Goal: Task Accomplishment & Management: Complete application form

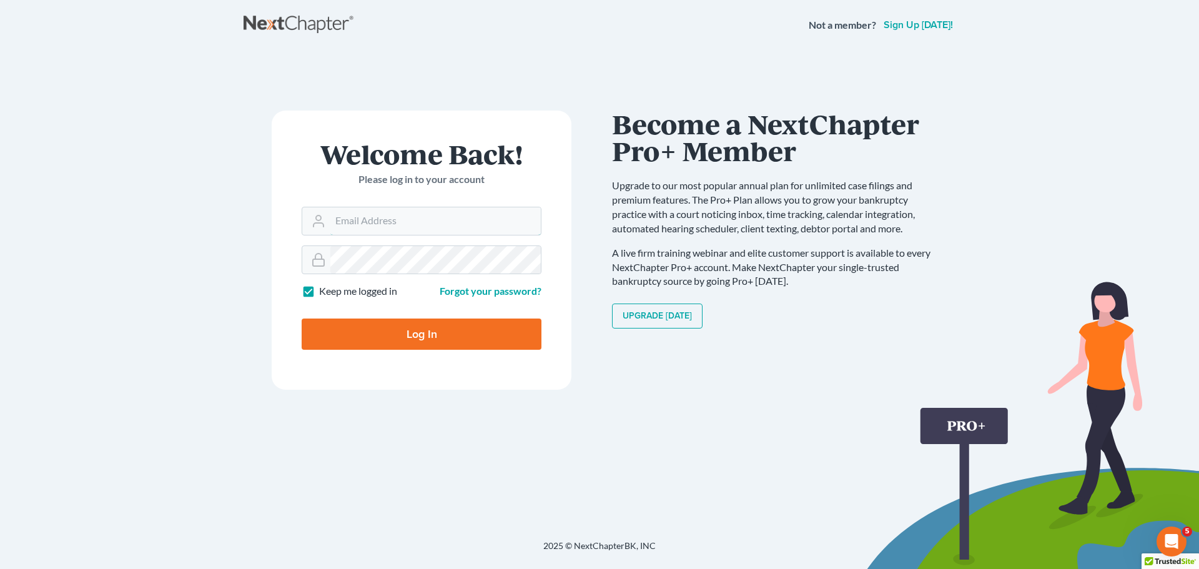
type input "[PERSON_NAME][EMAIL_ADDRESS][DOMAIN_NAME]"
click at [444, 337] on input "Log In" at bounding box center [422, 333] width 240 height 31
type input "Thinking..."
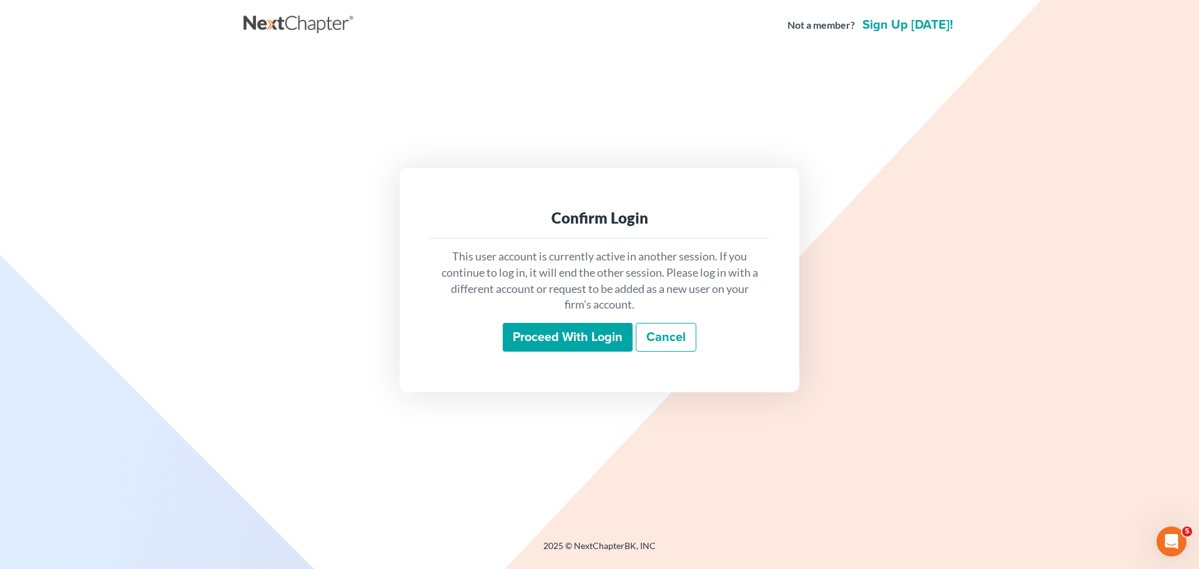
click at [555, 340] on input "Proceed with login" at bounding box center [568, 337] width 130 height 29
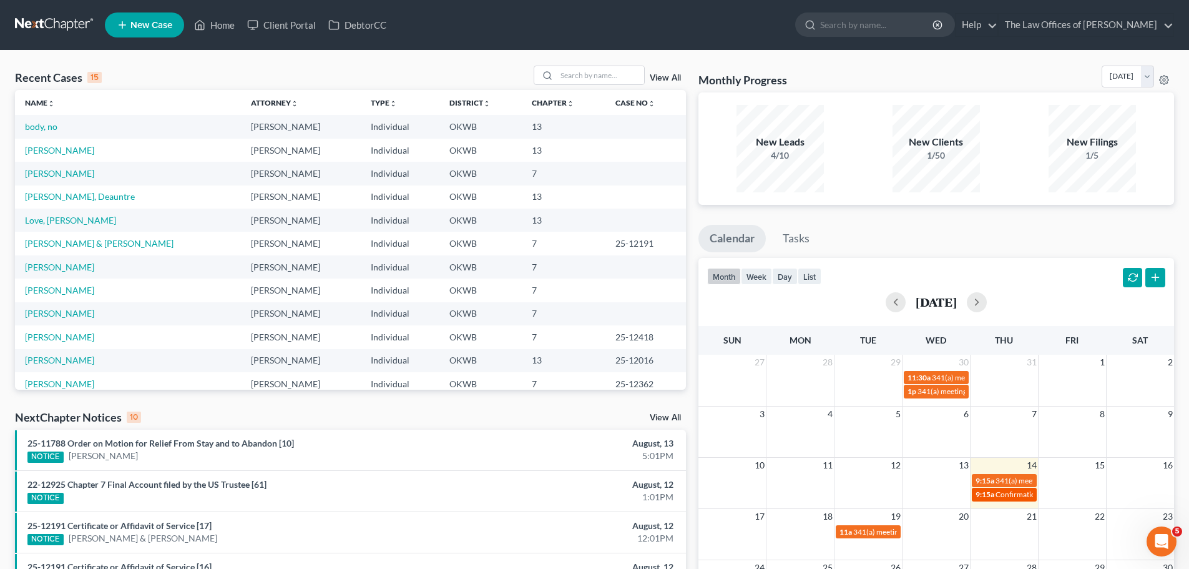
click at [1015, 494] on span "Confirmation hearing for Shannon Robinson" at bounding box center [1067, 493] width 142 height 9
select select "Days"
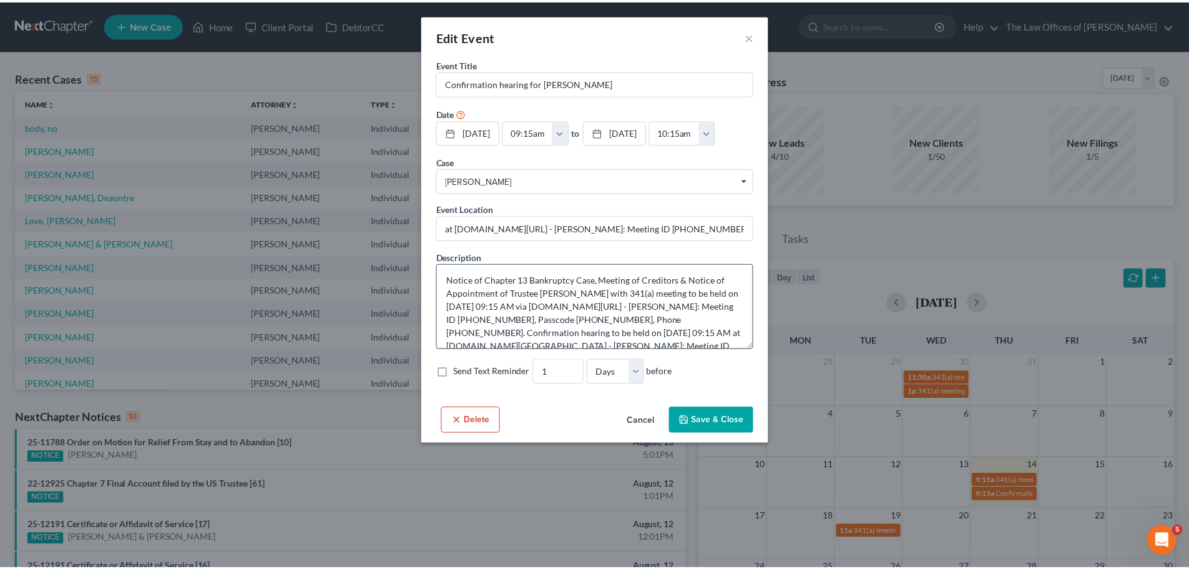
scroll to position [39, 0]
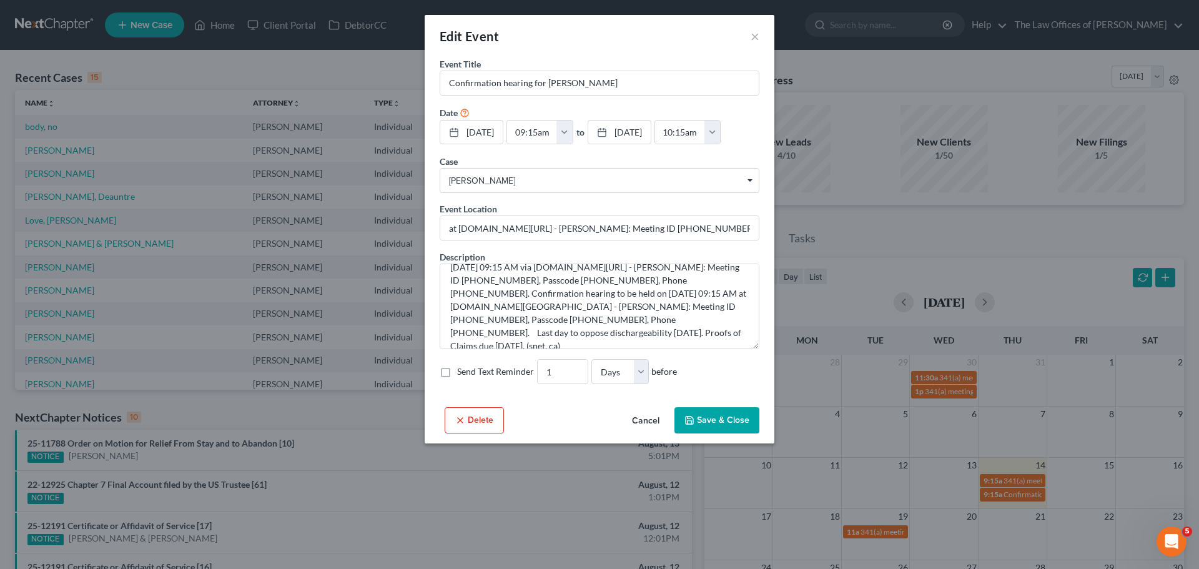
click at [724, 418] on button "Save & Close" at bounding box center [716, 420] width 85 height 26
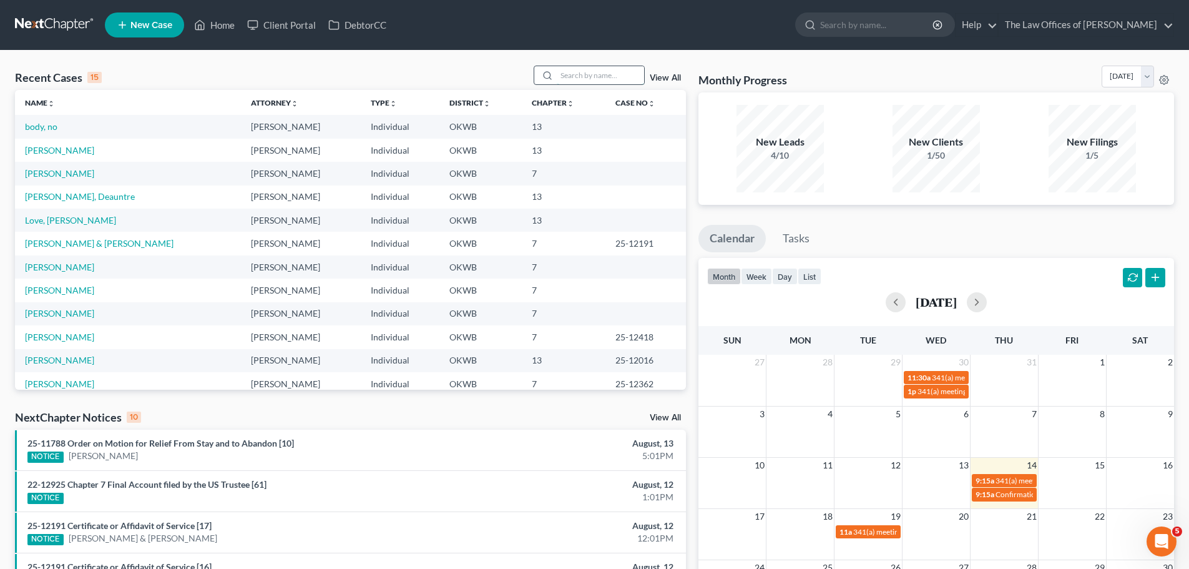
click at [596, 72] on input "search" at bounding box center [600, 75] width 87 height 18
type input "ROBINSON"
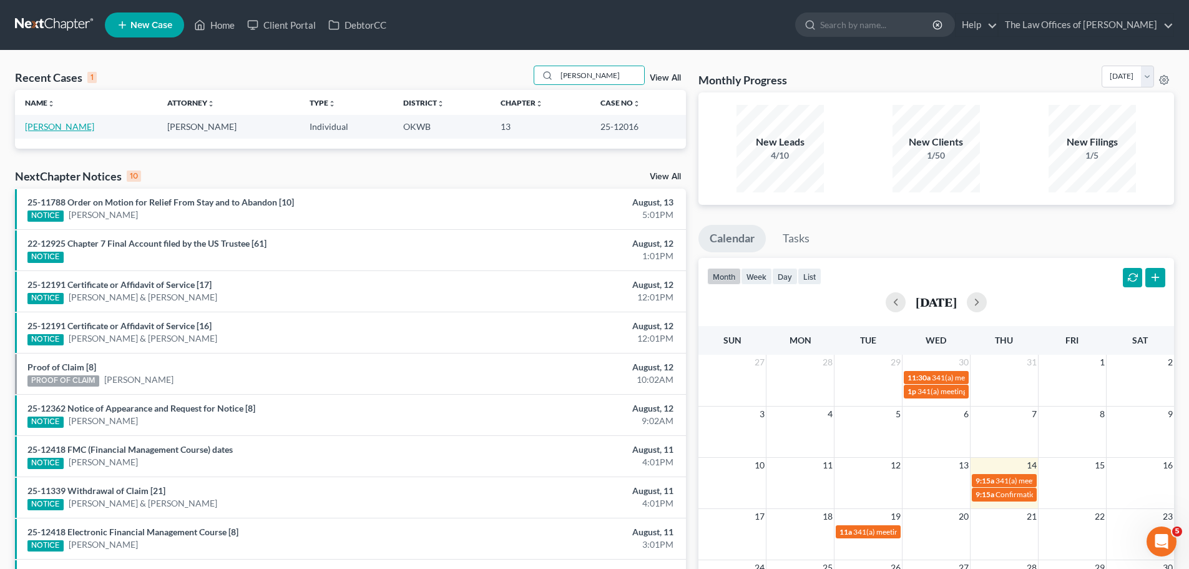
click at [46, 121] on link "Robinson, Shannon" at bounding box center [59, 126] width 69 height 11
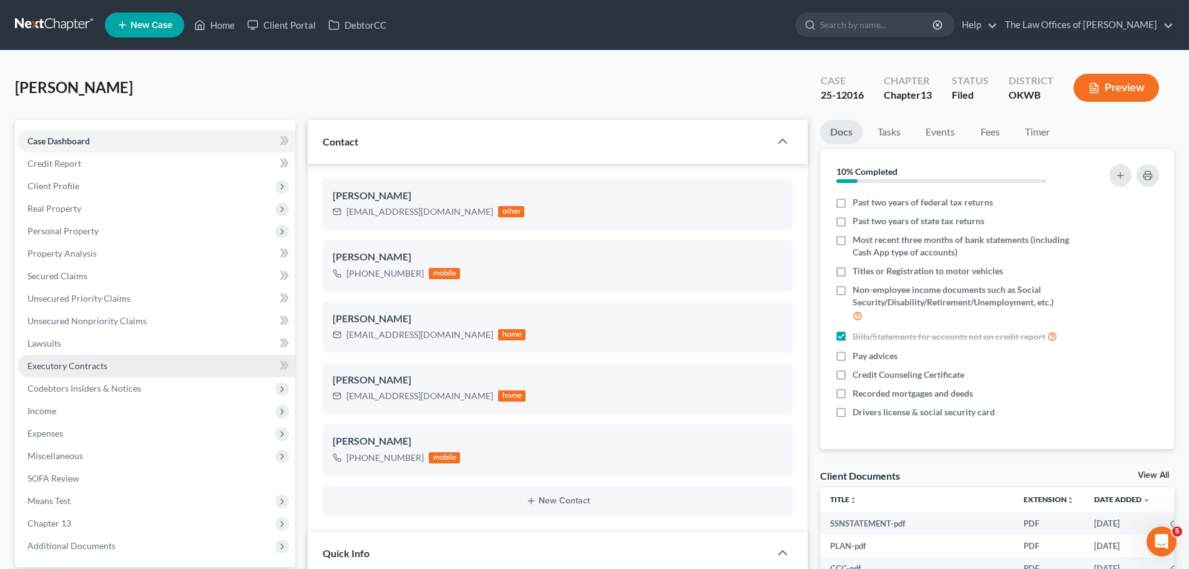
scroll to position [125, 0]
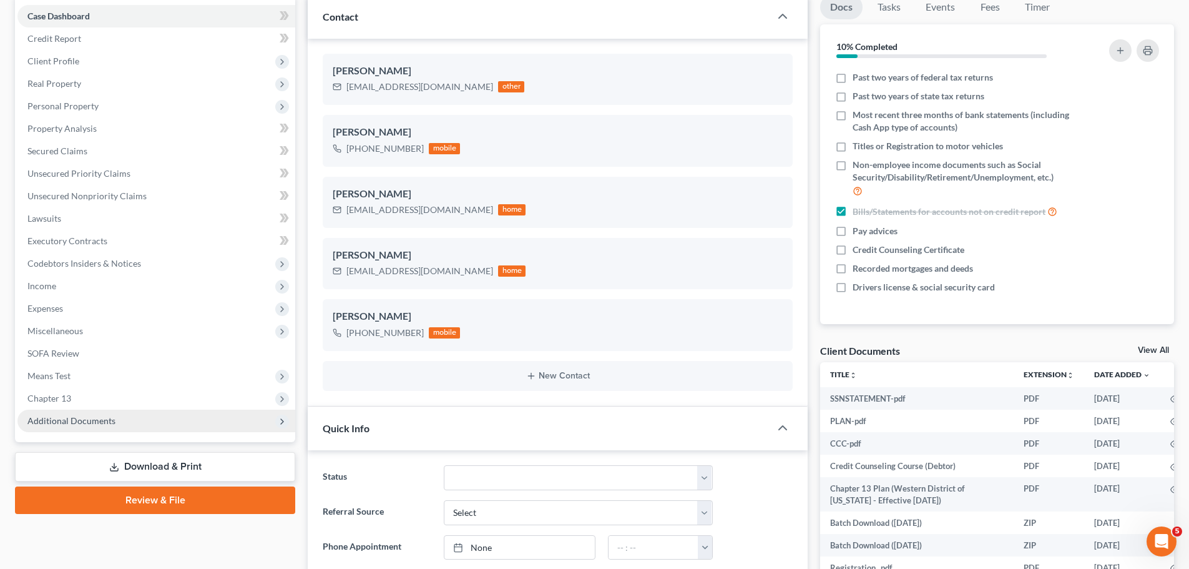
click at [55, 423] on span "Additional Documents" at bounding box center [71, 420] width 88 height 11
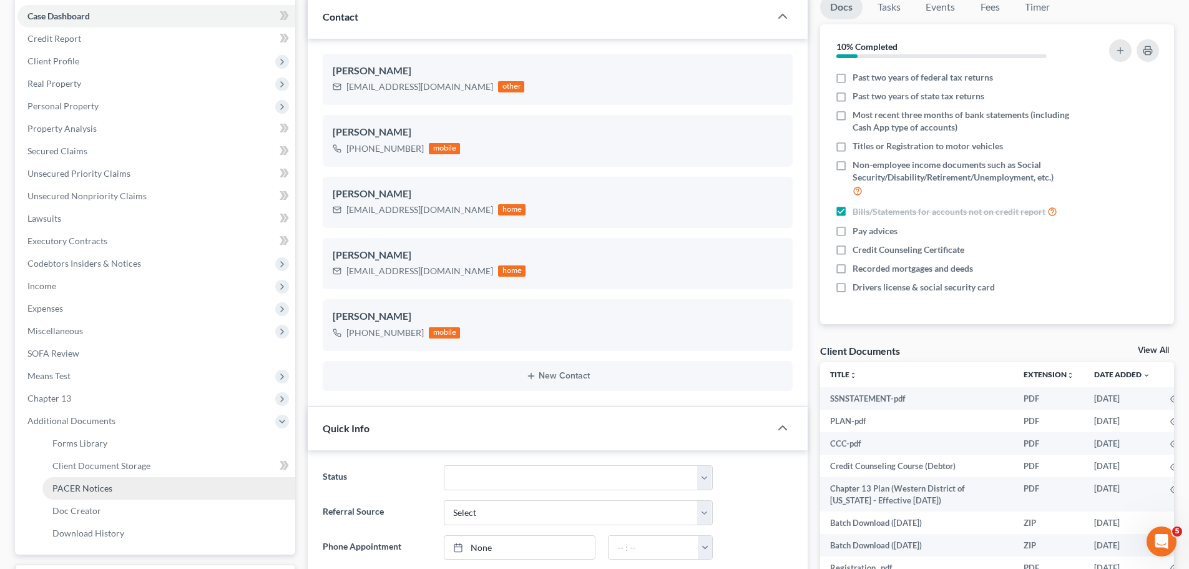
click at [132, 485] on link "PACER Notices" at bounding box center [168, 488] width 253 height 22
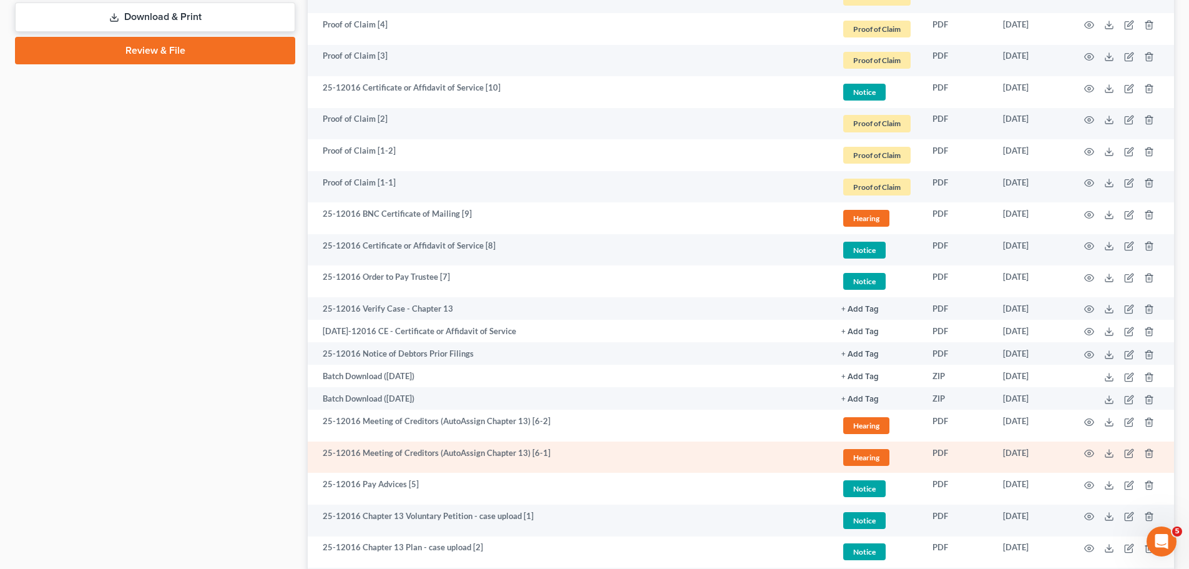
scroll to position [749, 0]
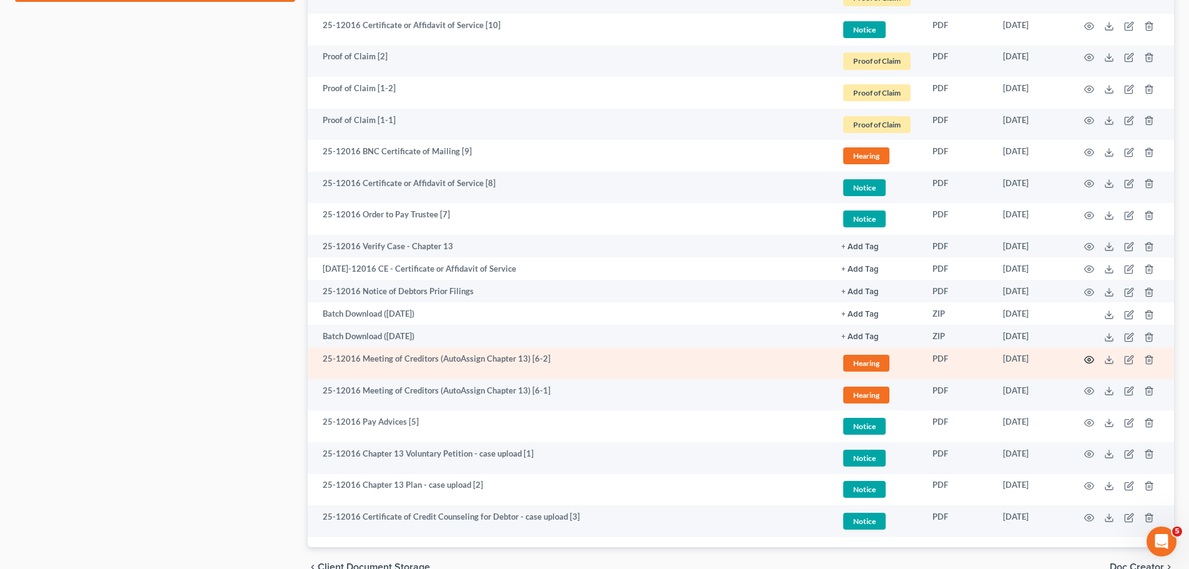
click at [1088, 357] on icon "button" at bounding box center [1090, 360] width 10 height 10
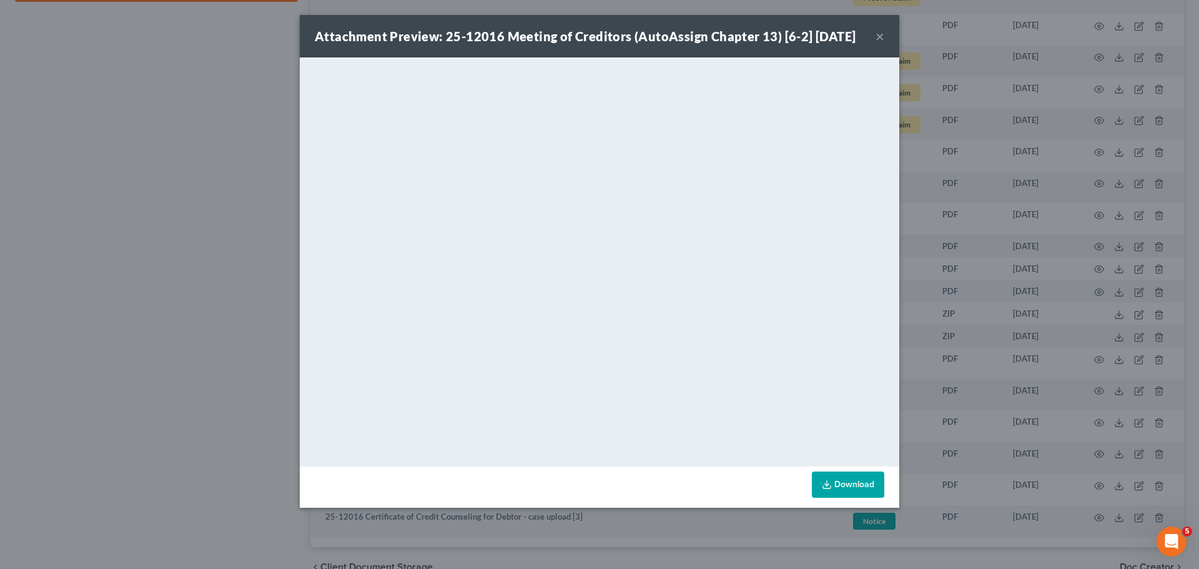
click at [880, 44] on button "×" at bounding box center [879, 36] width 9 height 15
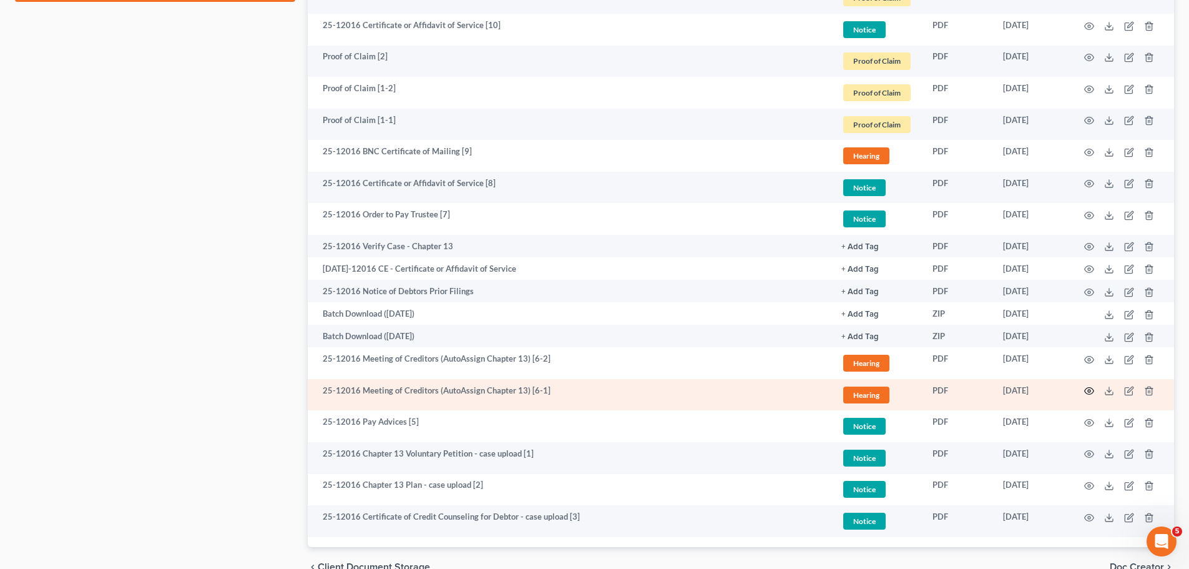
click at [1091, 387] on icon "button" at bounding box center [1090, 391] width 10 height 10
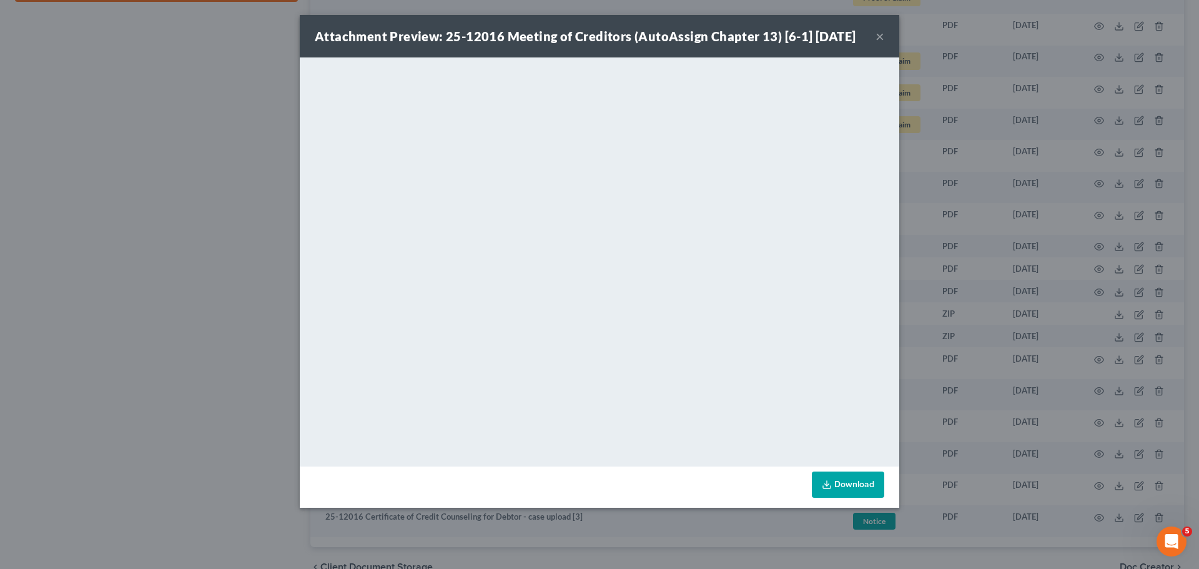
click at [881, 44] on button "×" at bounding box center [879, 36] width 9 height 15
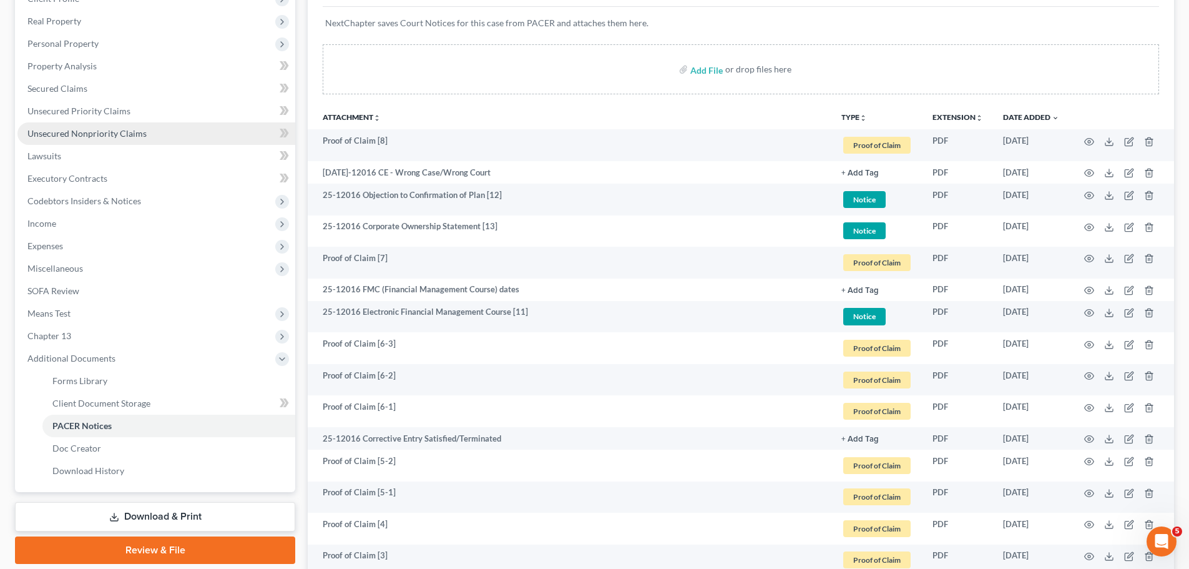
scroll to position [0, 0]
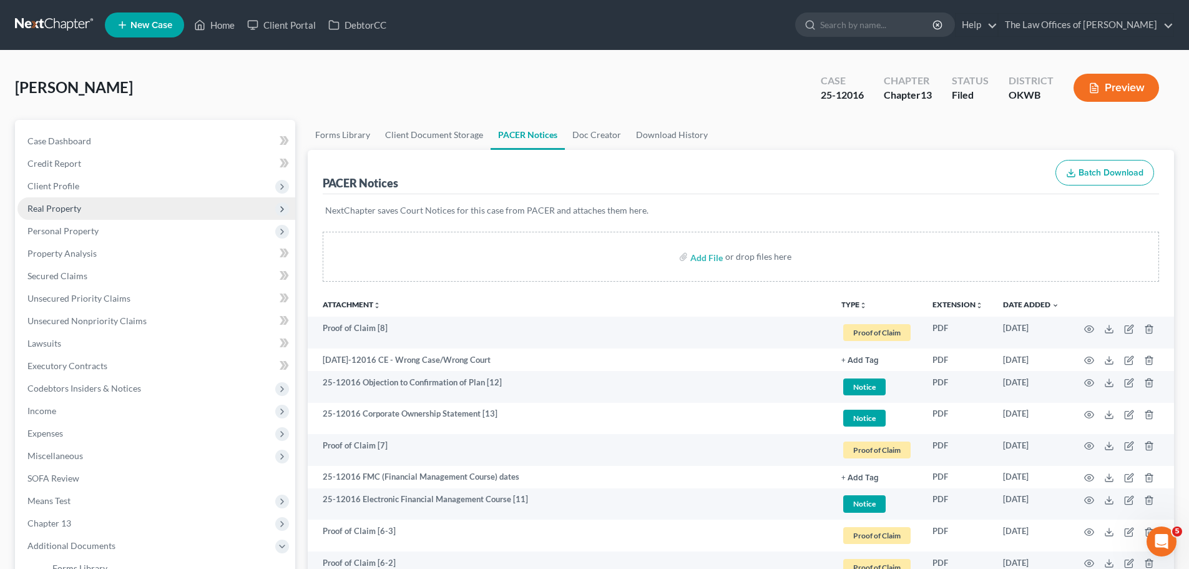
click at [99, 202] on span "Real Property" at bounding box center [156, 208] width 278 height 22
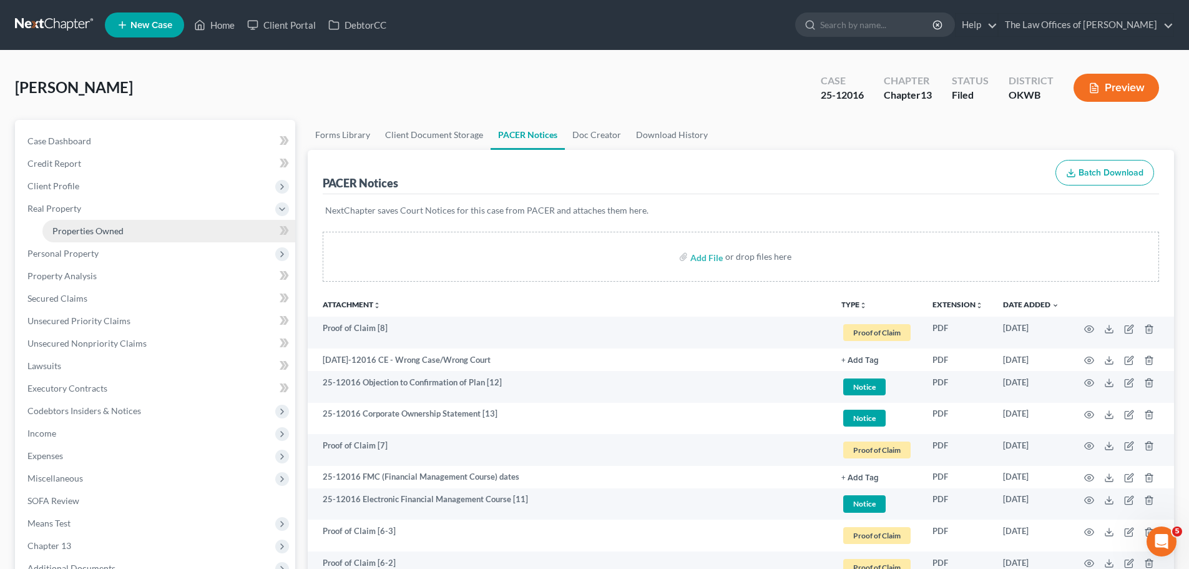
click at [110, 224] on link "Properties Owned" at bounding box center [168, 231] width 253 height 22
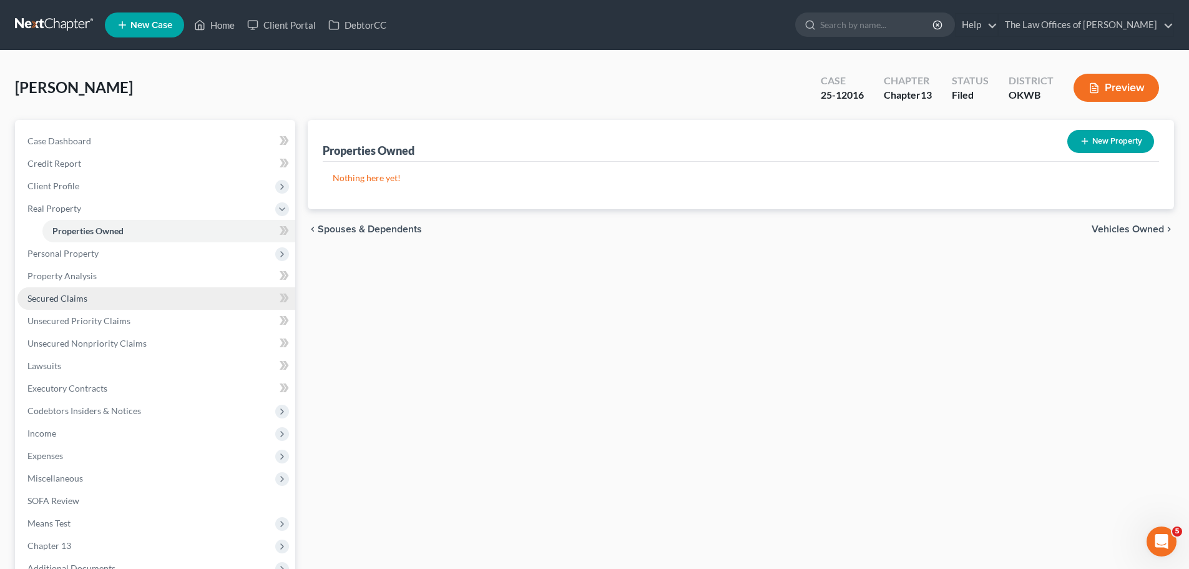
click at [96, 297] on link "Secured Claims" at bounding box center [156, 298] width 278 height 22
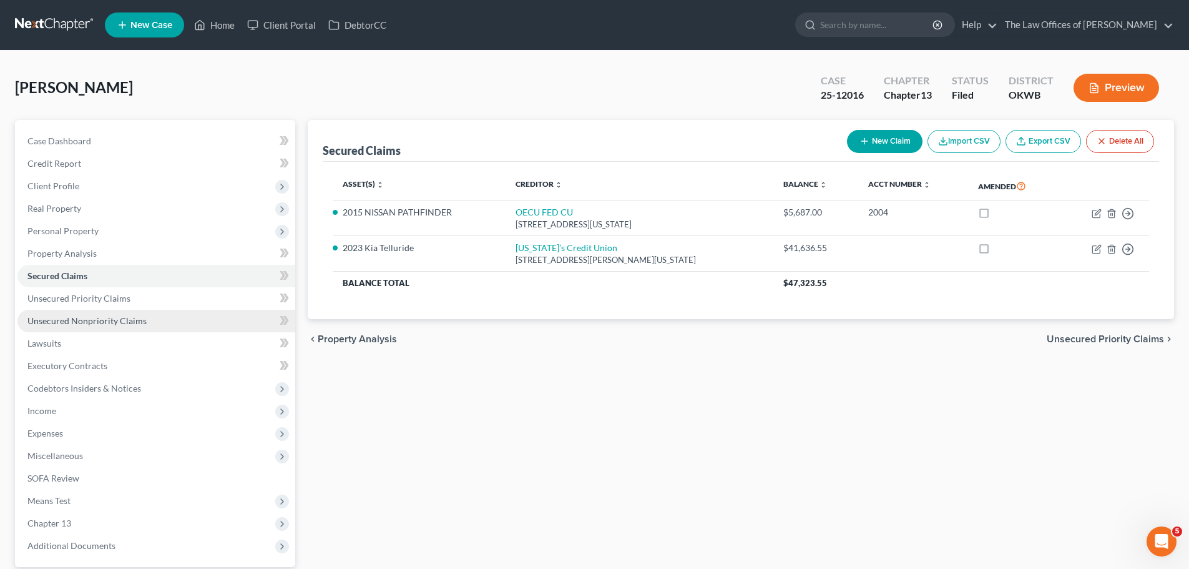
click at [122, 320] on span "Unsecured Nonpriority Claims" at bounding box center [86, 320] width 119 height 11
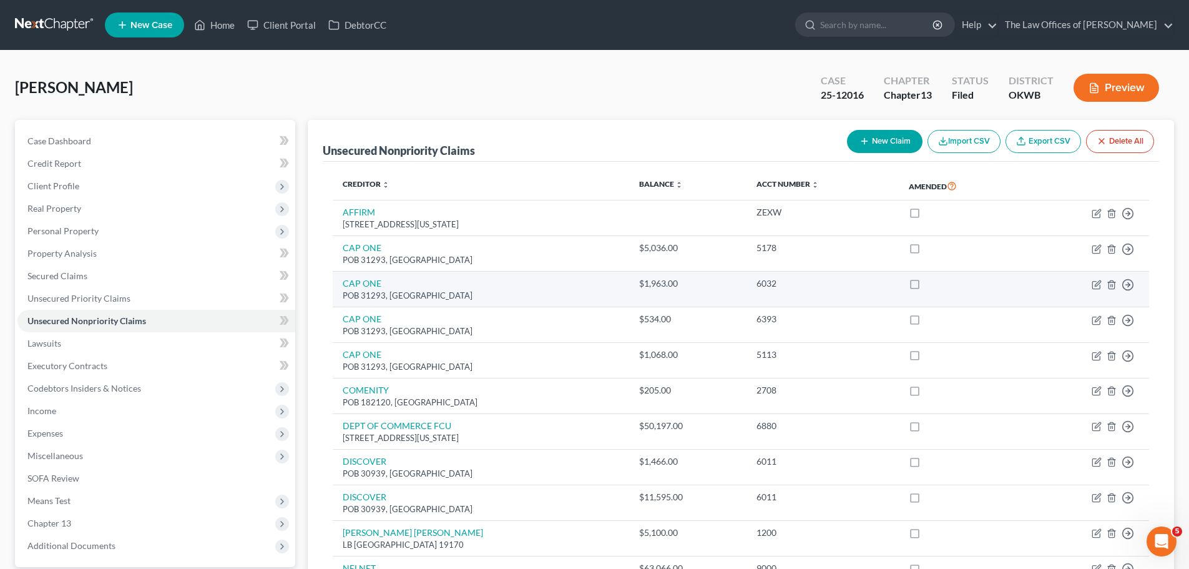
scroll to position [125, 0]
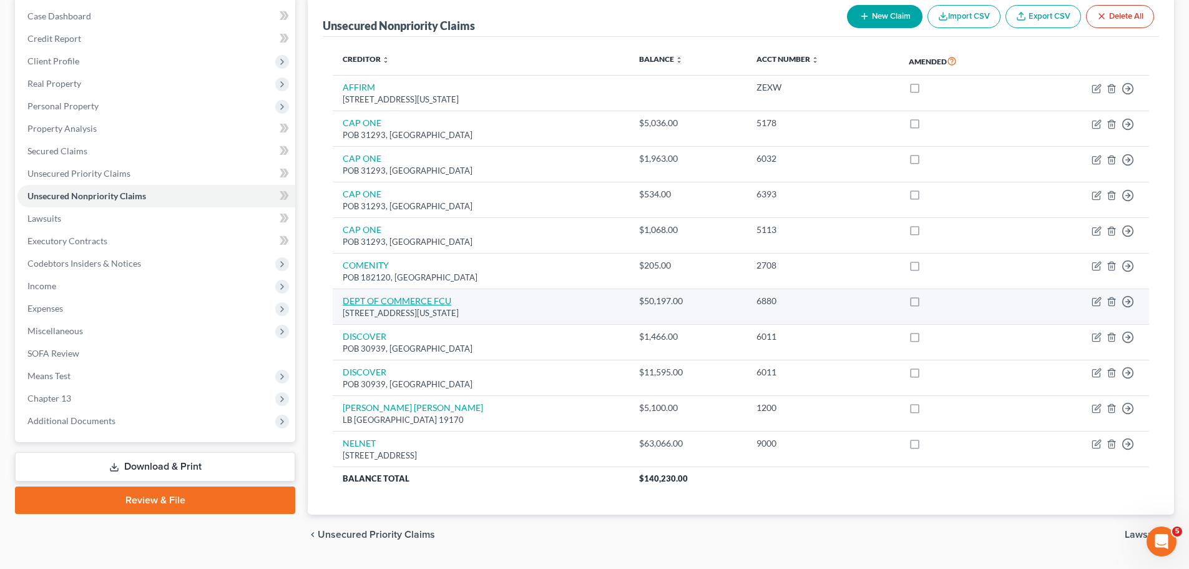
click at [424, 300] on link "DEPT OF COMMERCE FCU" at bounding box center [397, 300] width 109 height 11
select select "8"
select select "14"
select select "0"
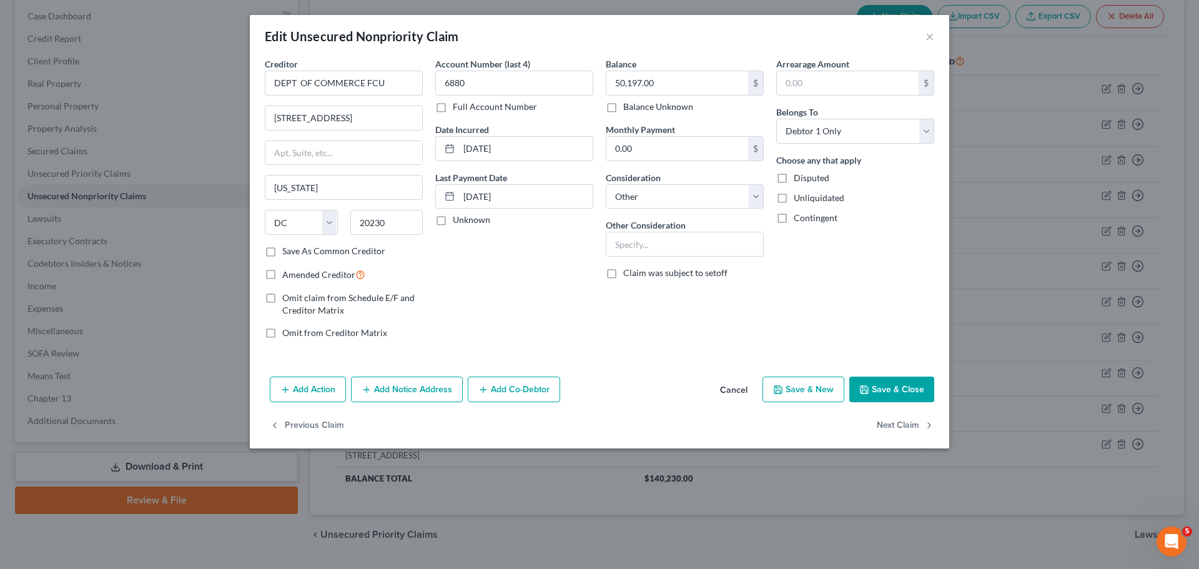
click at [857, 388] on button "Save & Close" at bounding box center [891, 389] width 85 height 26
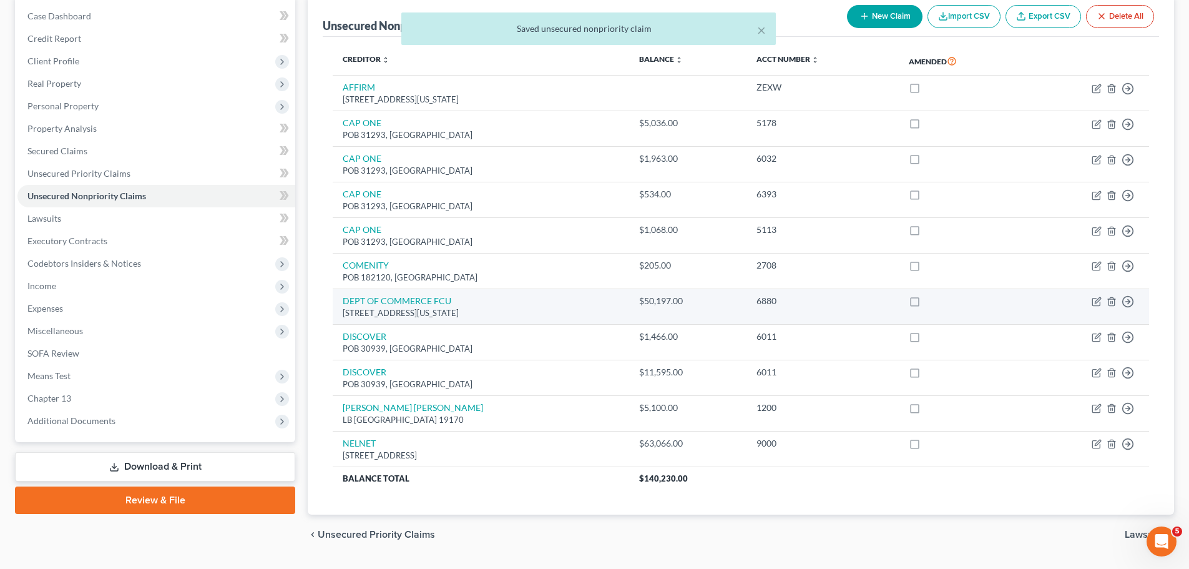
scroll to position [62, 0]
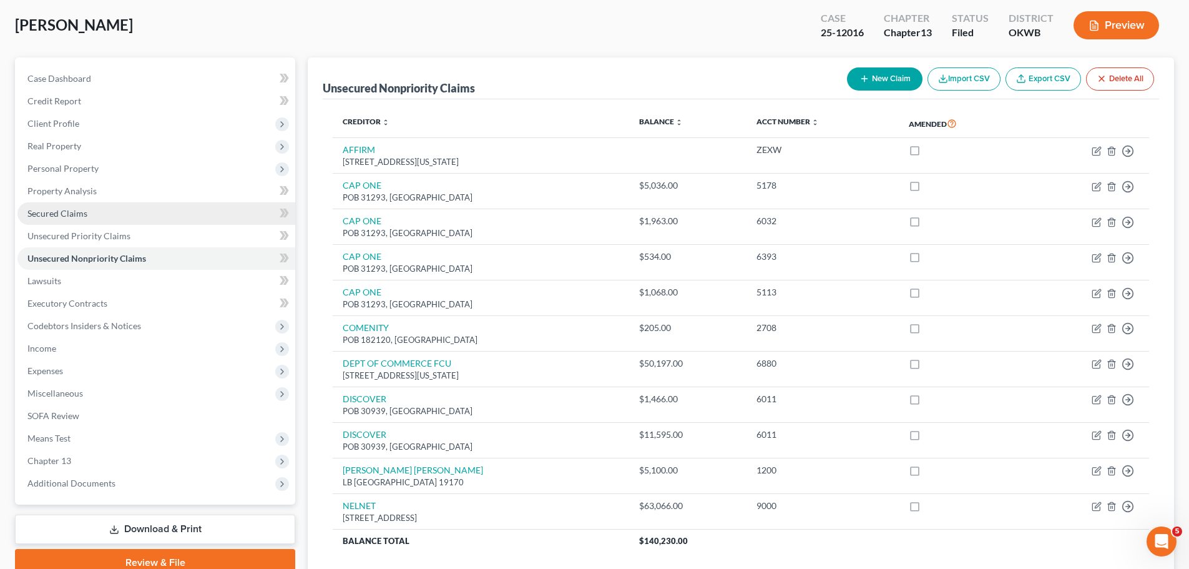
click at [106, 219] on link "Secured Claims" at bounding box center [156, 213] width 278 height 22
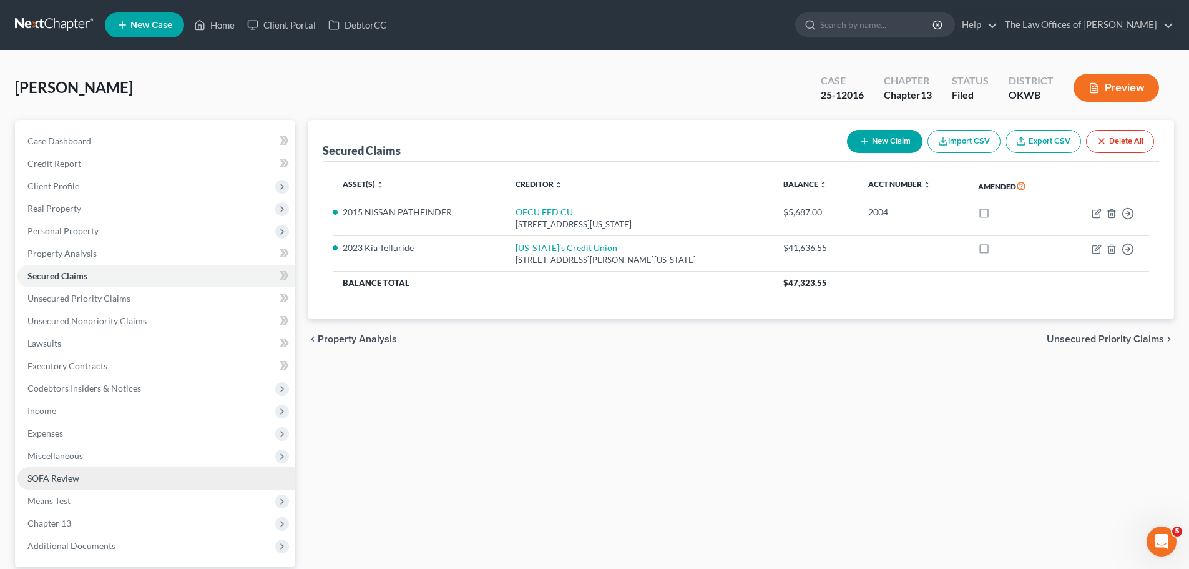
scroll to position [117, 0]
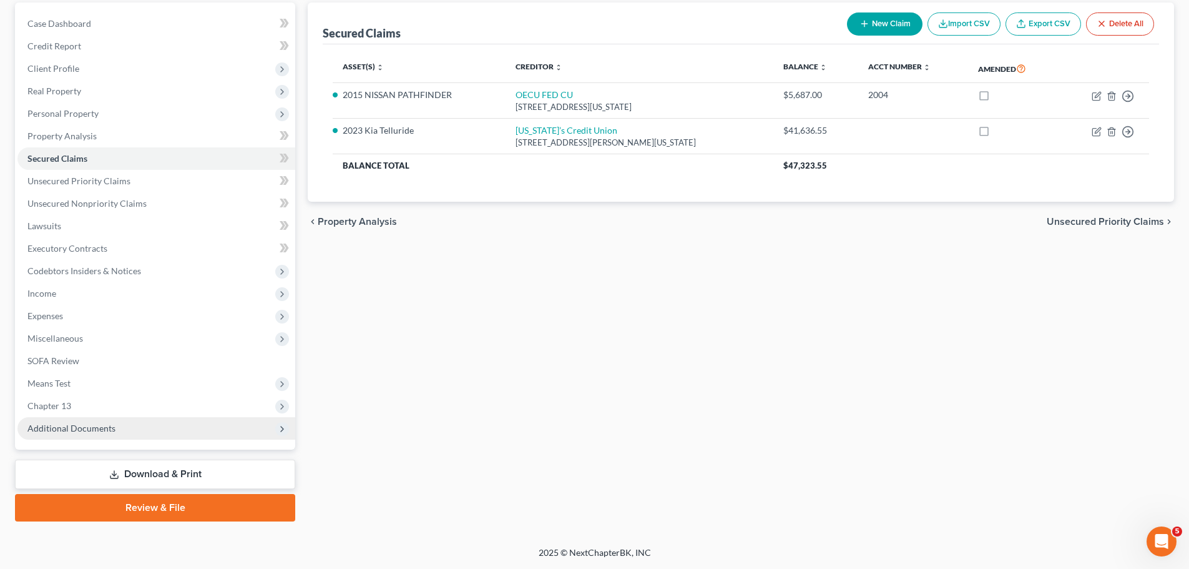
click at [79, 429] on span "Additional Documents" at bounding box center [71, 428] width 88 height 11
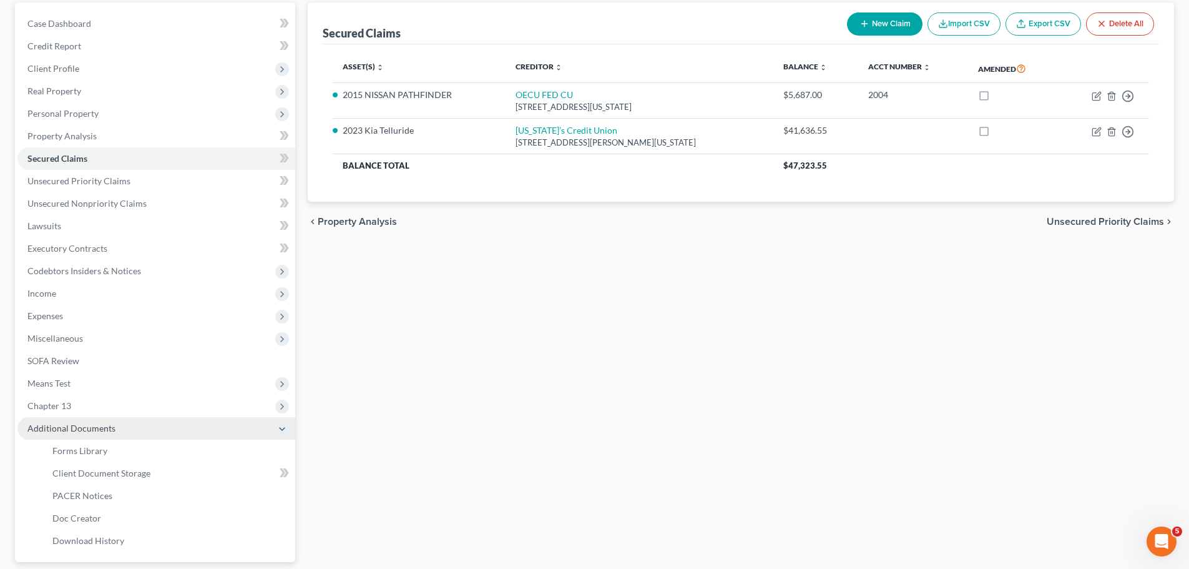
scroll to position [180, 0]
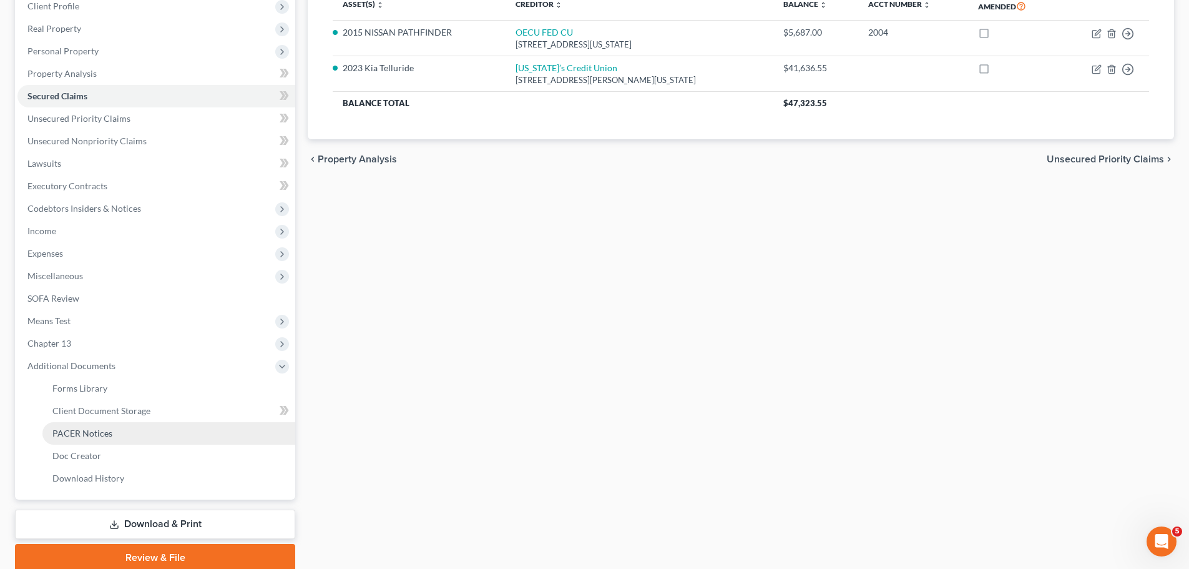
click at [95, 435] on span "PACER Notices" at bounding box center [82, 433] width 60 height 11
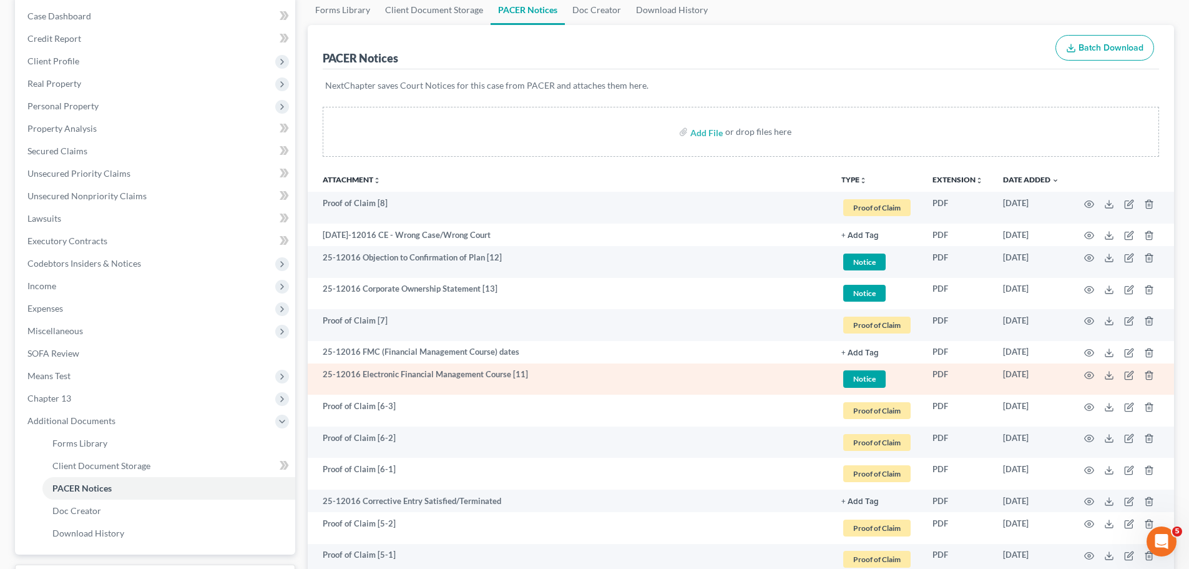
scroll to position [187, 0]
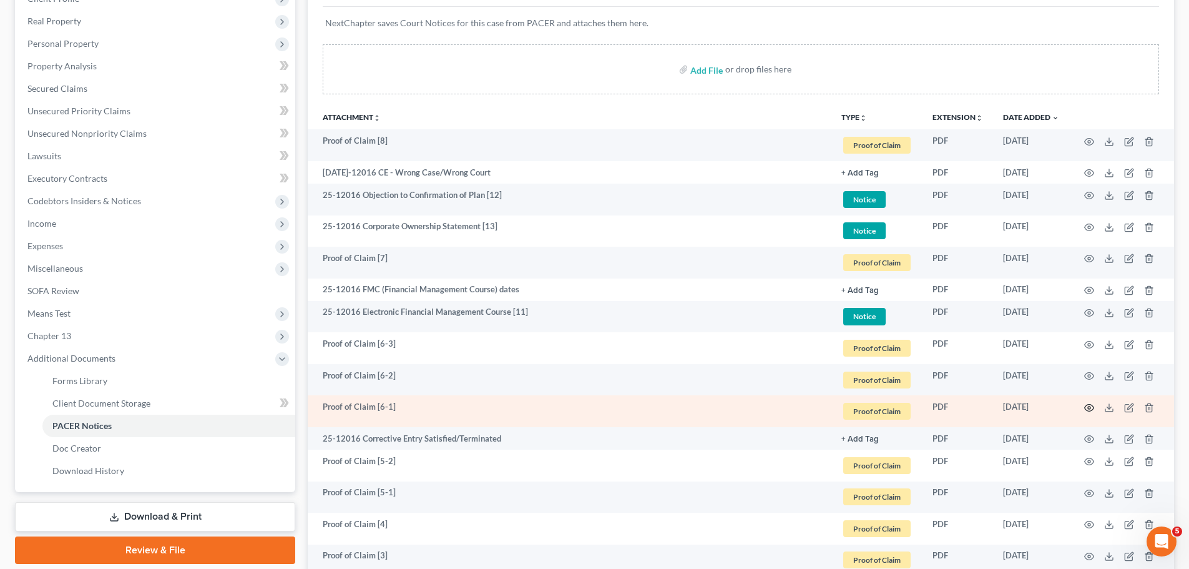
click at [1090, 410] on icon "button" at bounding box center [1090, 408] width 10 height 10
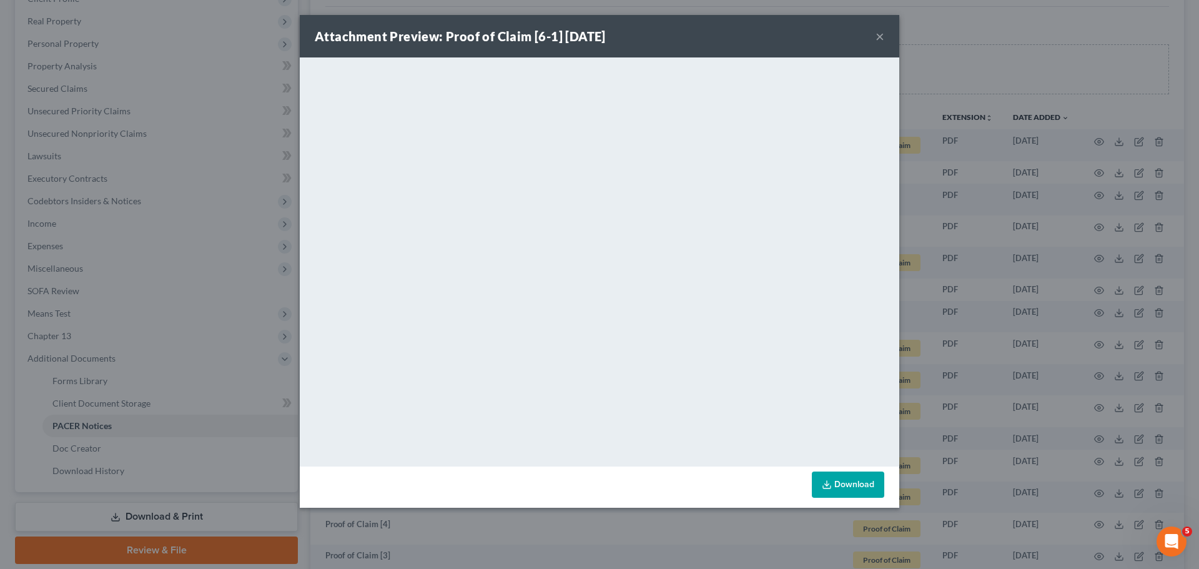
click at [882, 36] on button "×" at bounding box center [879, 36] width 9 height 15
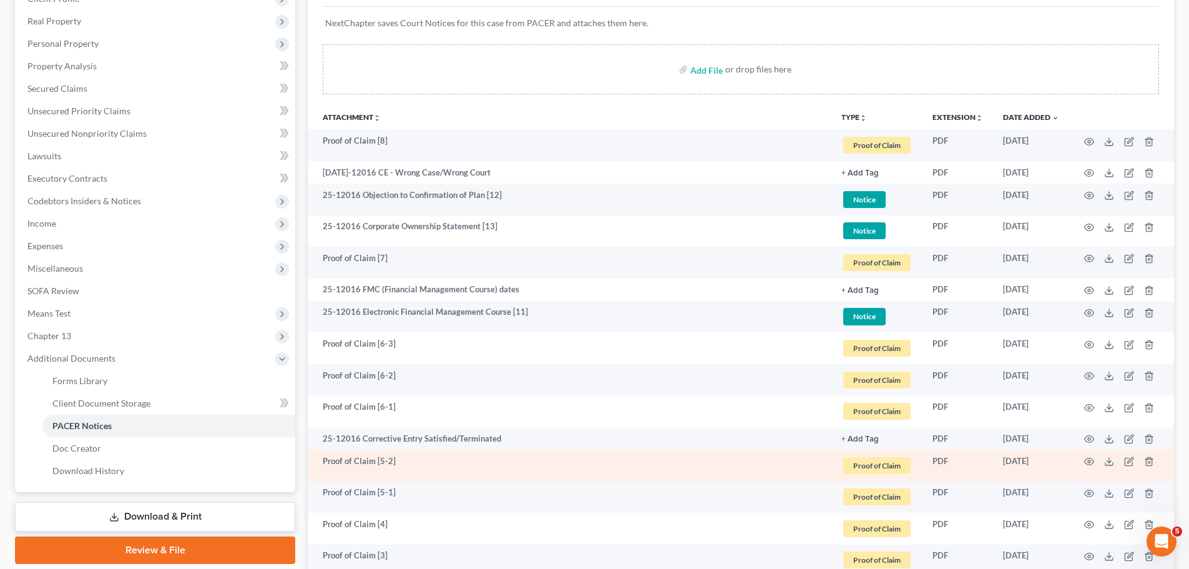
scroll to position [250, 0]
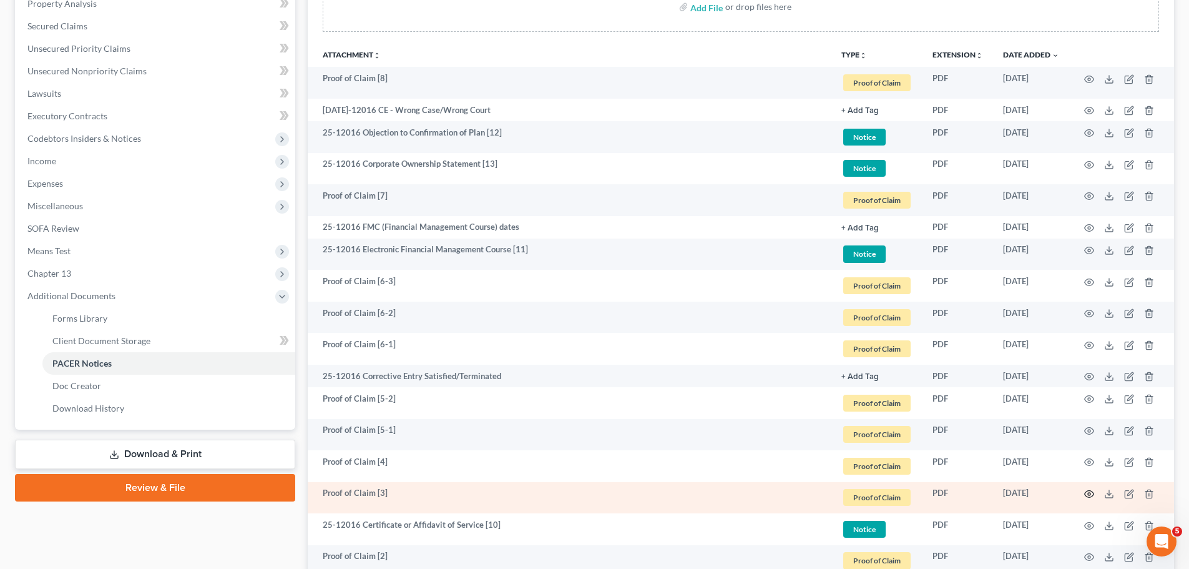
click at [1090, 495] on circle "button" at bounding box center [1089, 494] width 2 height 2
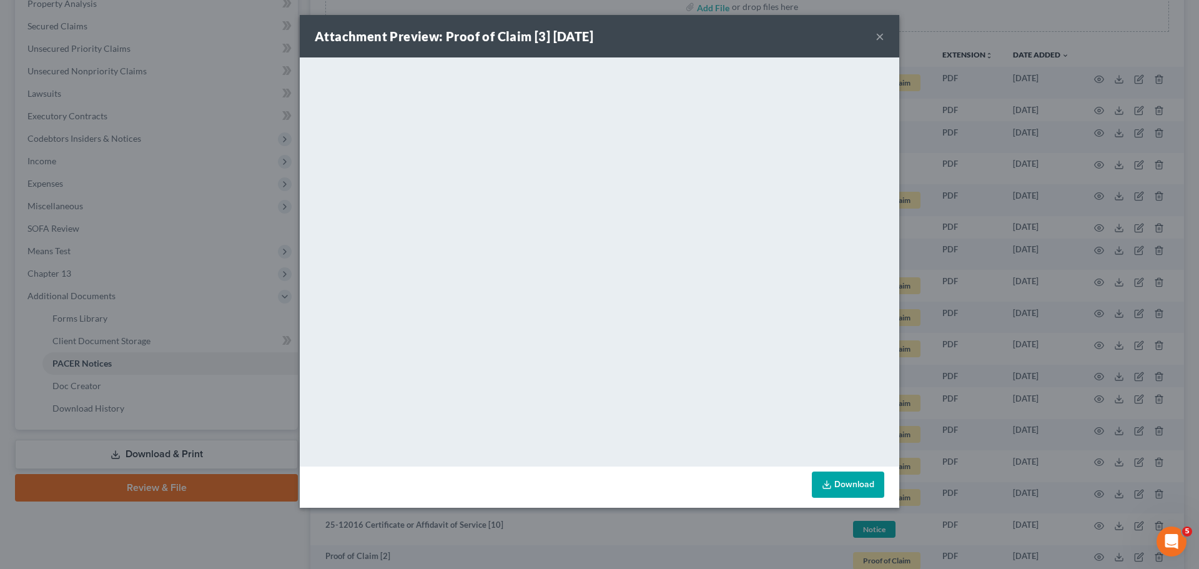
click at [881, 29] on button "×" at bounding box center [879, 36] width 9 height 15
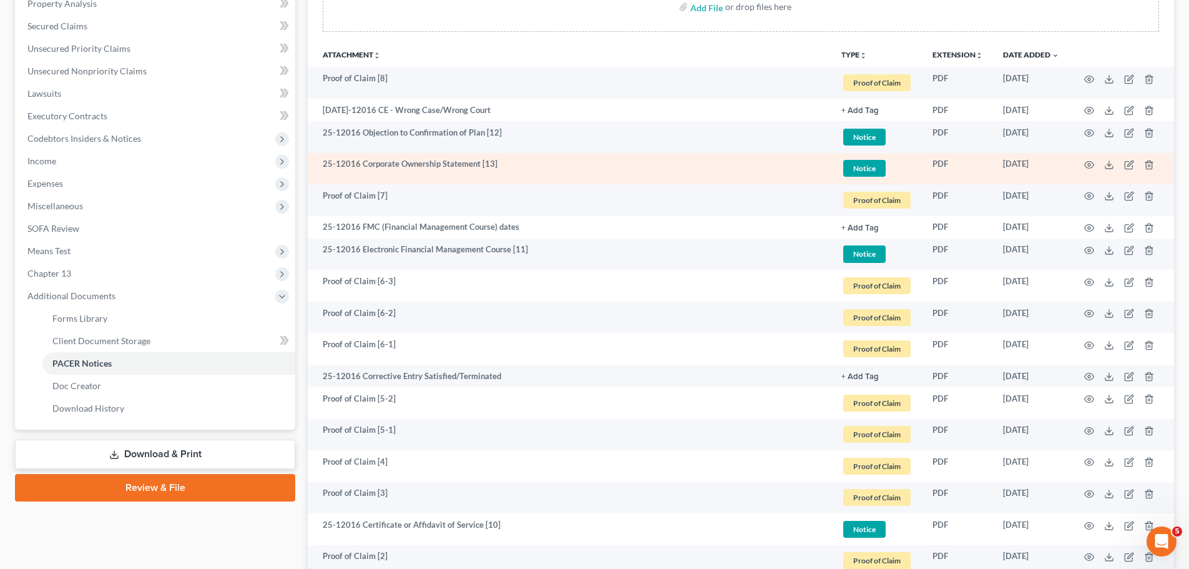
scroll to position [0, 0]
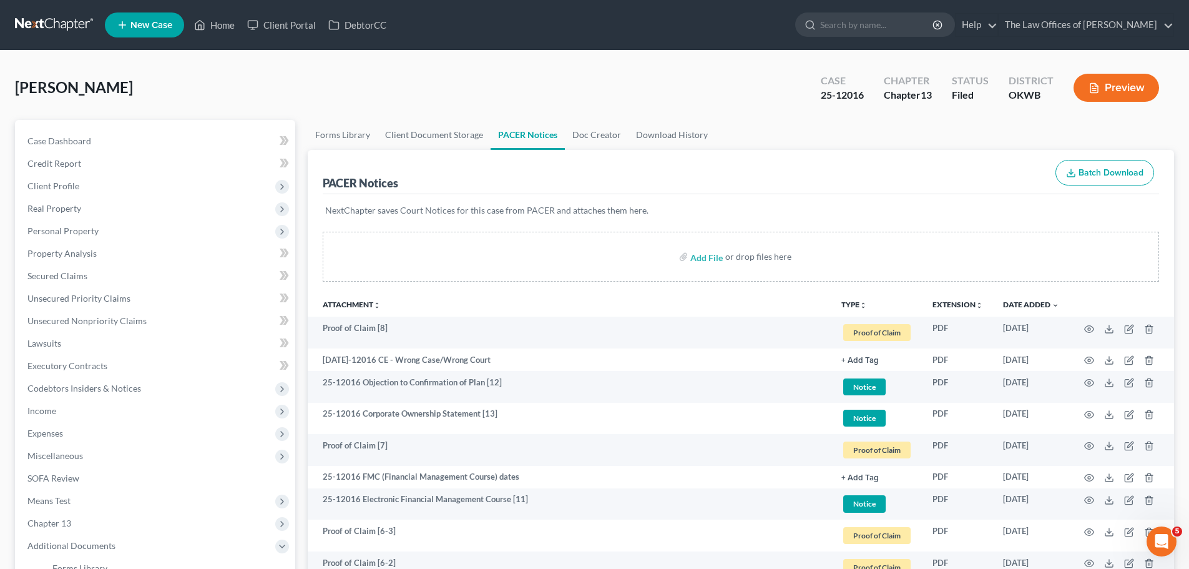
click at [1104, 164] on button "Batch Download" at bounding box center [1105, 173] width 99 height 26
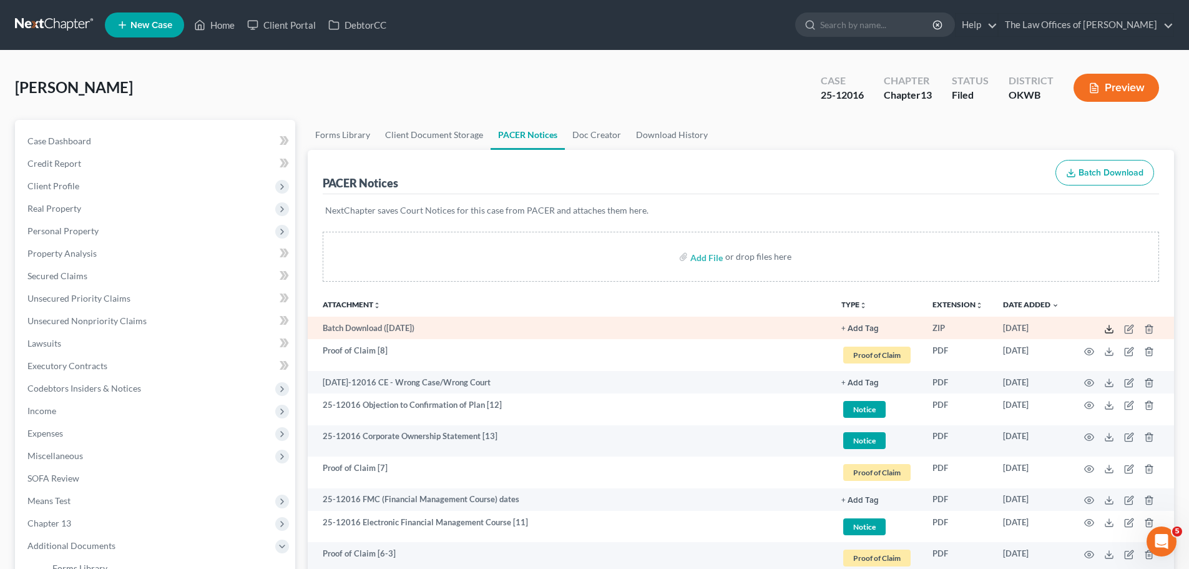
click at [1112, 328] on icon at bounding box center [1109, 329] width 10 height 10
click at [1109, 327] on icon at bounding box center [1109, 329] width 10 height 10
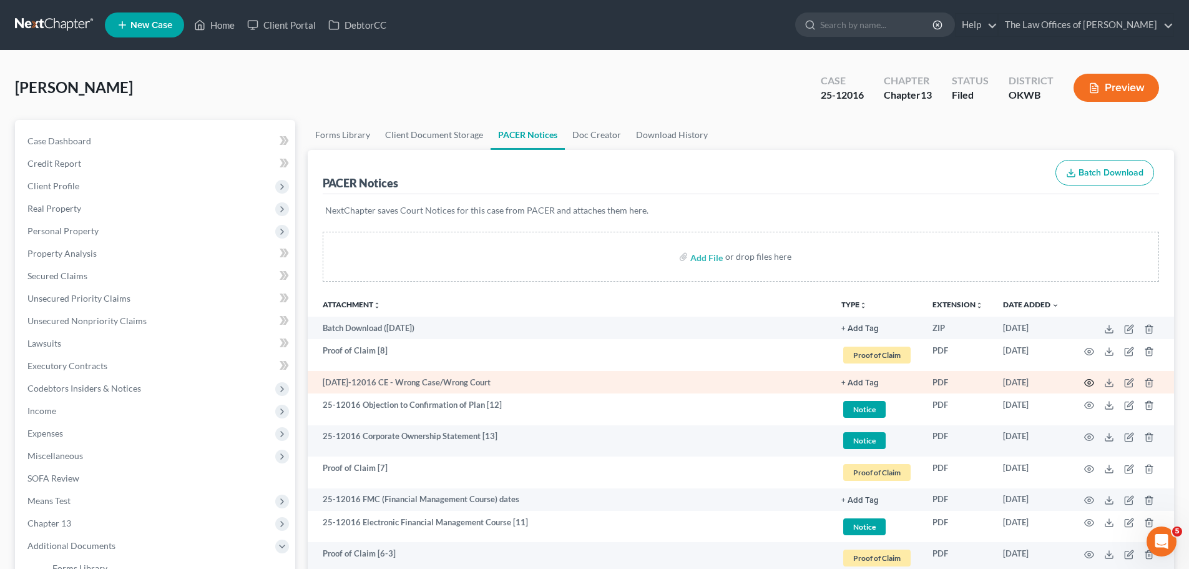
click at [1089, 381] on icon "button" at bounding box center [1090, 383] width 10 height 10
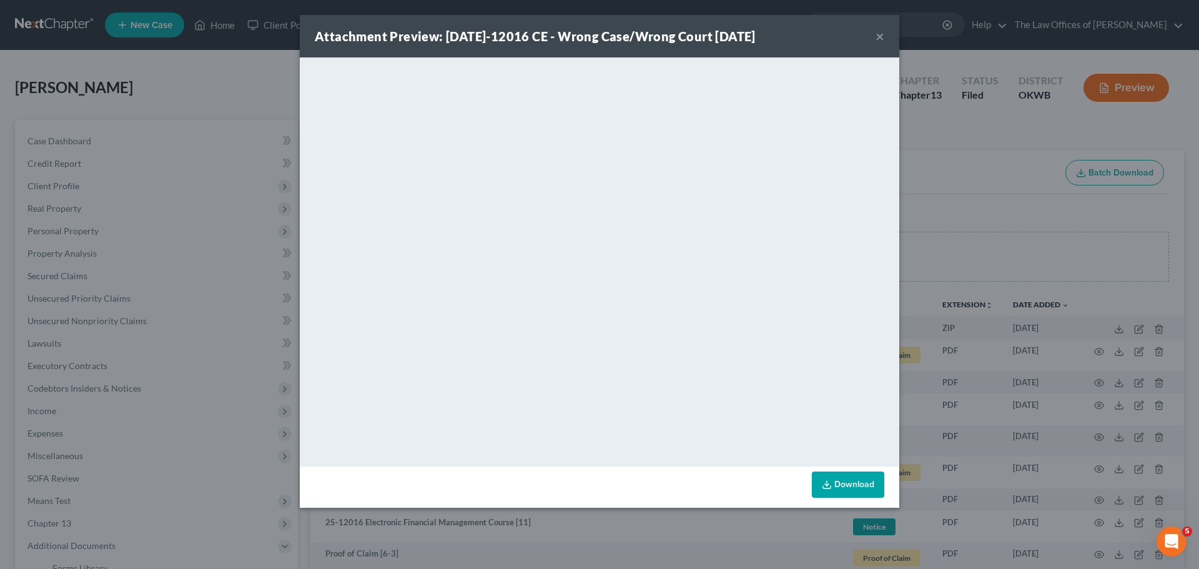
click at [874, 37] on div "Attachment Preview: 25-12016 CE - Wrong Case/Wrong Court 08/07/2025 ×" at bounding box center [599, 36] width 599 height 42
click at [880, 37] on button "×" at bounding box center [879, 36] width 9 height 15
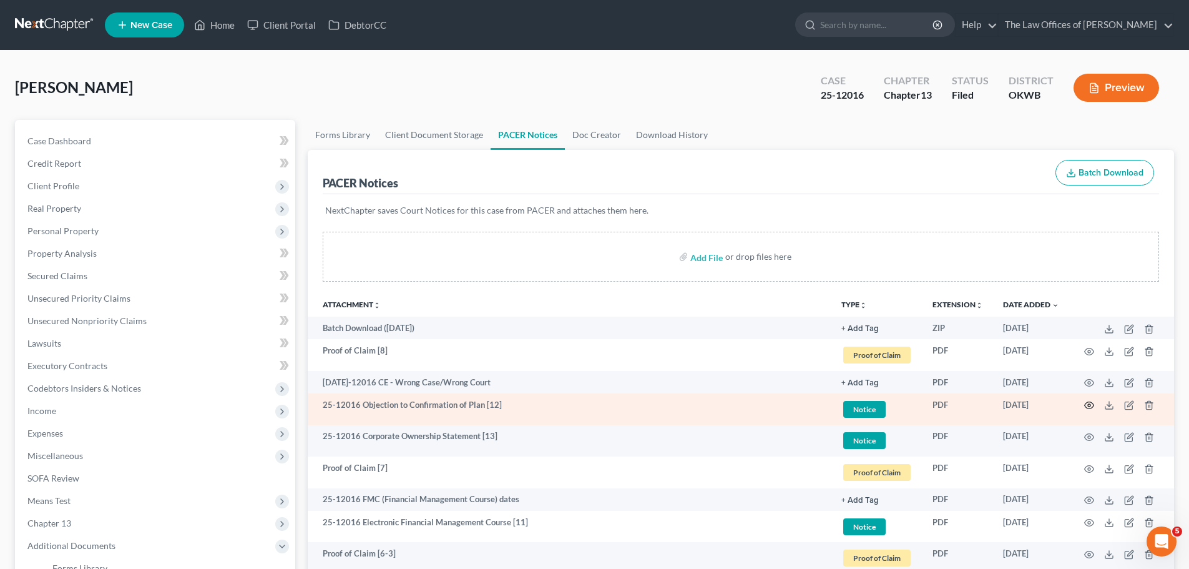
click at [1090, 403] on icon "button" at bounding box center [1090, 405] width 10 height 10
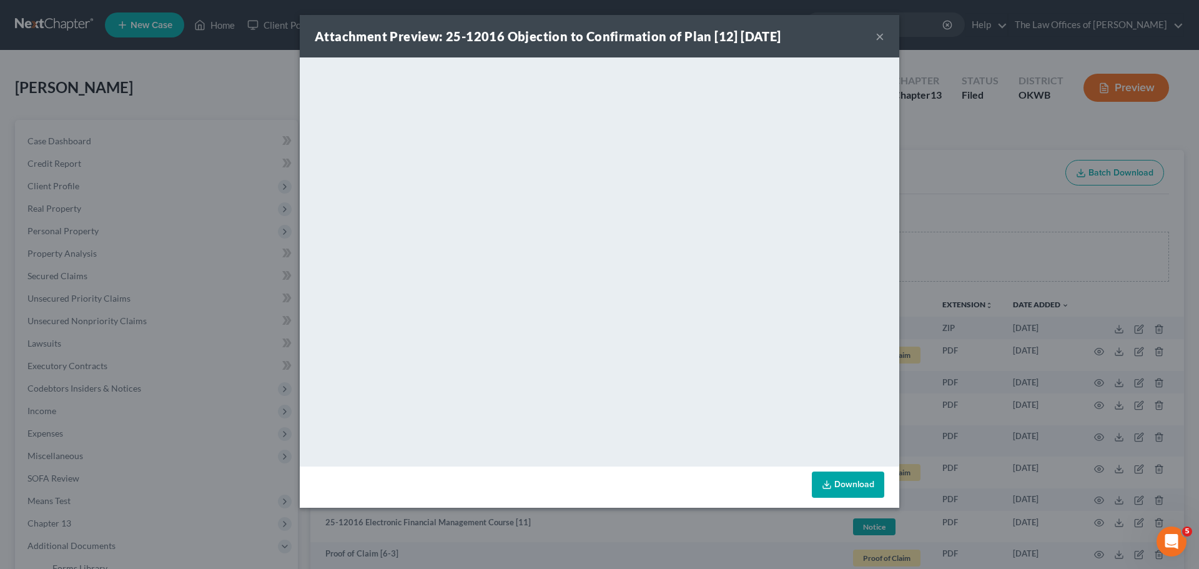
click at [881, 36] on button "×" at bounding box center [879, 36] width 9 height 15
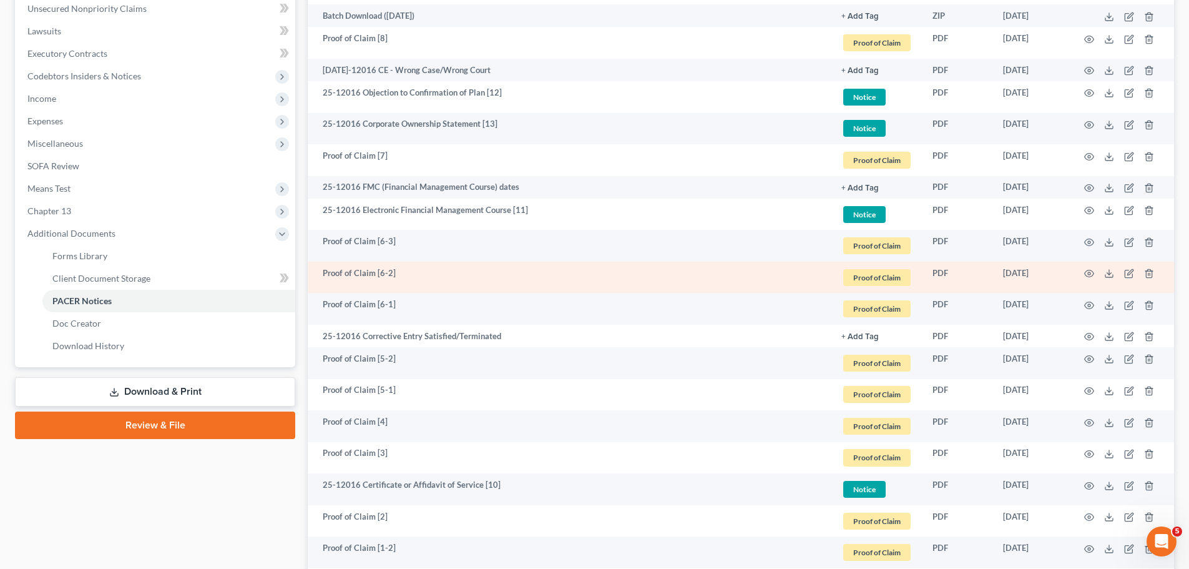
scroll to position [250, 0]
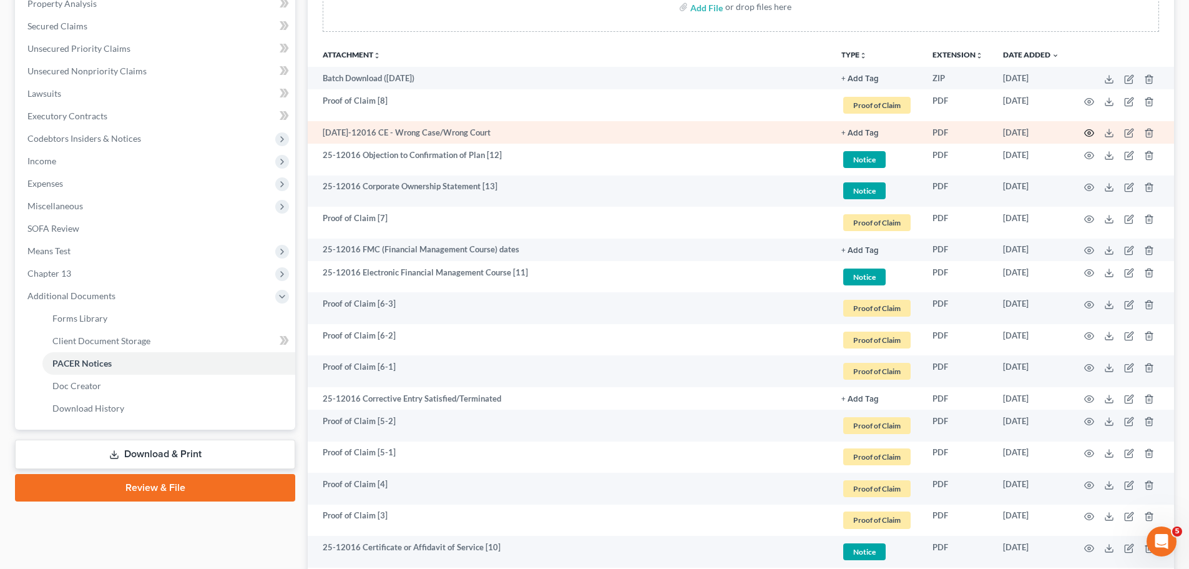
click at [1090, 132] on circle "button" at bounding box center [1089, 133] width 2 height 2
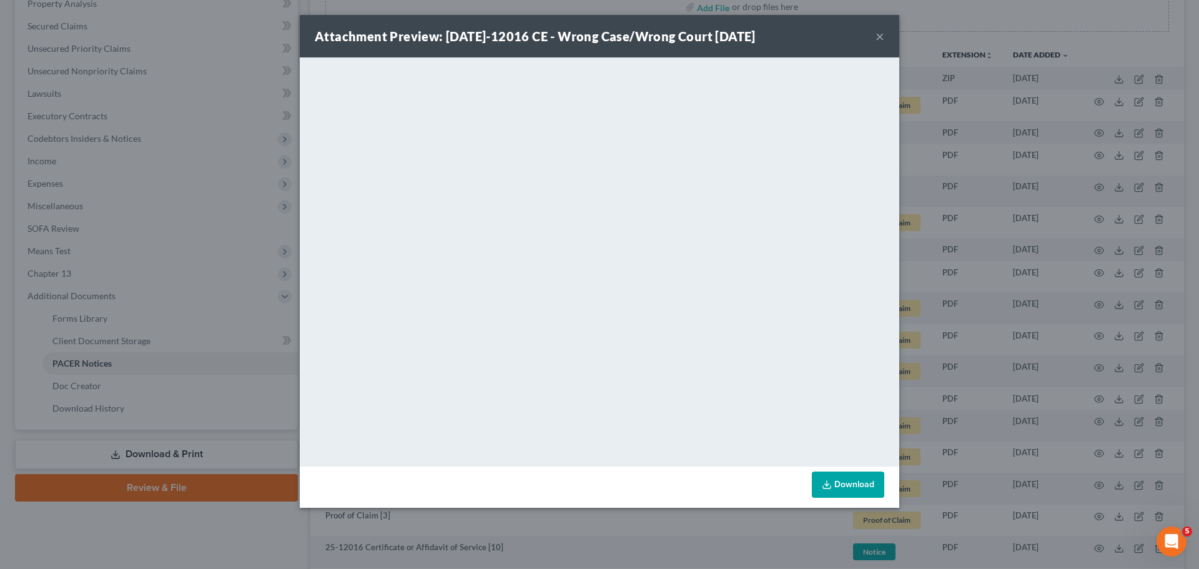
click at [880, 38] on button "×" at bounding box center [879, 36] width 9 height 15
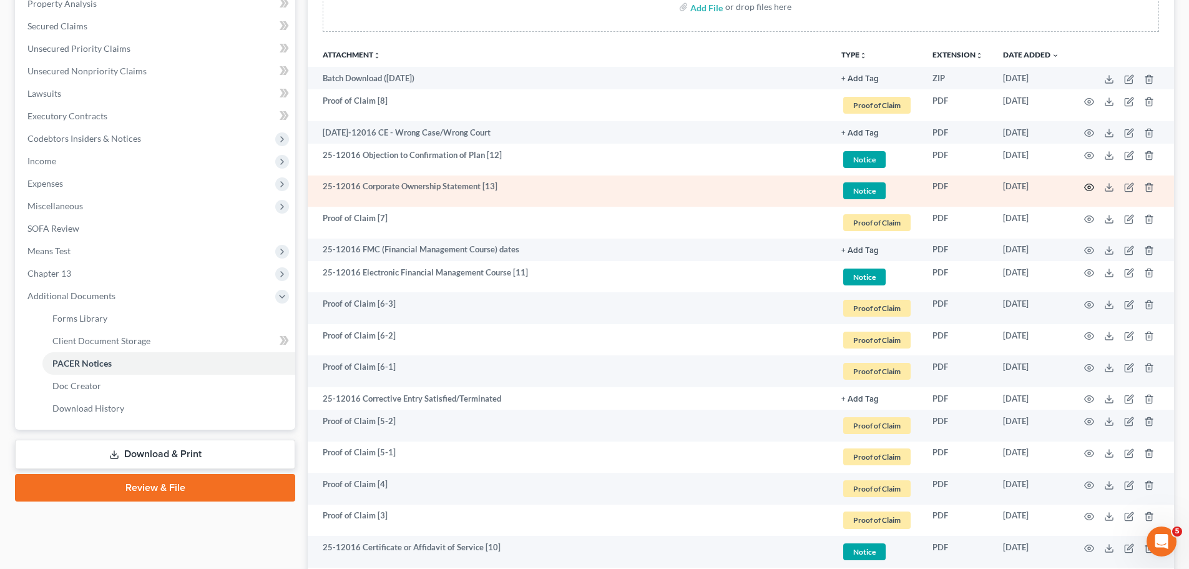
click at [1090, 188] on icon "button" at bounding box center [1090, 187] width 10 height 10
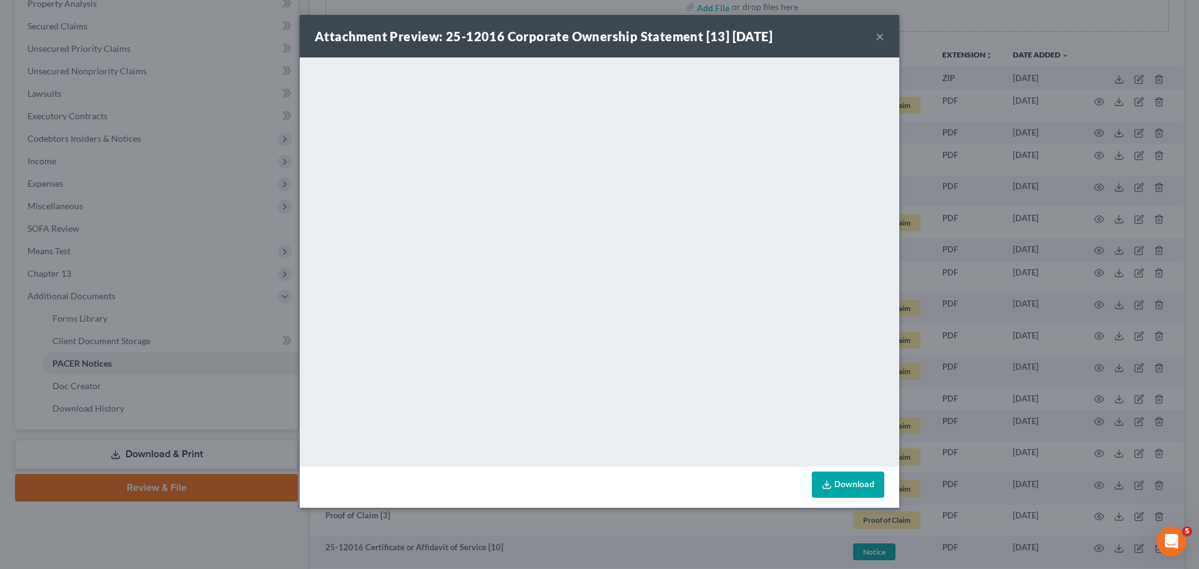
click at [878, 35] on button "×" at bounding box center [879, 36] width 9 height 15
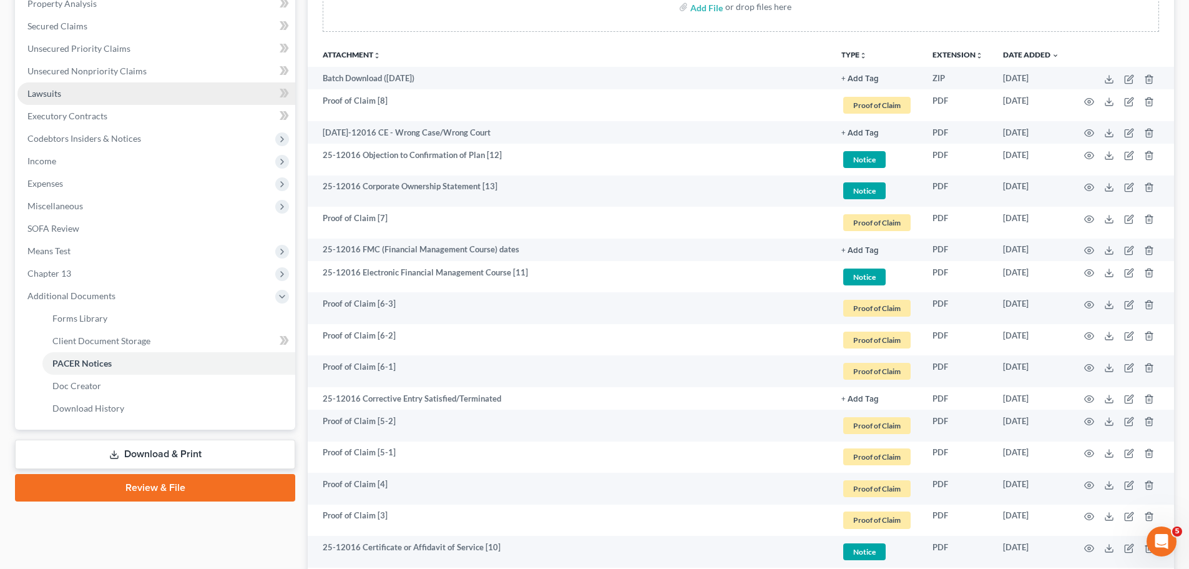
scroll to position [62, 0]
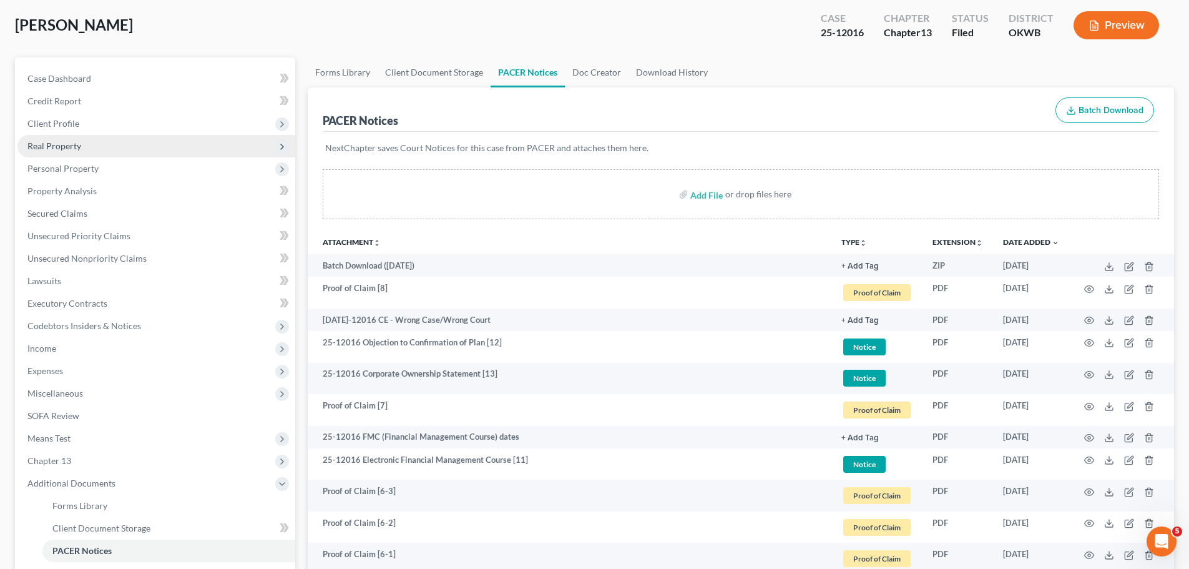
click at [179, 144] on span "Real Property" at bounding box center [156, 146] width 278 height 22
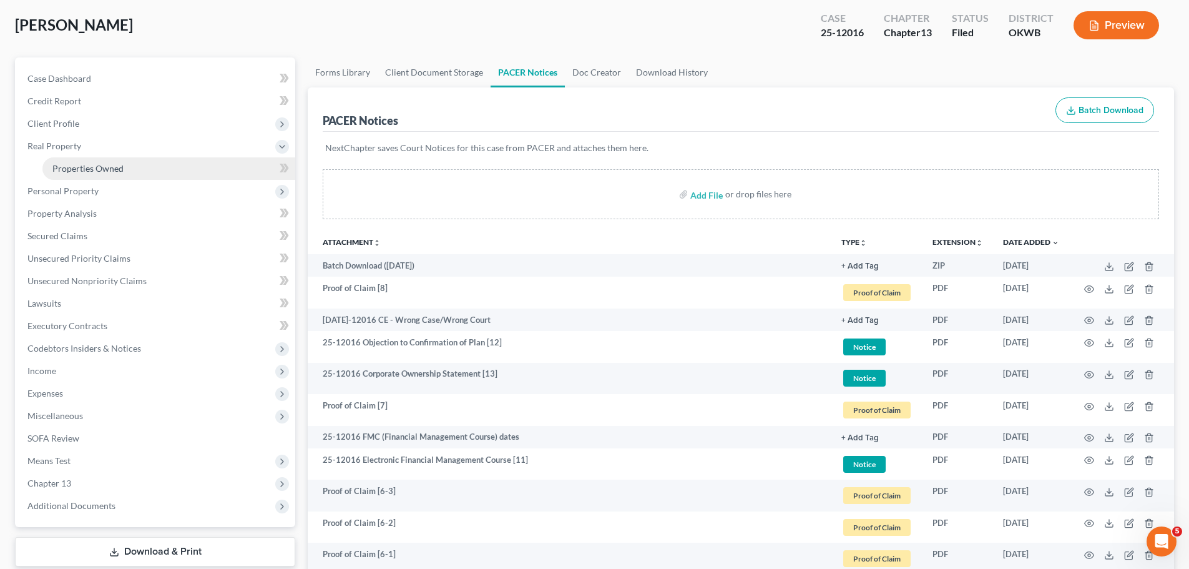
click at [180, 162] on link "Properties Owned" at bounding box center [168, 168] width 253 height 22
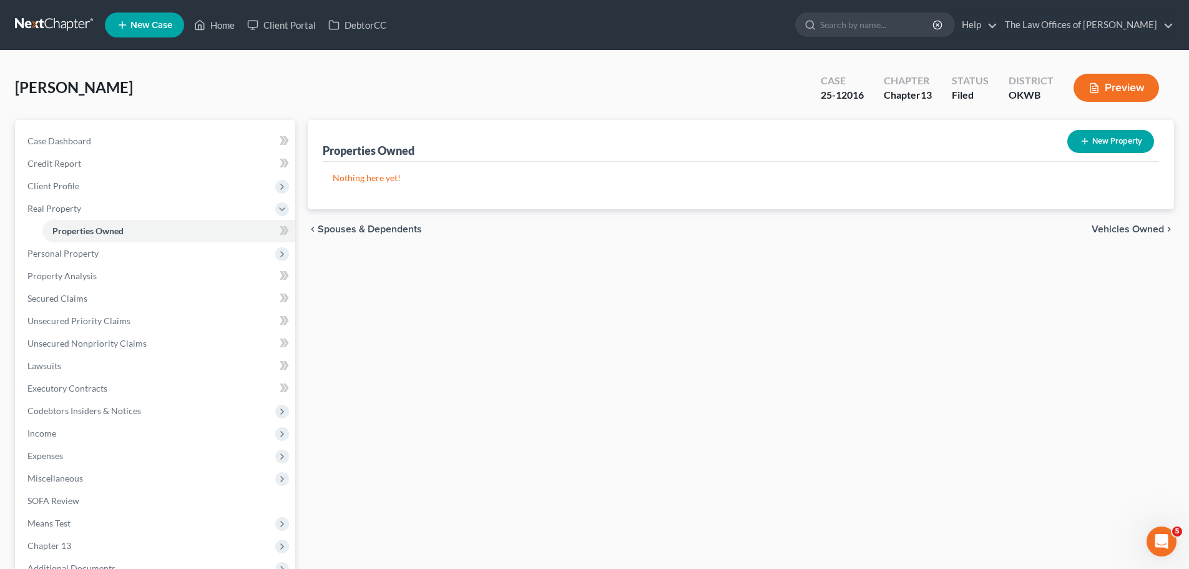
click at [1123, 140] on button "New Property" at bounding box center [1111, 141] width 87 height 23
select select "37"
select select "0"
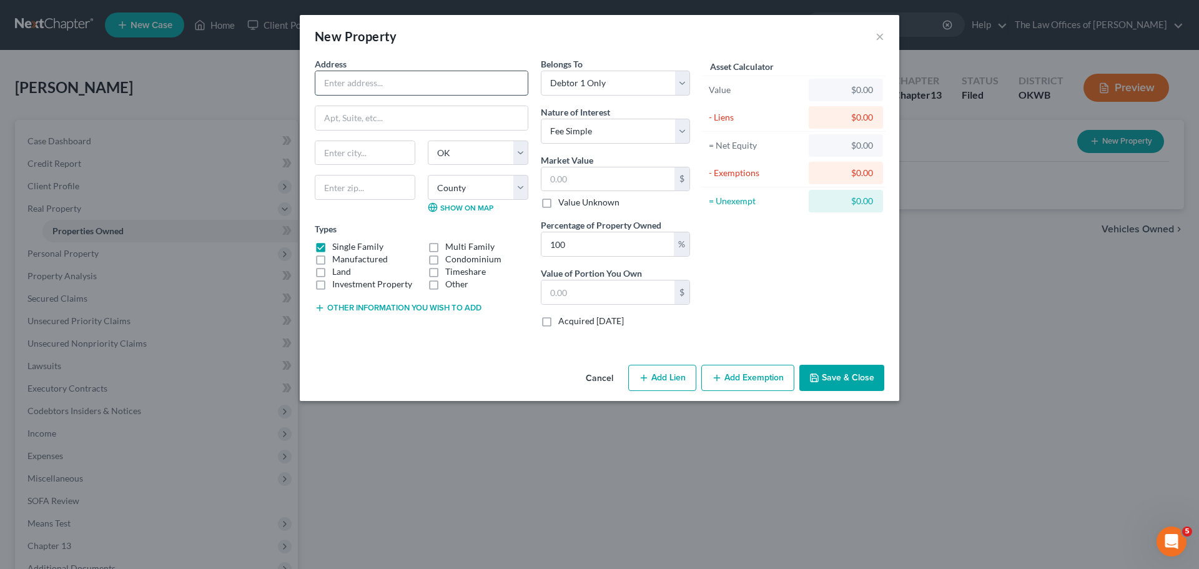
drag, startPoint x: 396, startPoint y: 86, endPoint x: 404, endPoint y: 82, distance: 8.4
click at [396, 86] on input "text" at bounding box center [421, 83] width 212 height 24
type input "1117"
click at [835, 382] on button "Save & Close" at bounding box center [841, 378] width 85 height 26
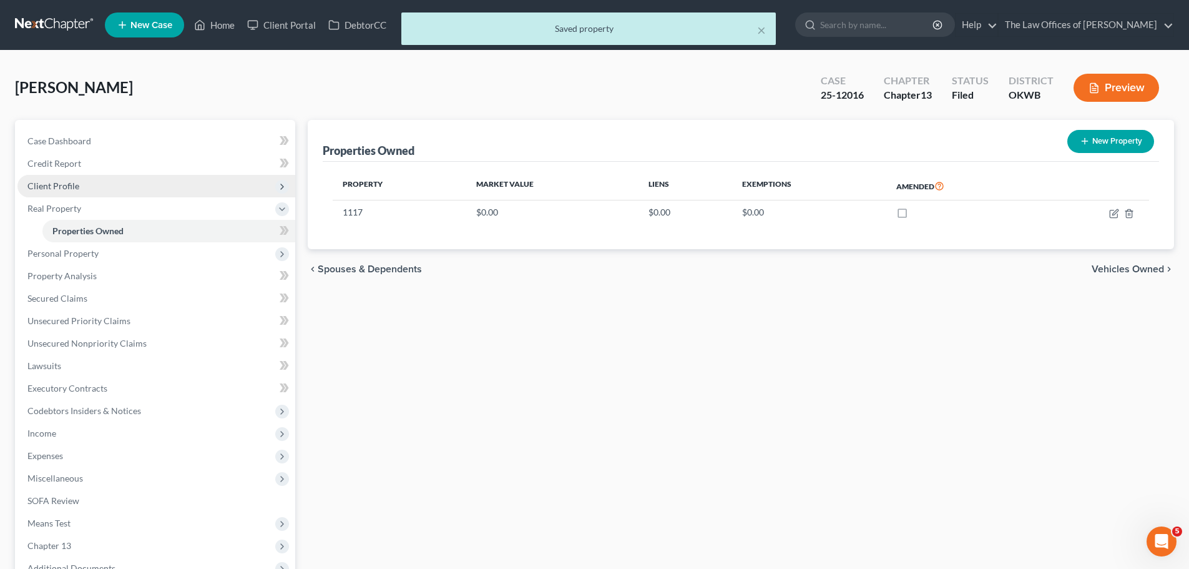
click at [63, 181] on span "Client Profile" at bounding box center [53, 185] width 52 height 11
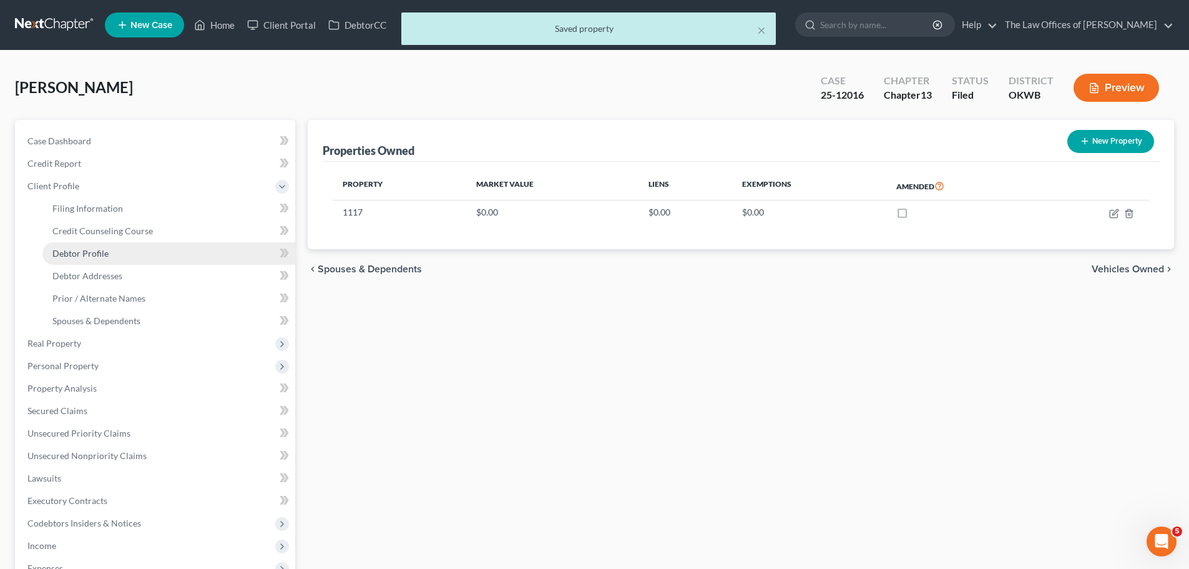
click at [86, 257] on span "Debtor Profile" at bounding box center [80, 253] width 56 height 11
select select "0"
select select "1"
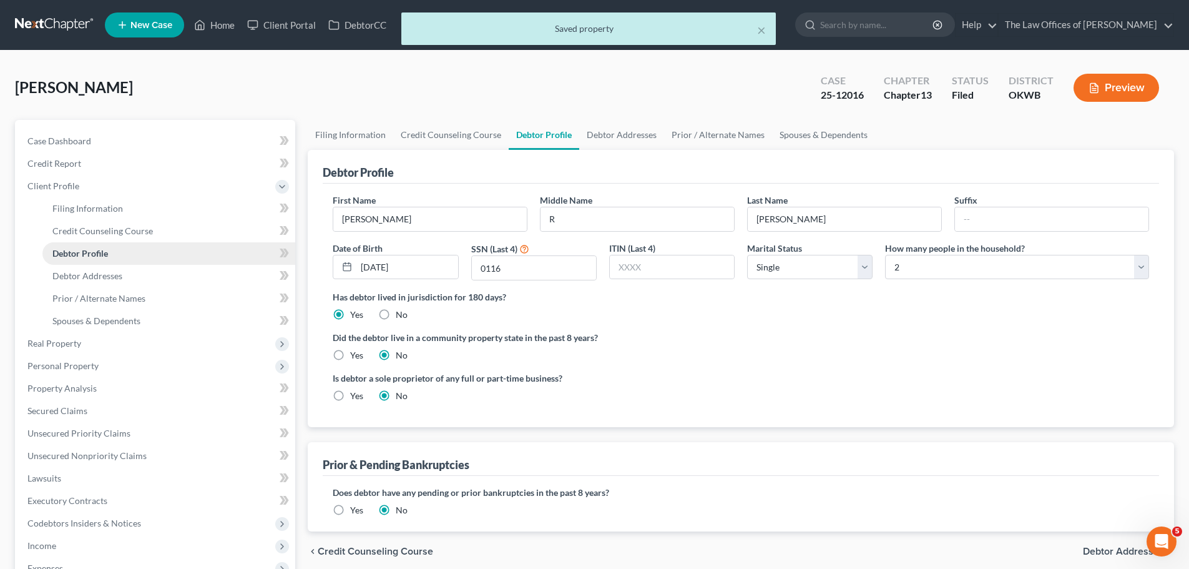
radio input "true"
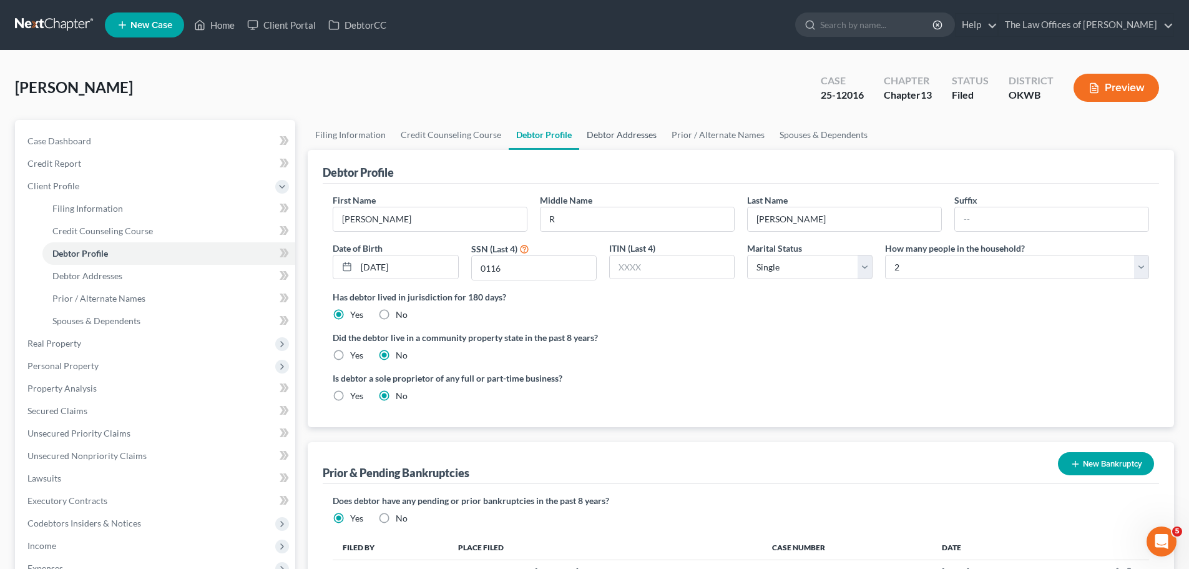
click at [606, 133] on link "Debtor Addresses" at bounding box center [621, 135] width 85 height 30
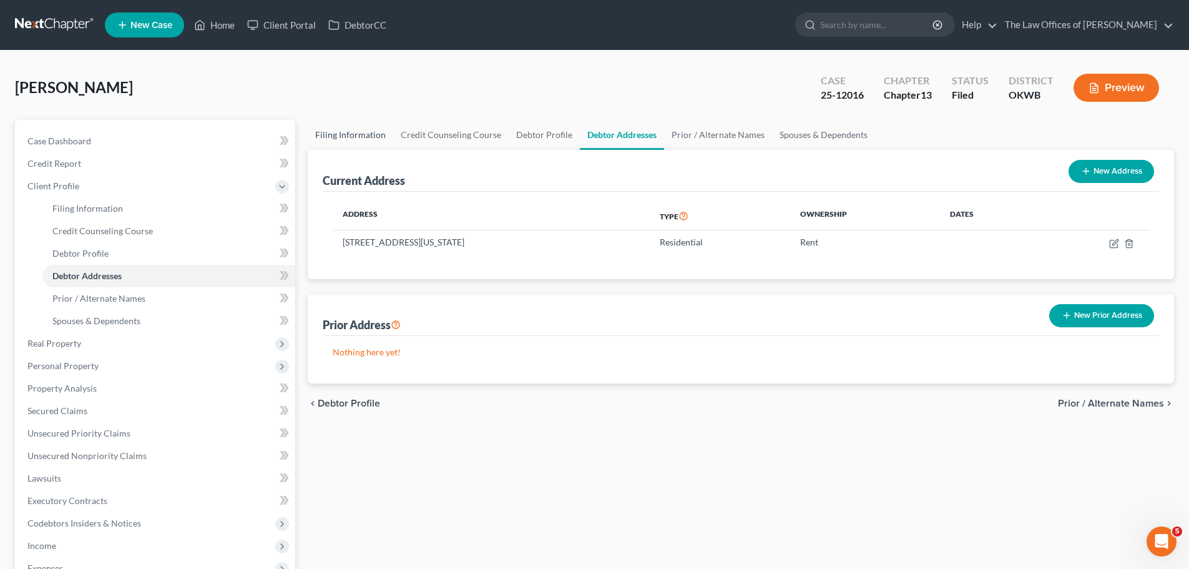
click at [354, 129] on link "Filing Information" at bounding box center [351, 135] width 86 height 30
select select "1"
select select "0"
select select "3"
select select "37"
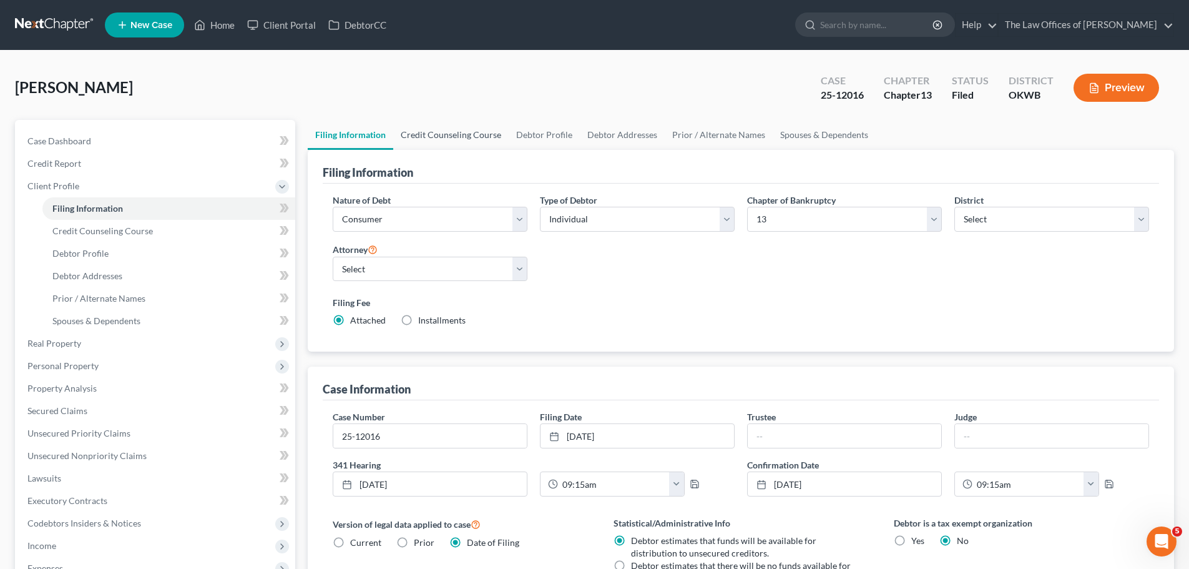
click at [444, 130] on link "Credit Counseling Course" at bounding box center [451, 135] width 116 height 30
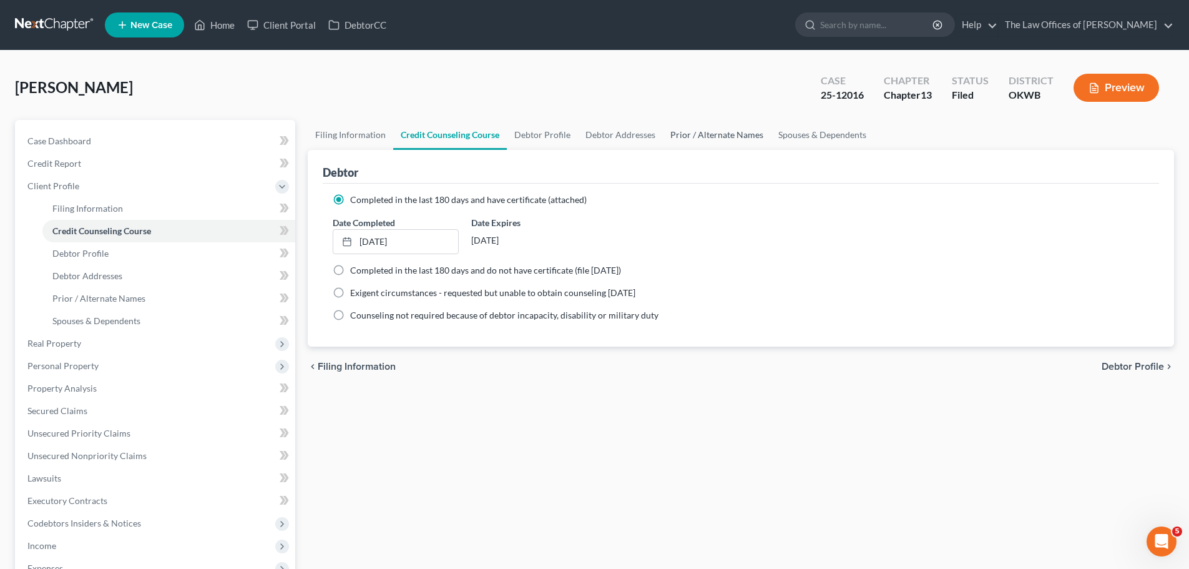
click at [706, 127] on link "Prior / Alternate Names" at bounding box center [717, 135] width 108 height 30
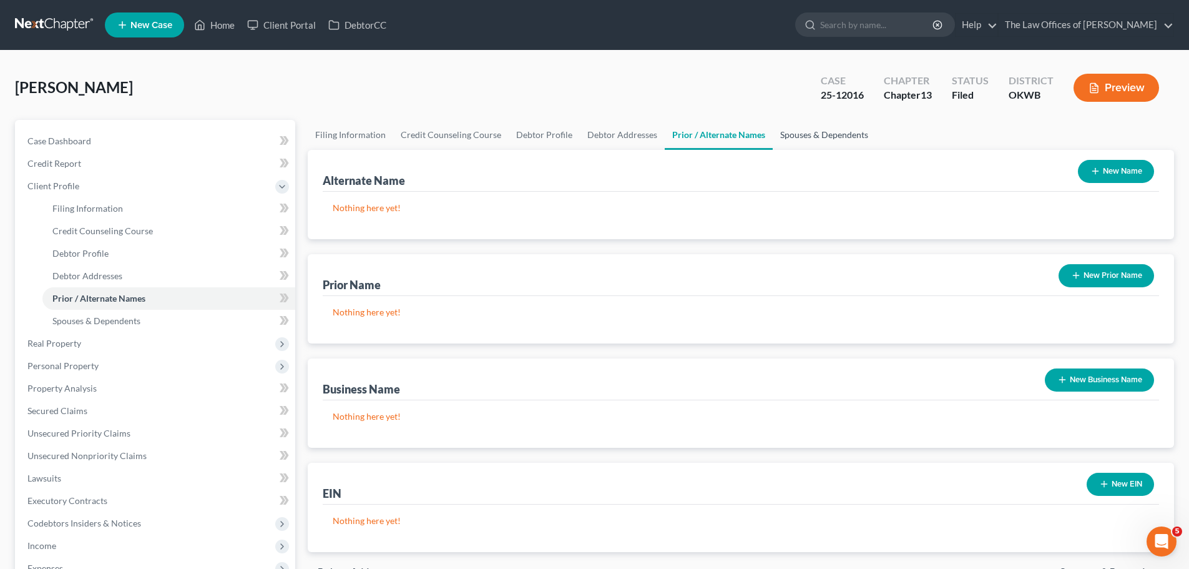
click at [815, 127] on link "Spouses & Dependents" at bounding box center [824, 135] width 103 height 30
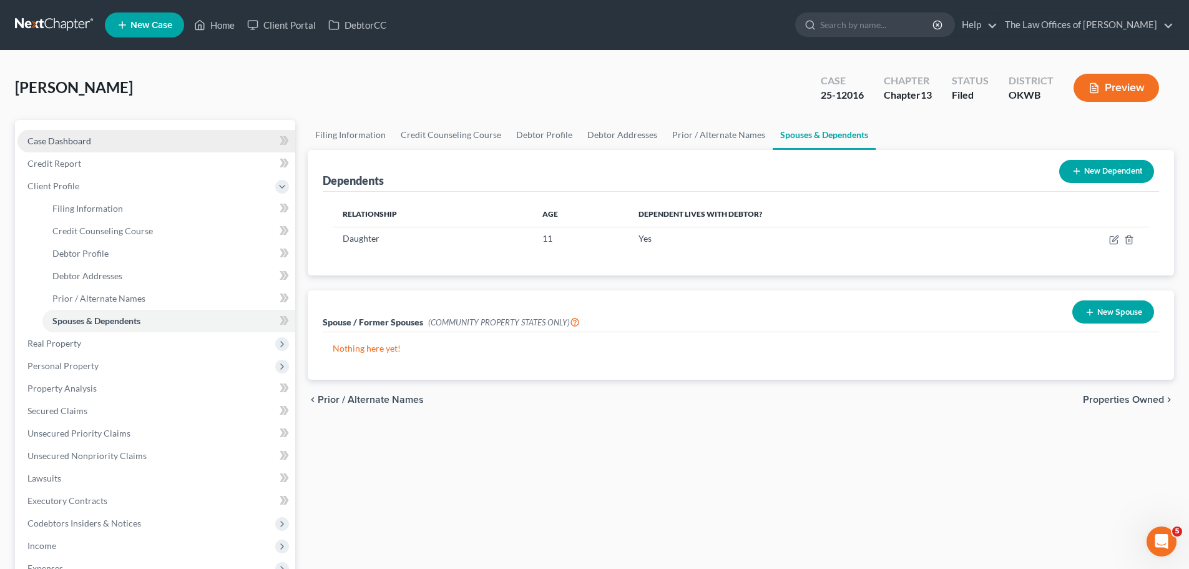
scroll to position [62, 0]
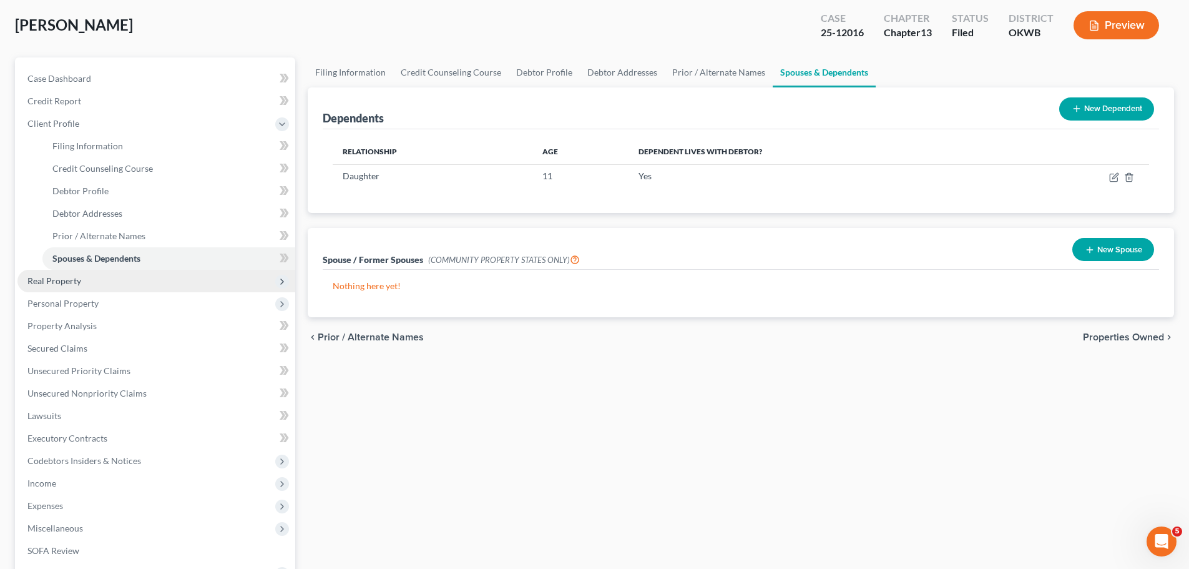
click at [86, 280] on span "Real Property" at bounding box center [156, 281] width 278 height 22
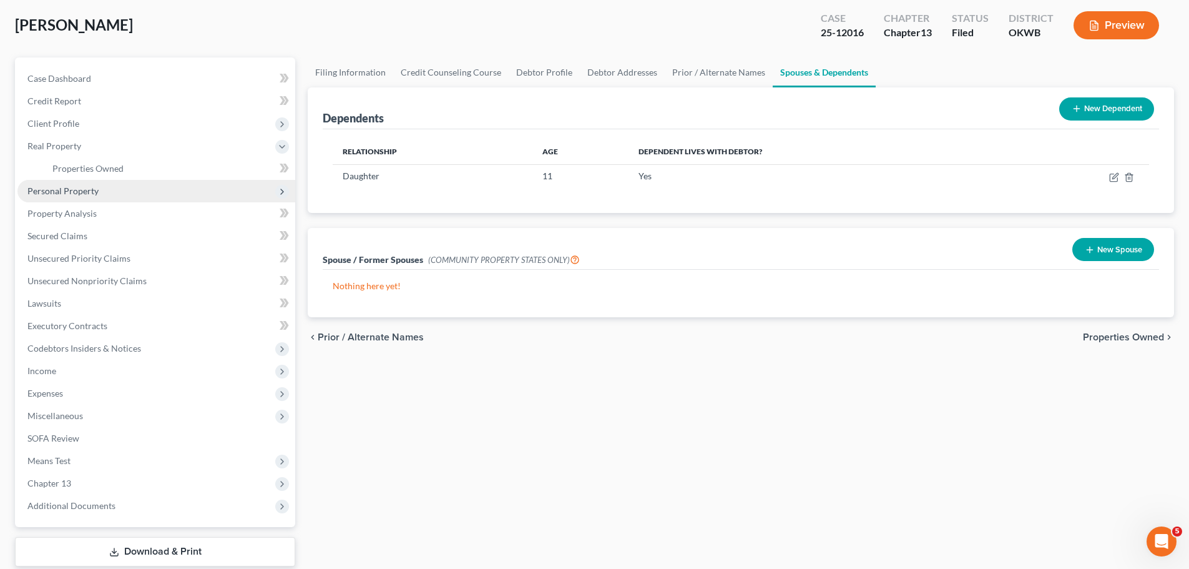
click at [145, 195] on span "Personal Property" at bounding box center [156, 191] width 278 height 22
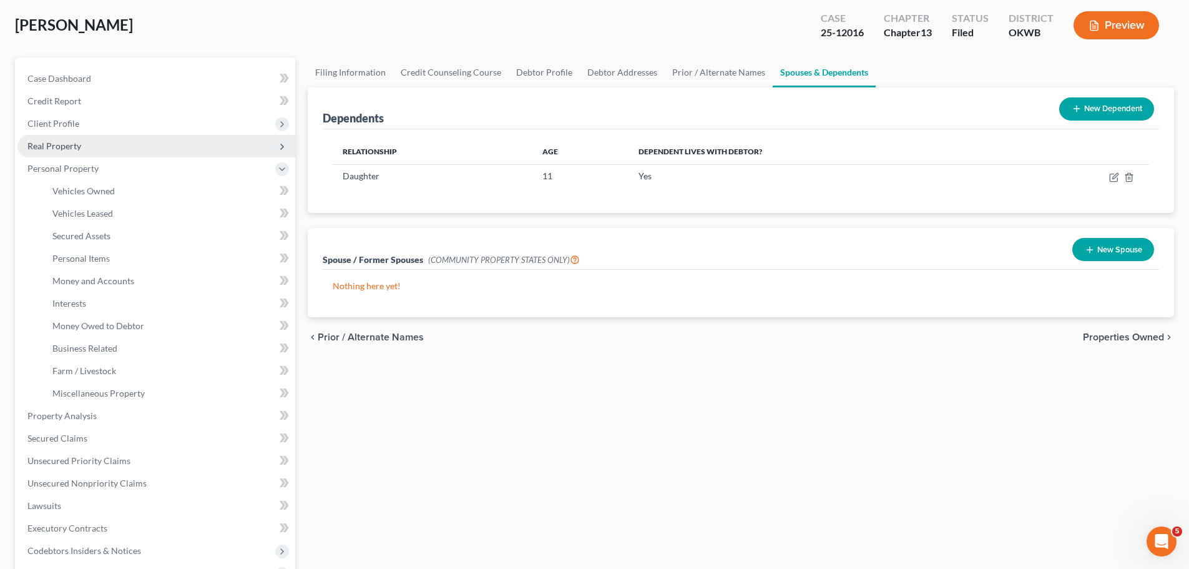
click at [97, 146] on span "Real Property" at bounding box center [156, 146] width 278 height 22
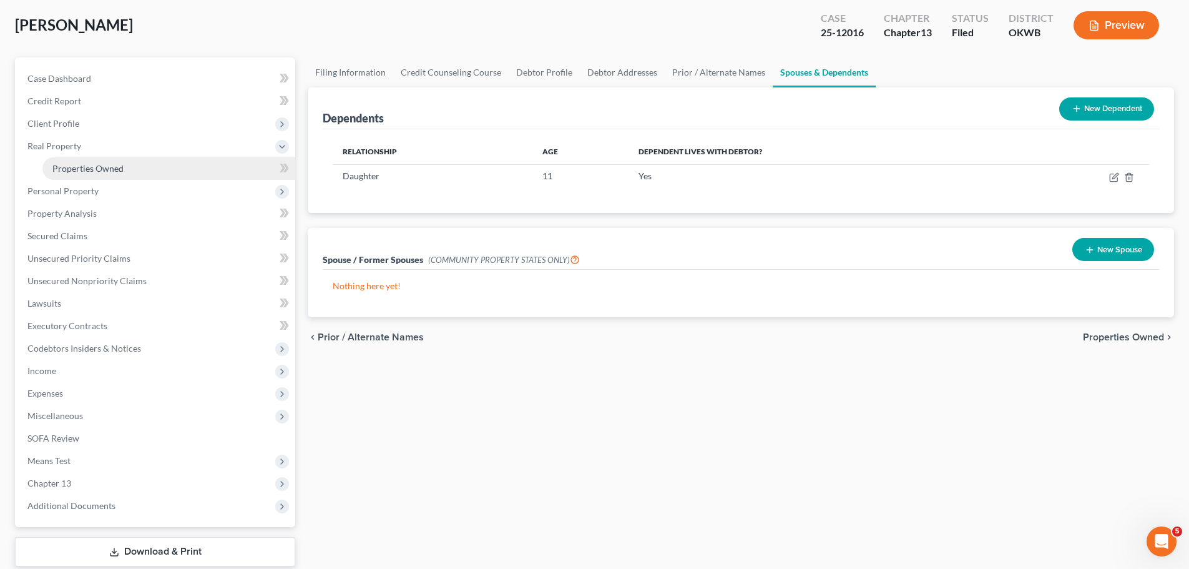
click at [264, 160] on link "Properties Owned" at bounding box center [168, 168] width 253 height 22
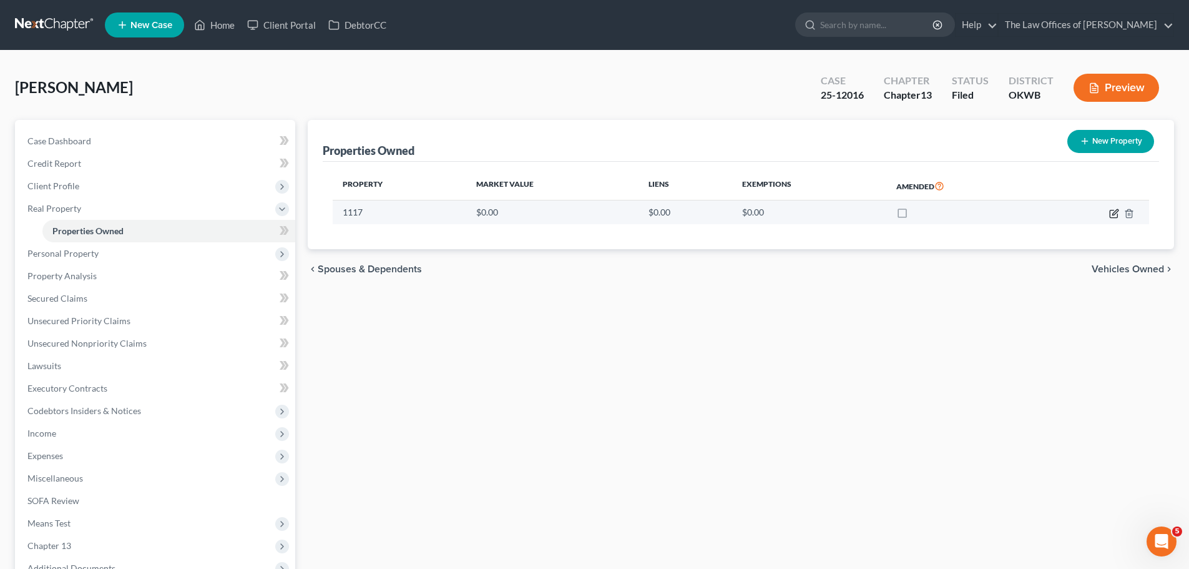
click at [1111, 212] on icon "button" at bounding box center [1113, 213] width 7 height 7
select select "37"
select select "46"
select select "0"
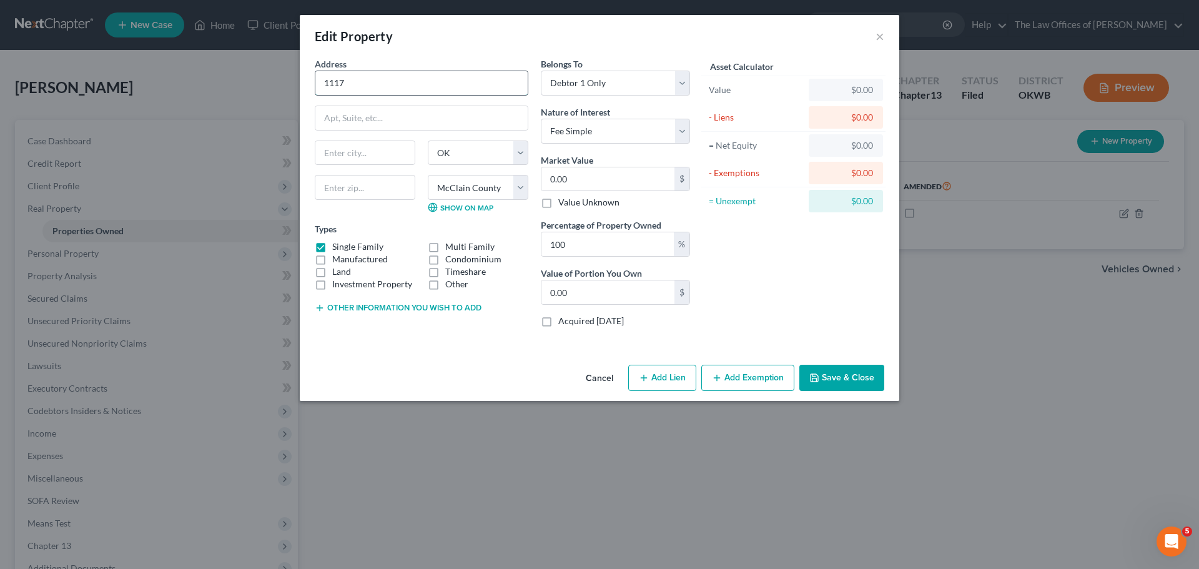
click at [360, 86] on input "1117" at bounding box center [421, 83] width 212 height 24
type input "1117 Vermont Ave"
click at [380, 184] on input "text" at bounding box center [365, 187] width 101 height 25
type input "73065"
type input "Newcastle"
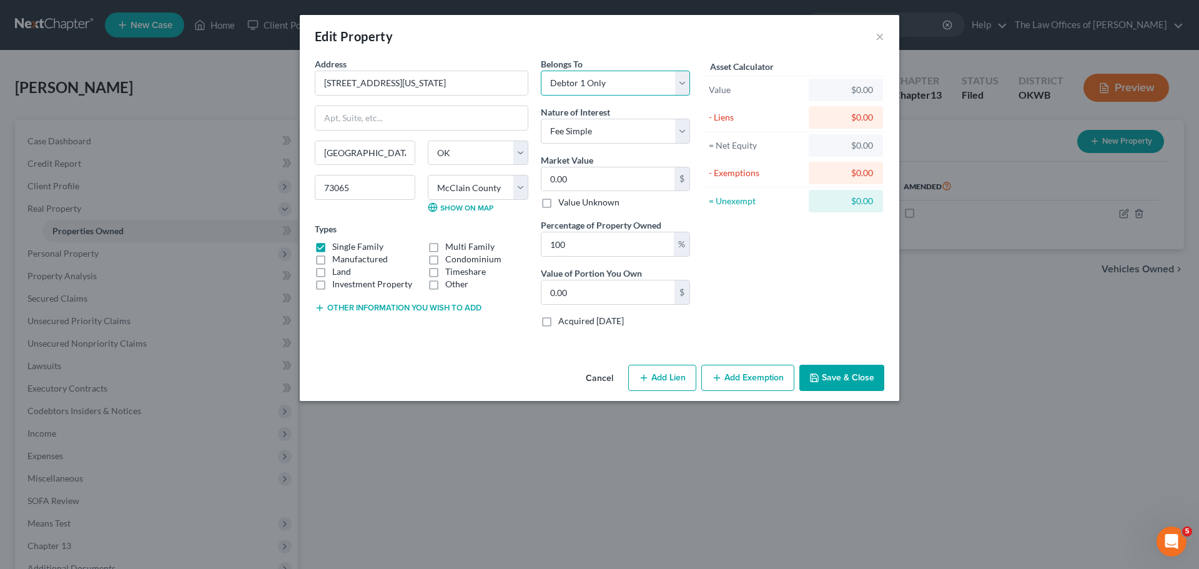
click at [593, 78] on select "Select Debtor 1 Only Debtor 2 Only Debtor 1 And Debtor 2 Only At Least One Of T…" at bounding box center [615, 83] width 149 height 25
select select "3"
click at [541, 71] on select "Select Debtor 1 Only Debtor 2 Only Debtor 1 And Debtor 2 Only At Least One Of T…" at bounding box center [615, 83] width 149 height 25
click at [586, 180] on input "0.00" at bounding box center [607, 179] width 133 height 24
type input "3"
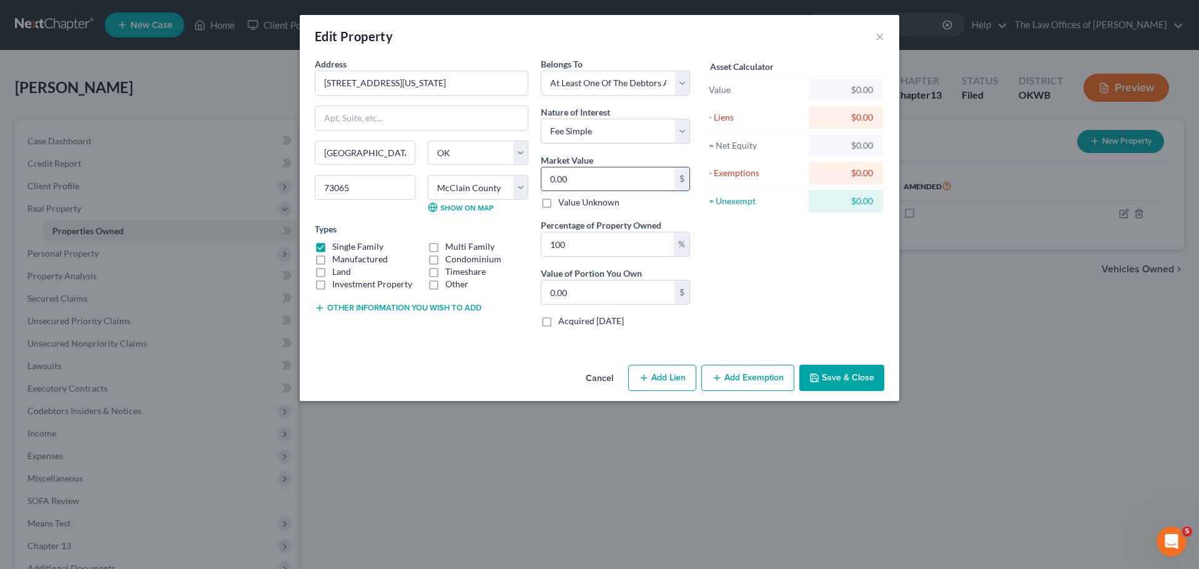
type input "3.00"
type input "31"
type input "31.00"
type input "319"
type input "319.00"
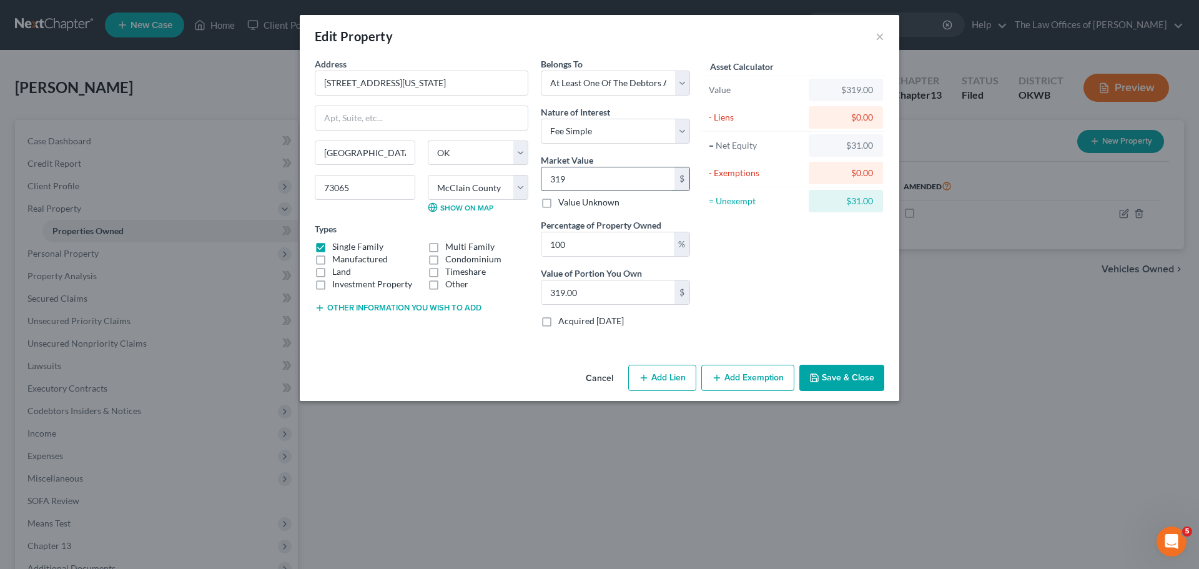
type input "3196"
type input "3,196.00"
type input "3,1960"
type input "31,960.00"
type input "31,9600"
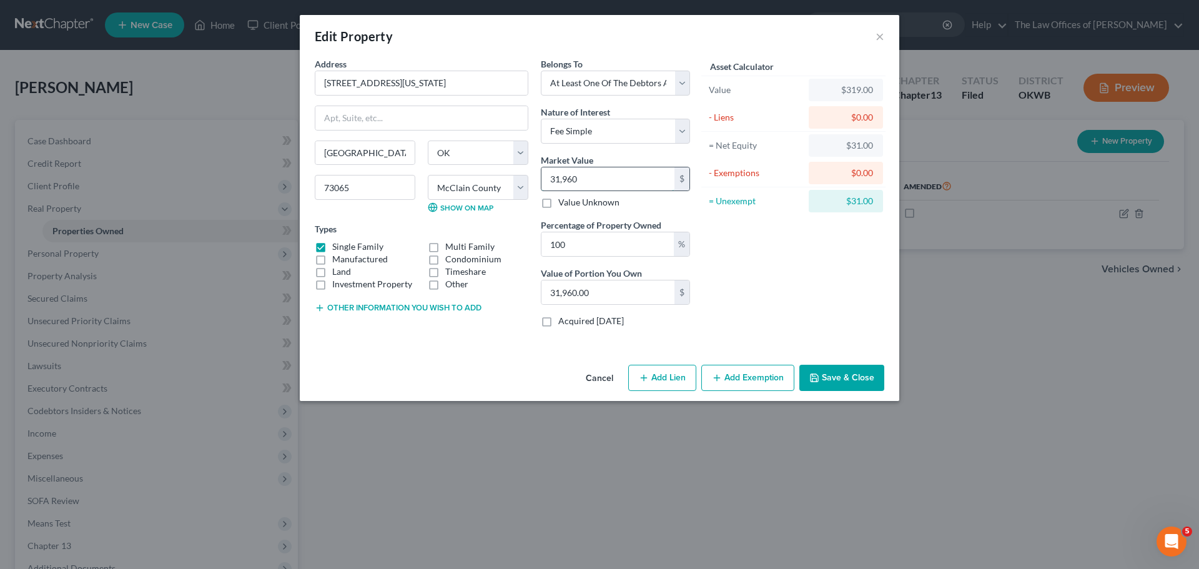
type input "319,600.00"
type input "319,600"
click at [662, 245] on input "100" at bounding box center [607, 244] width 132 height 24
click at [671, 368] on button "Add Lien" at bounding box center [662, 378] width 68 height 26
select select "3"
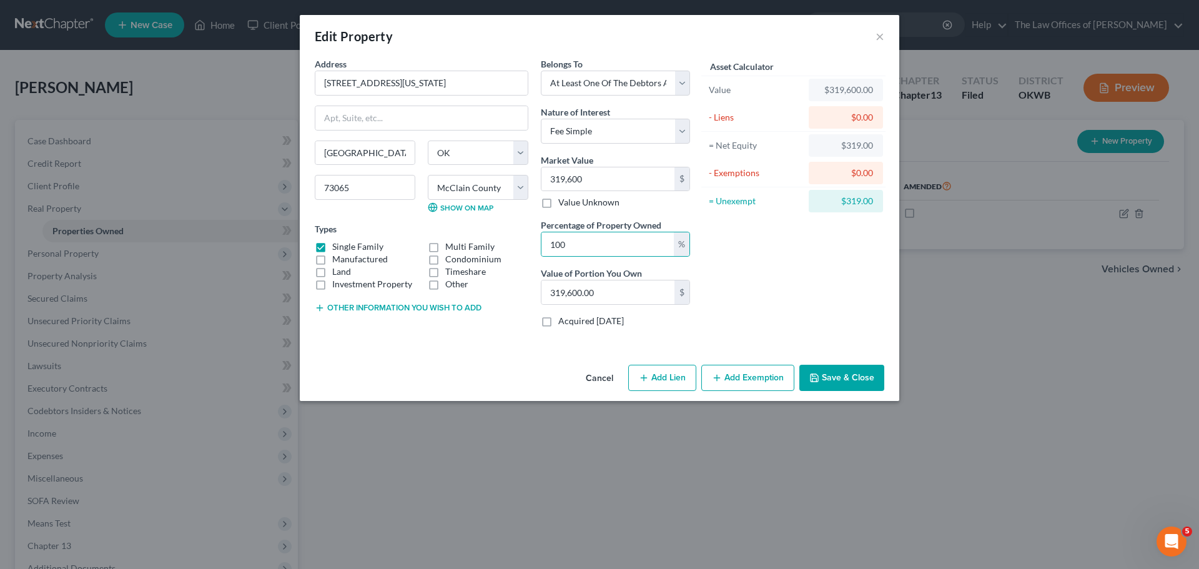
select select "0"
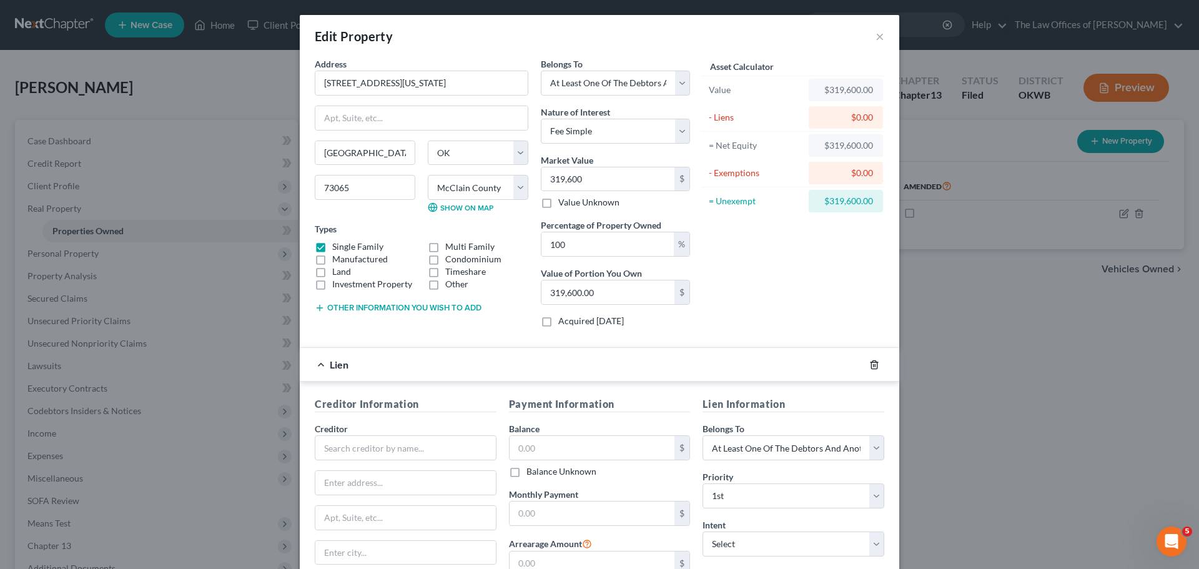
click at [870, 362] on polyline "button" at bounding box center [873, 362] width 7 height 0
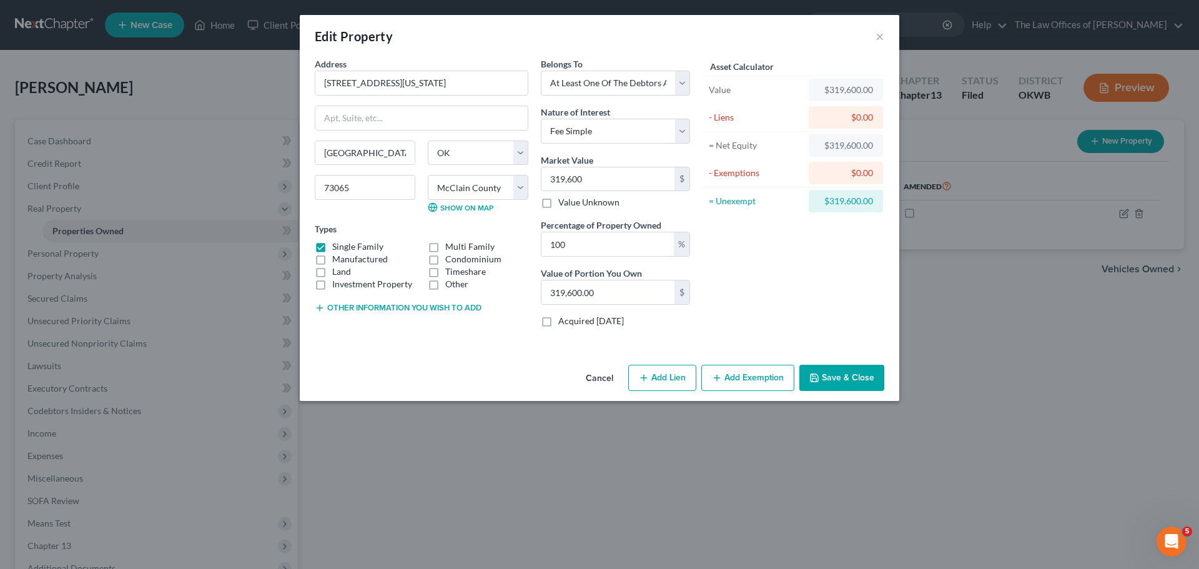
click at [848, 368] on button "Save & Close" at bounding box center [841, 378] width 85 height 26
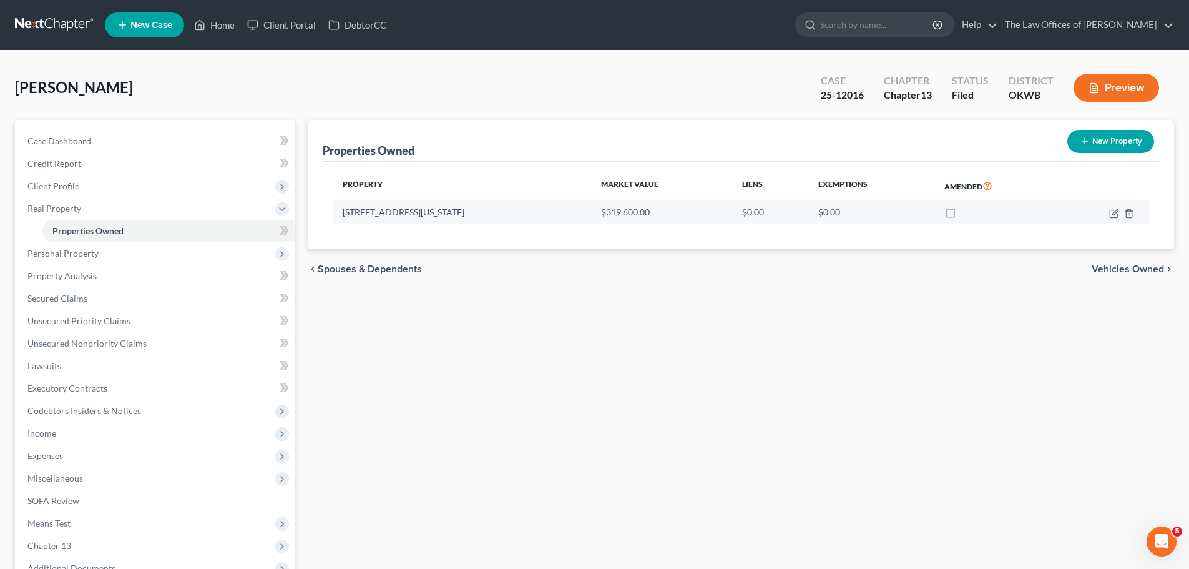
click at [962, 215] on label at bounding box center [962, 215] width 0 height 0
click at [967, 214] on input "checkbox" at bounding box center [971, 210] width 8 height 8
checkbox input "true"
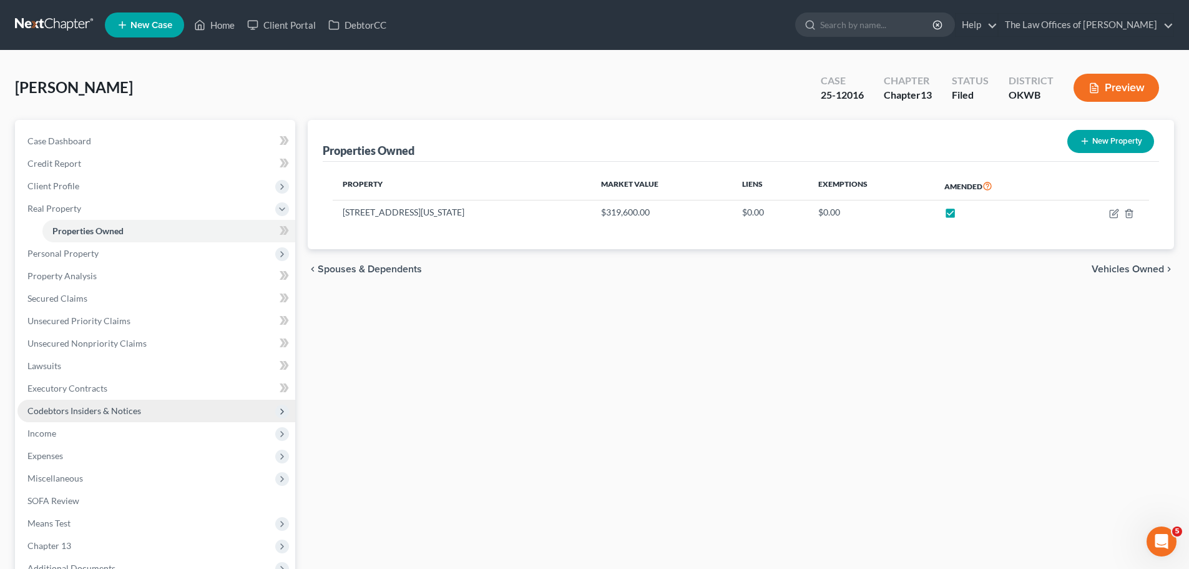
scroll to position [140, 0]
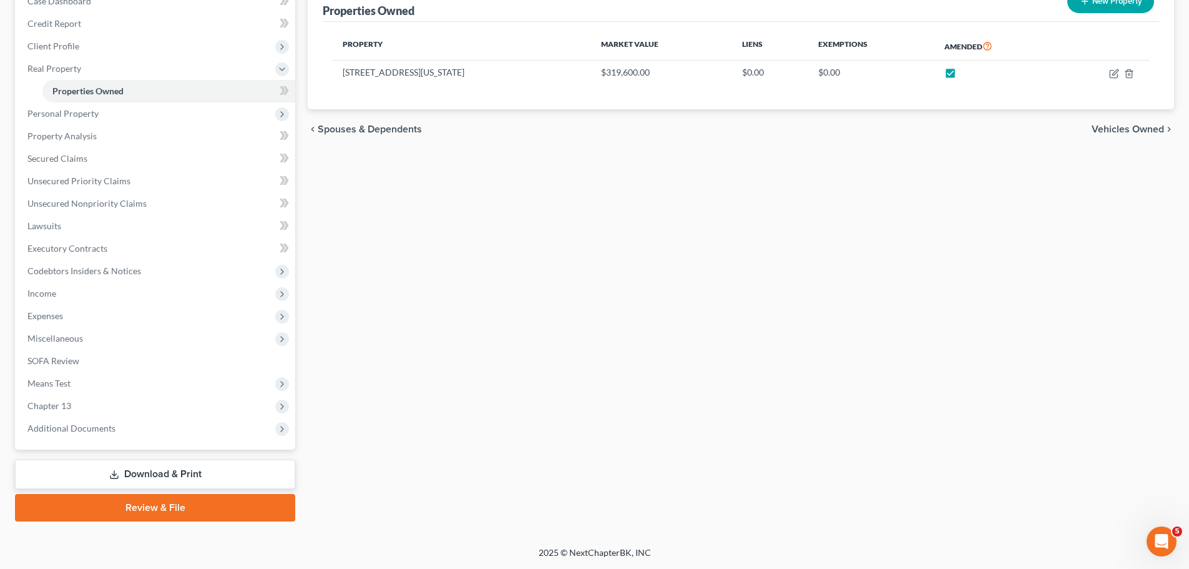
click at [189, 478] on link "Download & Print" at bounding box center [155, 474] width 280 height 29
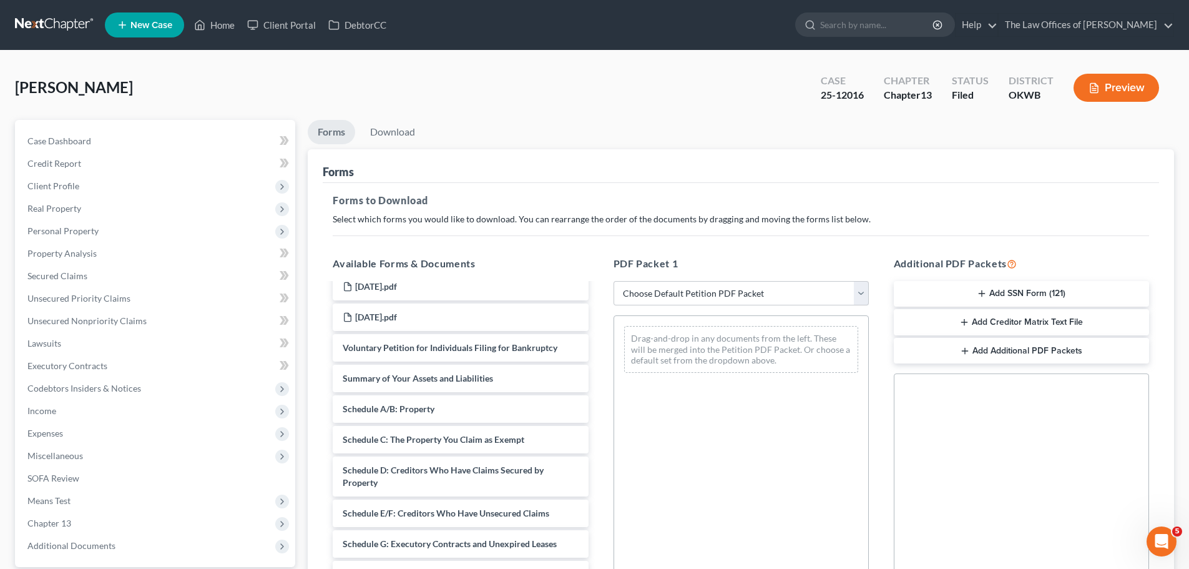
scroll to position [1249, 0]
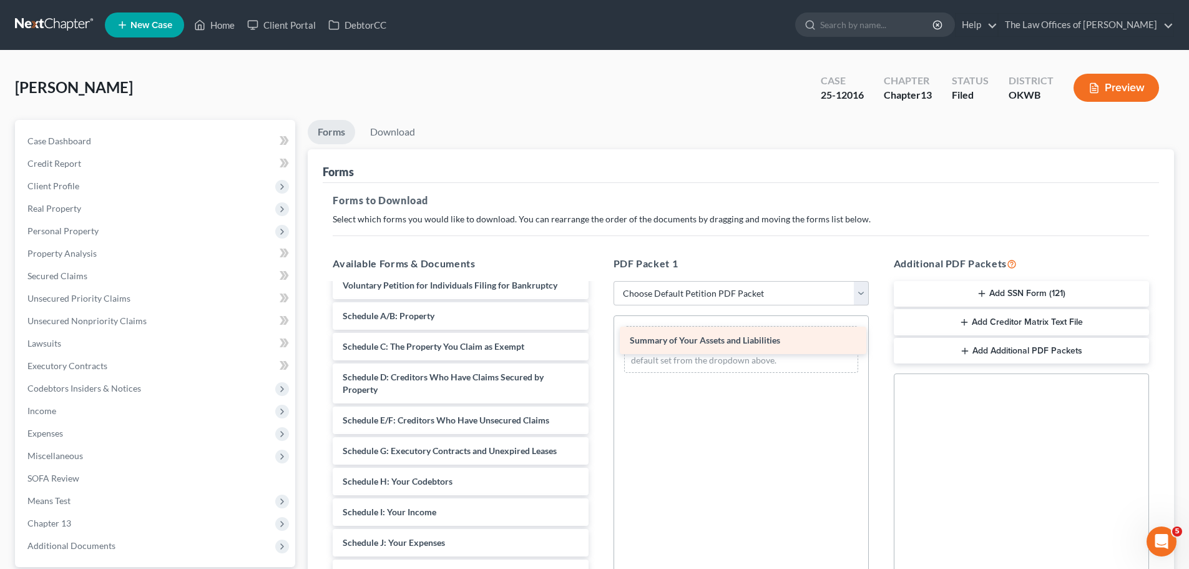
drag, startPoint x: 469, startPoint y: 313, endPoint x: 755, endPoint y: 338, distance: 287.6
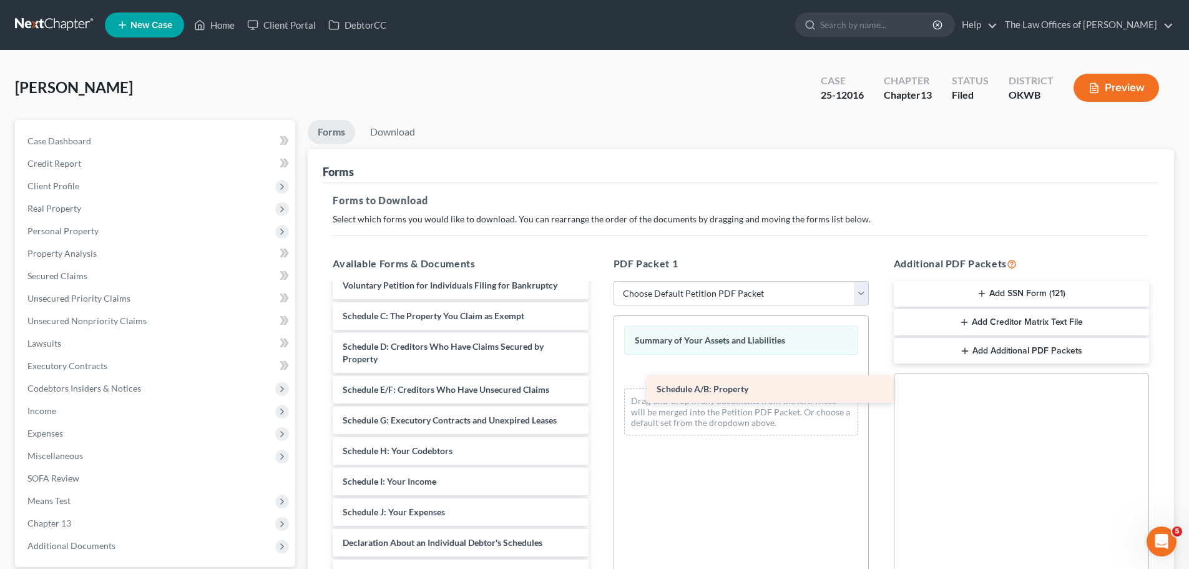
drag, startPoint x: 458, startPoint y: 317, endPoint x: 762, endPoint y: 381, distance: 310.1
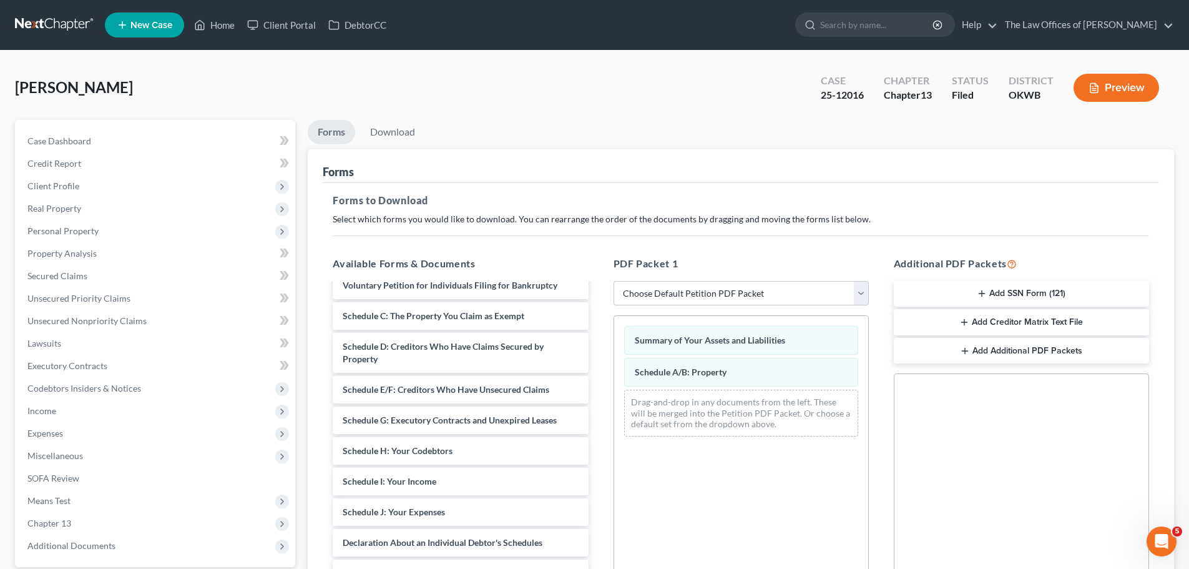
scroll to position [1311, 0]
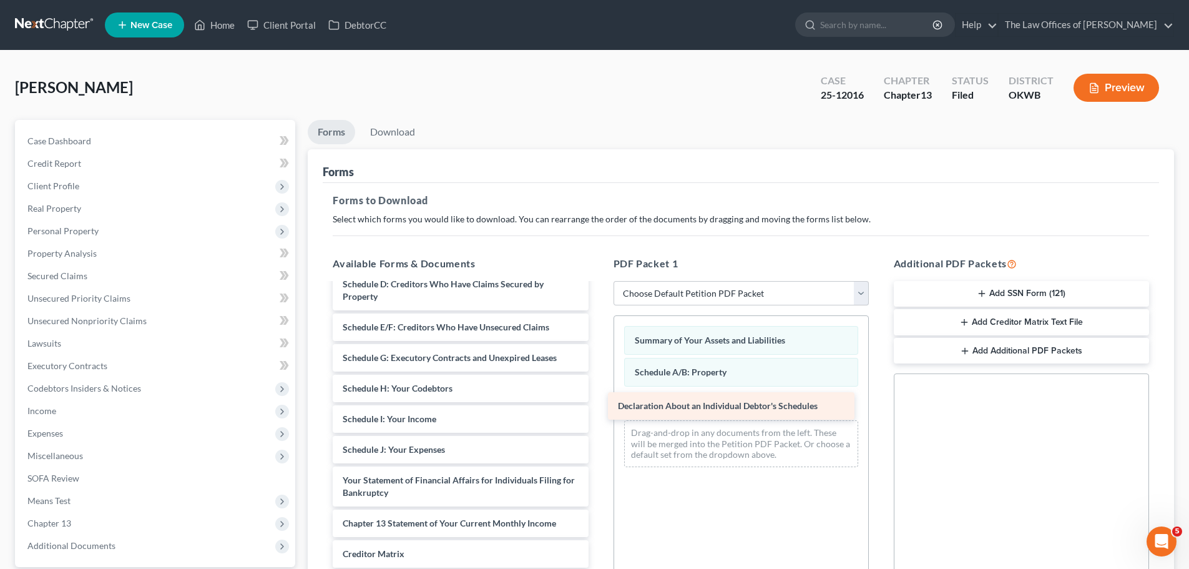
drag, startPoint x: 524, startPoint y: 477, endPoint x: 806, endPoint y: 401, distance: 291.7
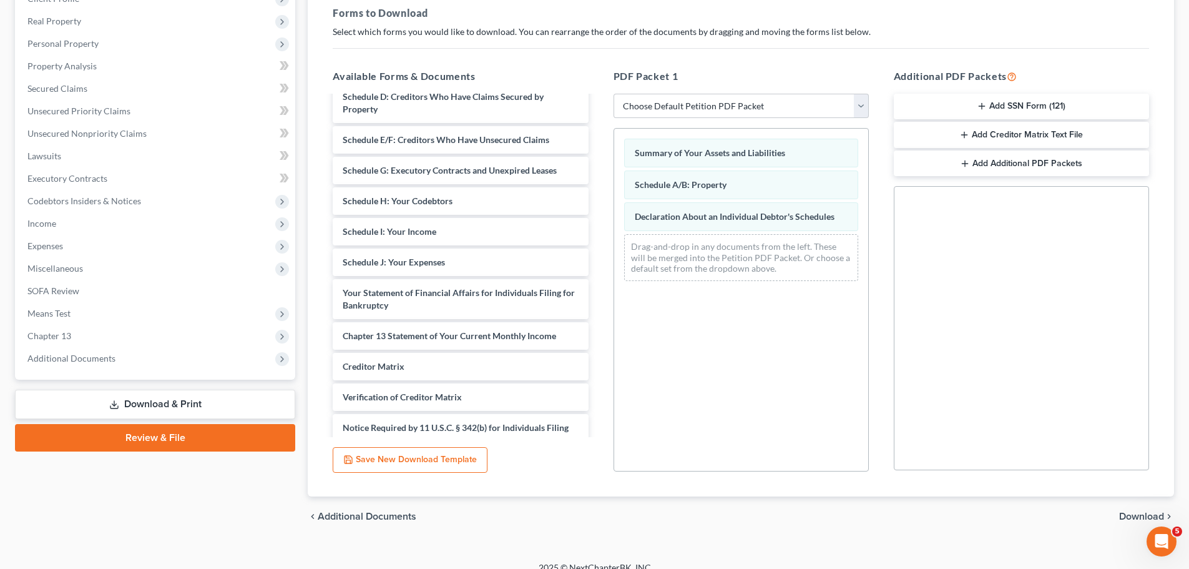
click at [1138, 519] on span "Download" at bounding box center [1141, 516] width 45 height 10
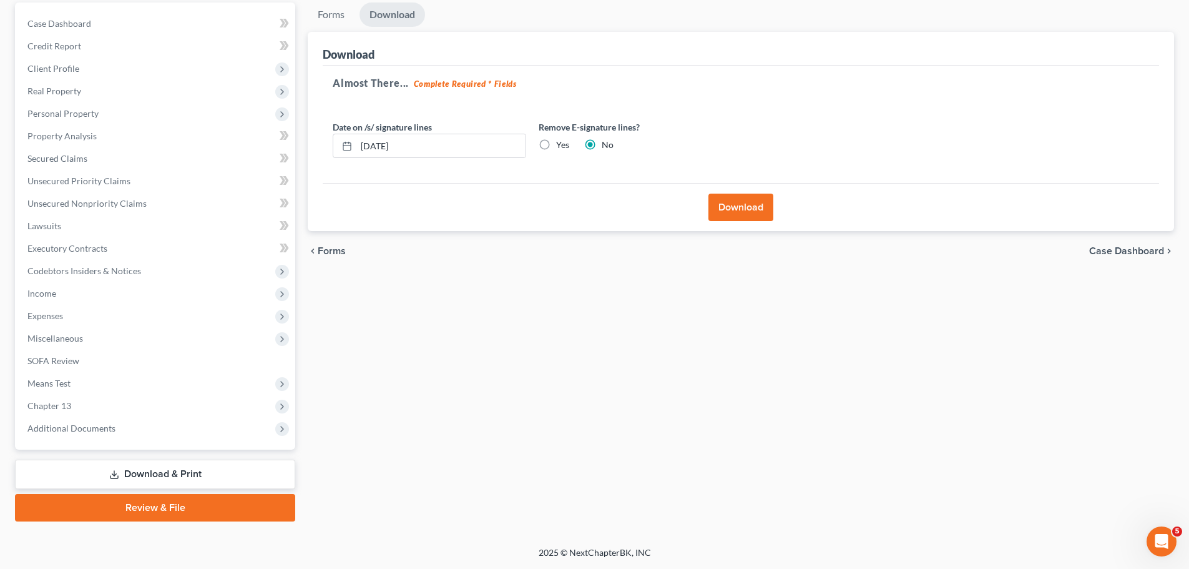
scroll to position [117, 0]
click at [737, 204] on button "Download" at bounding box center [741, 207] width 65 height 27
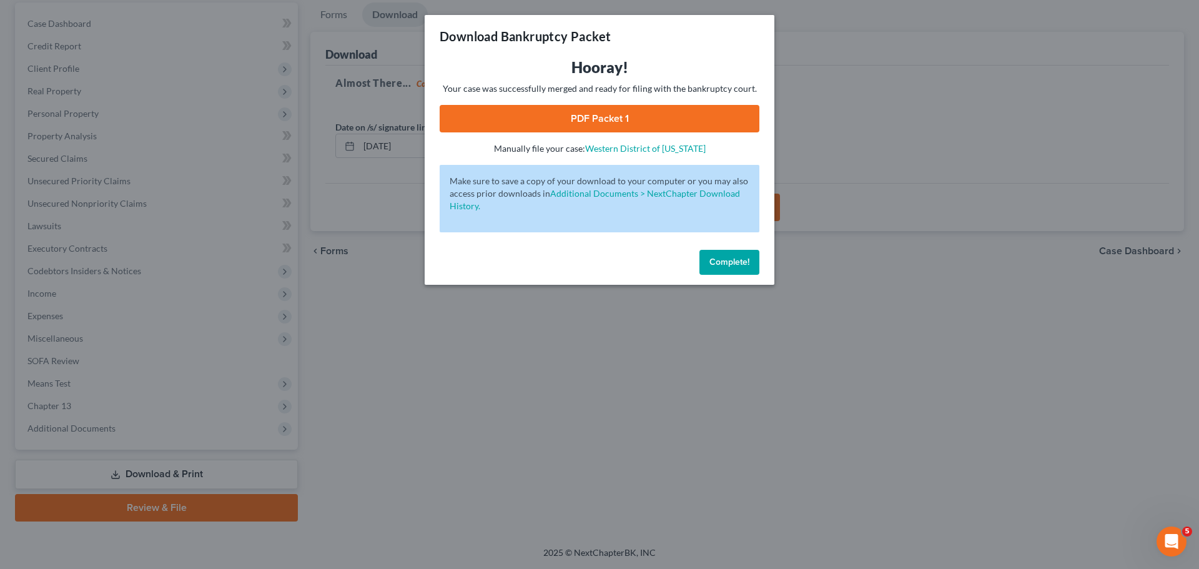
click at [580, 118] on link "PDF Packet 1" at bounding box center [600, 118] width 320 height 27
click at [733, 259] on span "Complete!" at bounding box center [729, 262] width 40 height 11
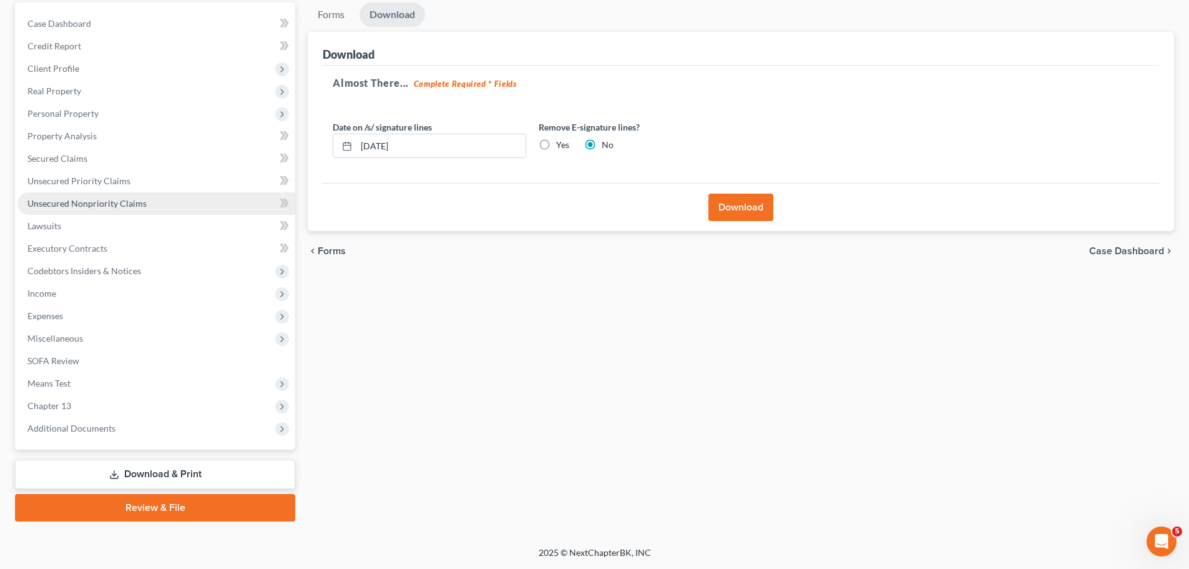
scroll to position [0, 0]
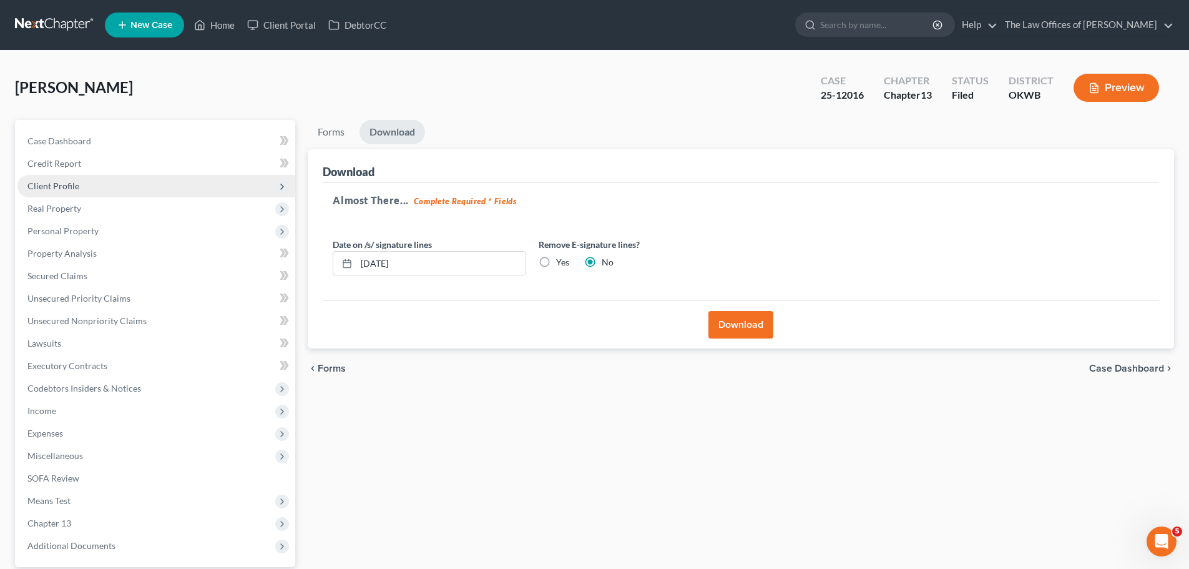
click at [132, 177] on span "Client Profile" at bounding box center [156, 186] width 278 height 22
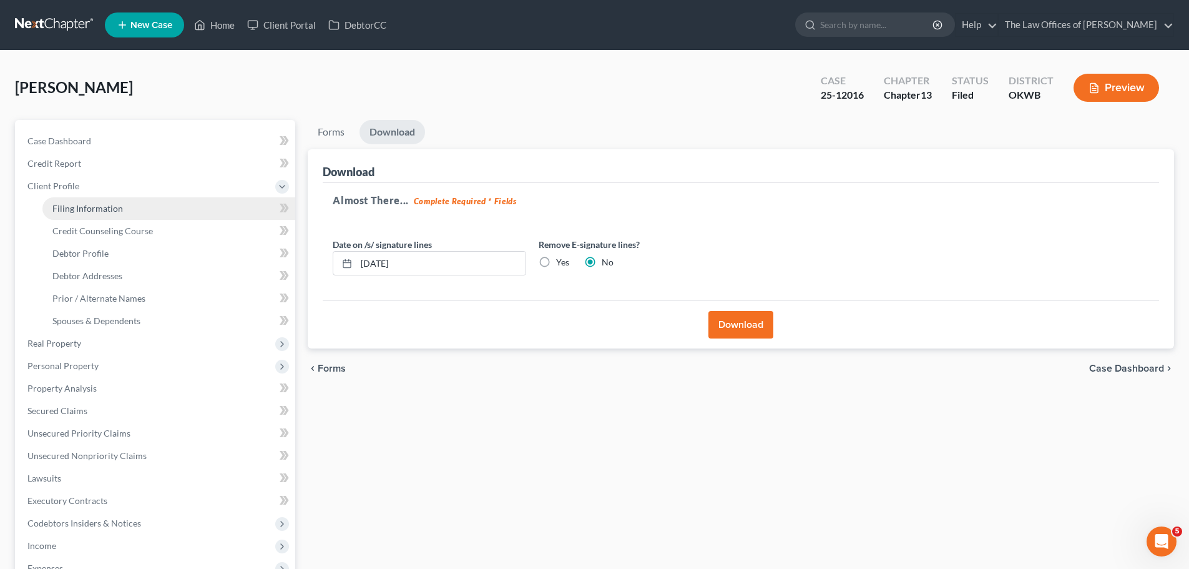
click at [129, 202] on link "Filing Information" at bounding box center [168, 208] width 253 height 22
select select "1"
select select "0"
select select "3"
select select "65"
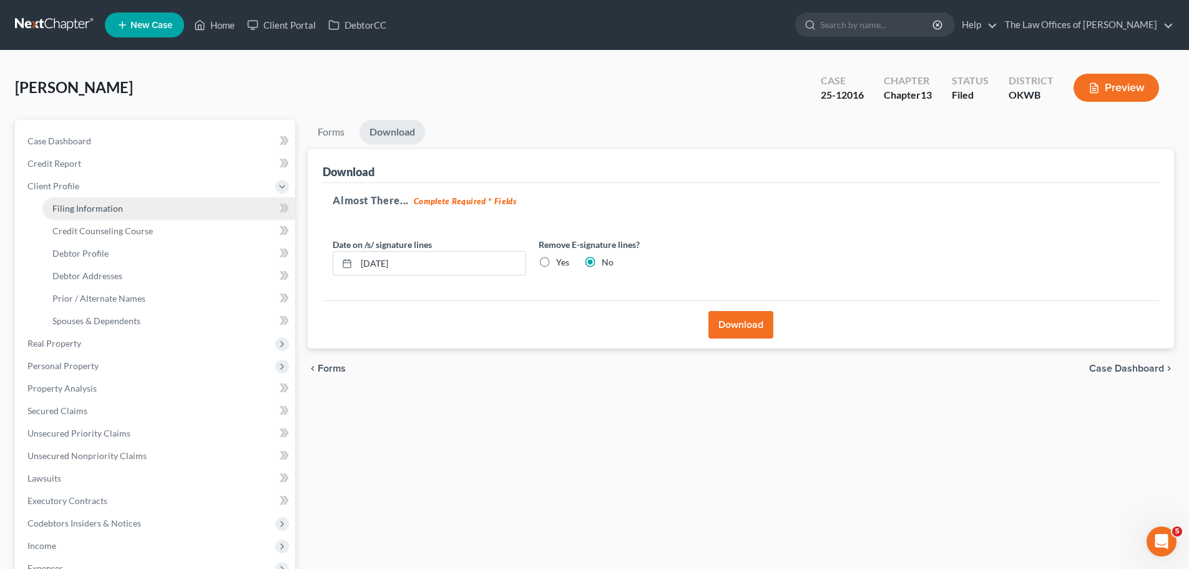
select select "0"
select select "37"
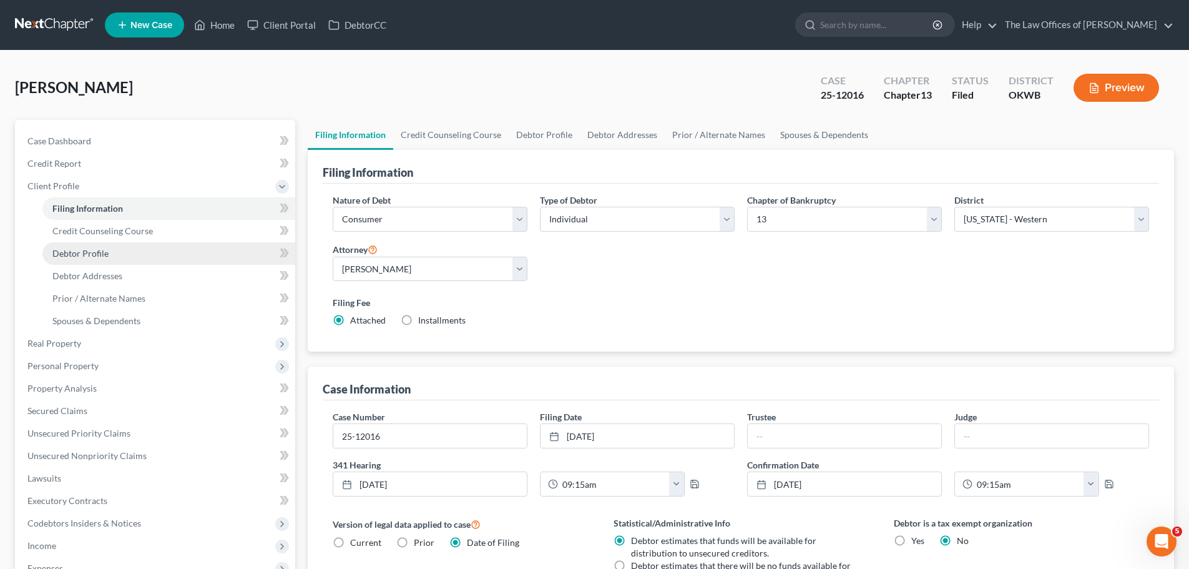
click at [119, 248] on link "Debtor Profile" at bounding box center [168, 253] width 253 height 22
select select "0"
select select "1"
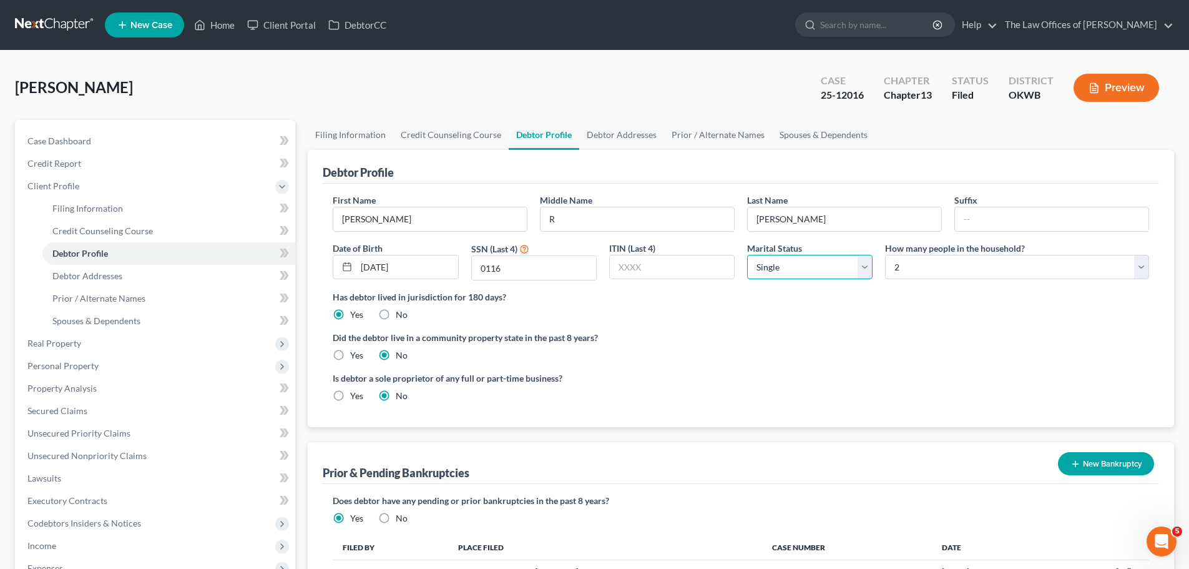
click at [838, 260] on select "Select Single Married Separated Divorced Widowed" at bounding box center [809, 267] width 125 height 25
click at [747, 255] on select "Select Single Married Separated Divorced Widowed" at bounding box center [809, 267] width 125 height 25
click at [782, 263] on select "Select Single Married Separated Divorced Widowed" at bounding box center [809, 267] width 125 height 25
select select "2"
click at [747, 255] on select "Select Single Married Separated Divorced Widowed" at bounding box center [809, 267] width 125 height 25
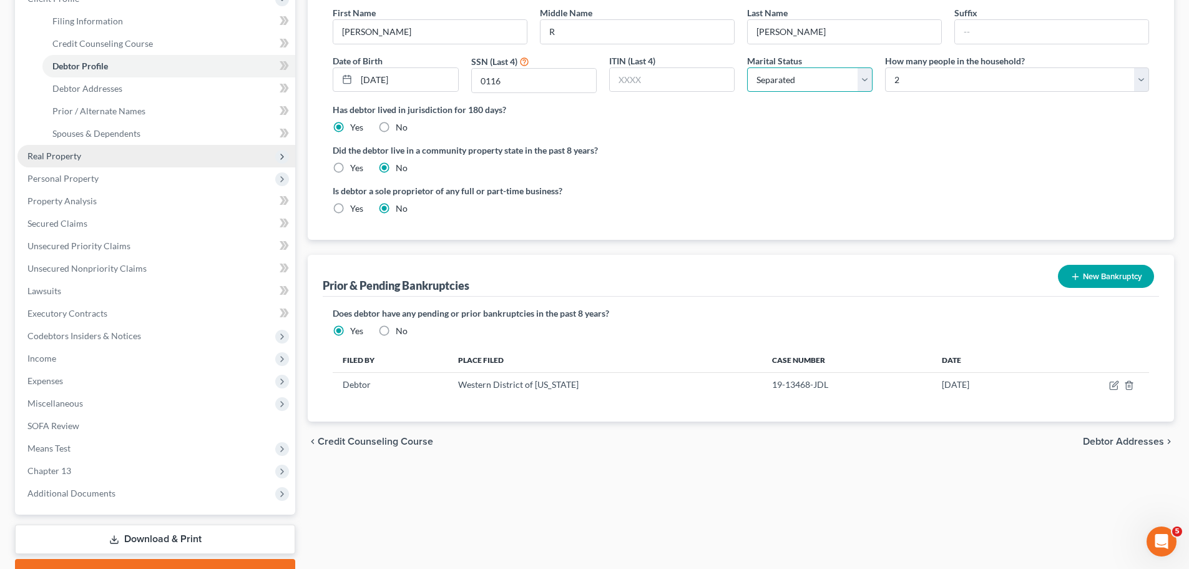
scroll to position [250, 0]
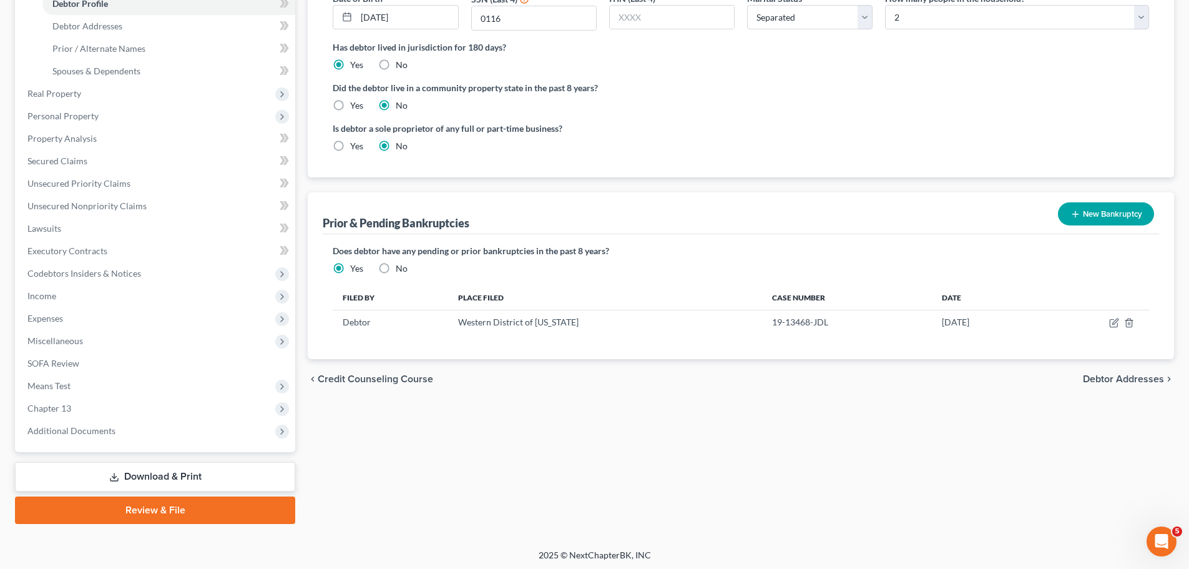
click at [192, 474] on link "Download & Print" at bounding box center [155, 476] width 280 height 29
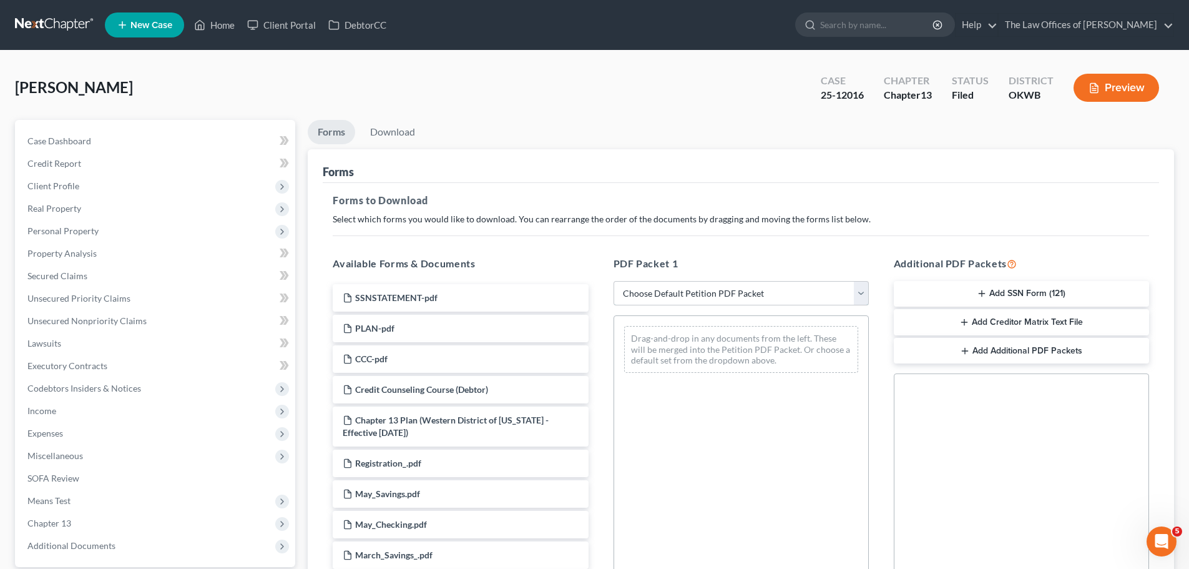
click at [768, 293] on select "Choose Default Petition PDF Packet Complete Bankruptcy Petition (all forms and …" at bounding box center [741, 293] width 255 height 25
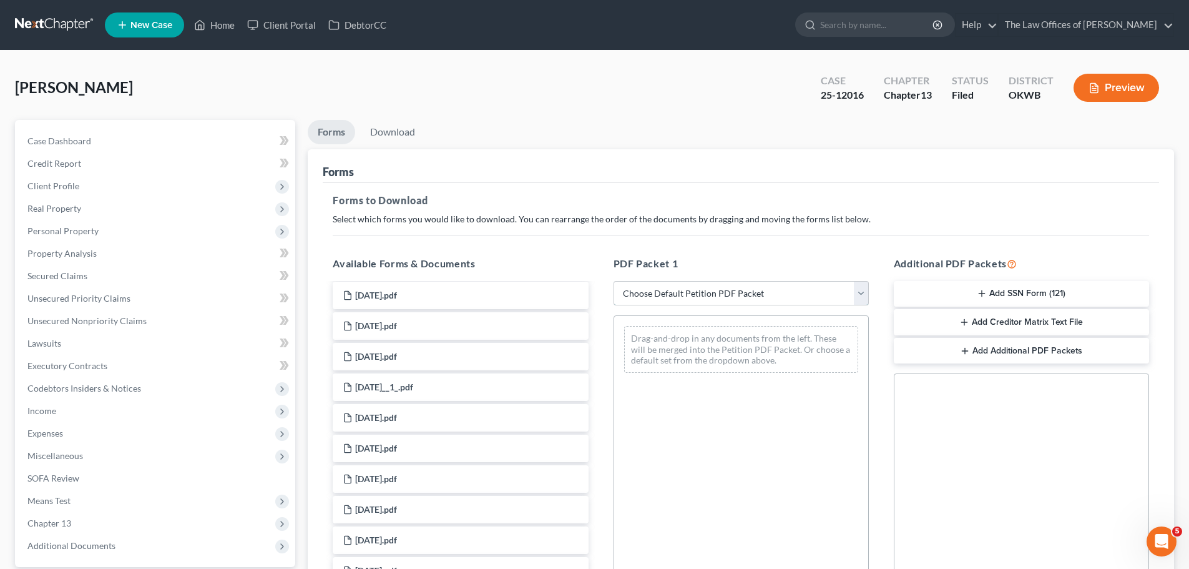
scroll to position [999, 0]
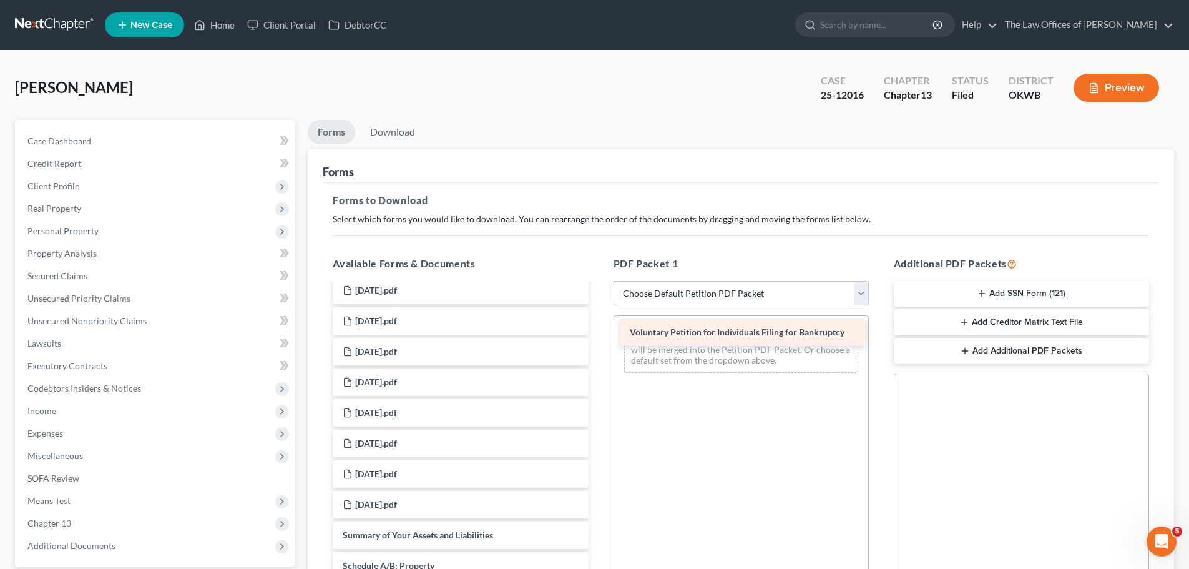
drag, startPoint x: 534, startPoint y: 529, endPoint x: 822, endPoint y: 327, distance: 351.7
click at [598, 327] on div "Voluntary Petition for Individuals Filing for Bankruptcy SSNSTATEMENT-pdf PLAN-…" at bounding box center [460, 165] width 275 height 1760
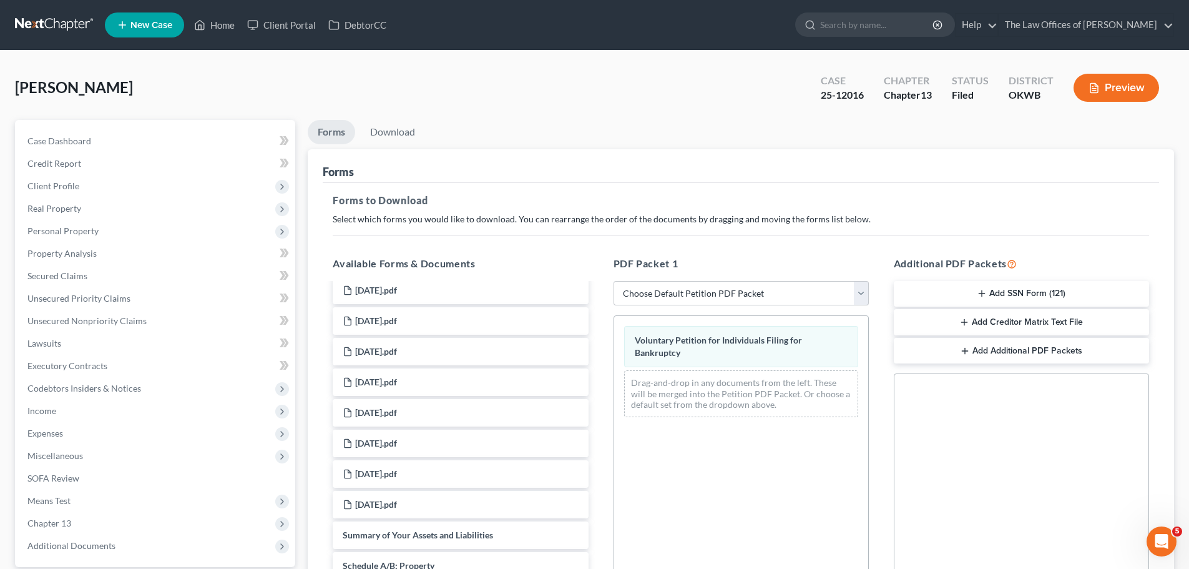
scroll to position [187, 0]
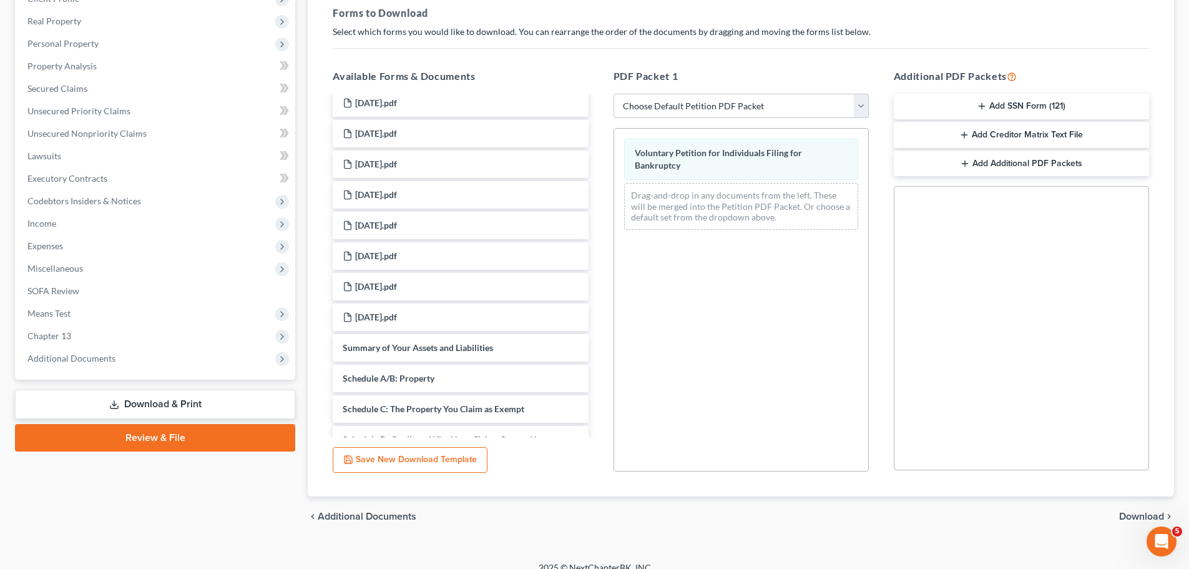
click at [1123, 512] on span "Download" at bounding box center [1141, 516] width 45 height 10
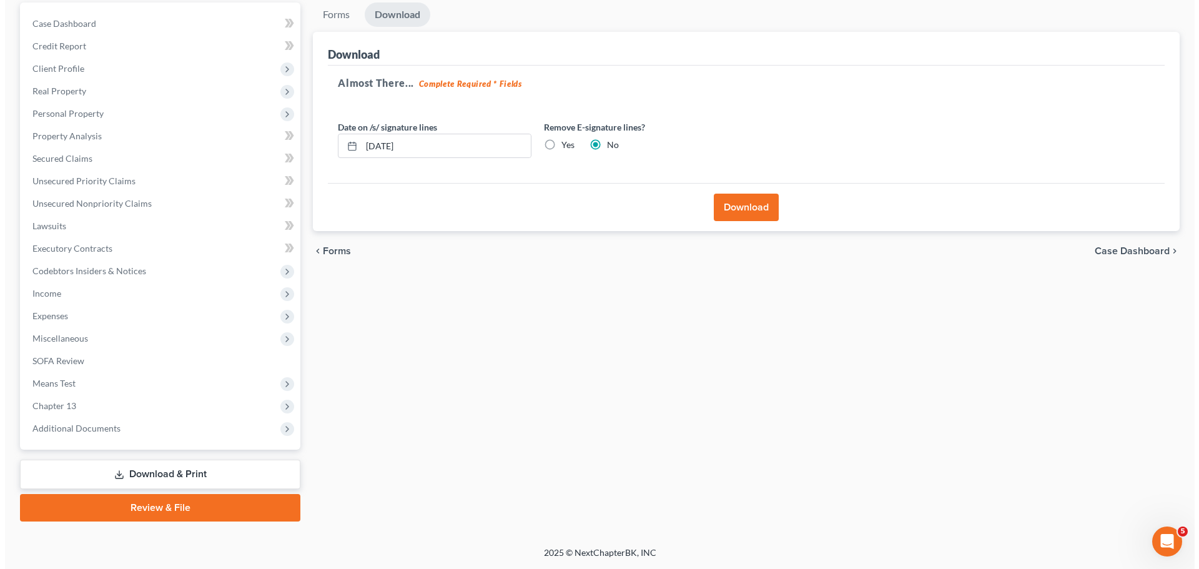
scroll to position [117, 0]
click at [729, 200] on button "Download" at bounding box center [741, 207] width 65 height 27
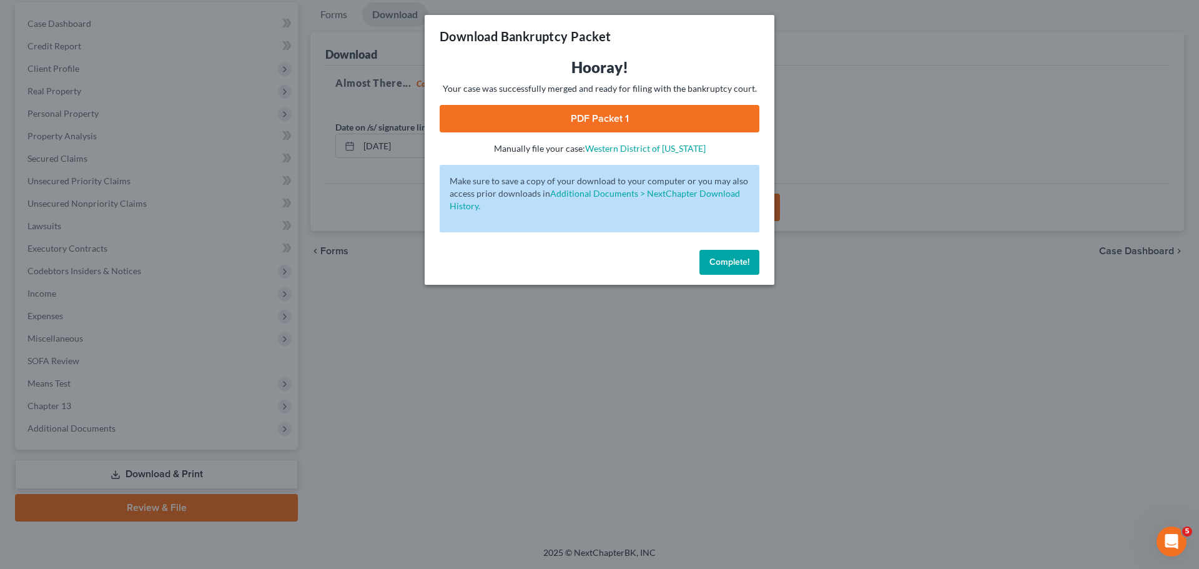
click at [643, 129] on link "PDF Packet 1" at bounding box center [600, 118] width 320 height 27
